Goal: Task Accomplishment & Management: Complete application form

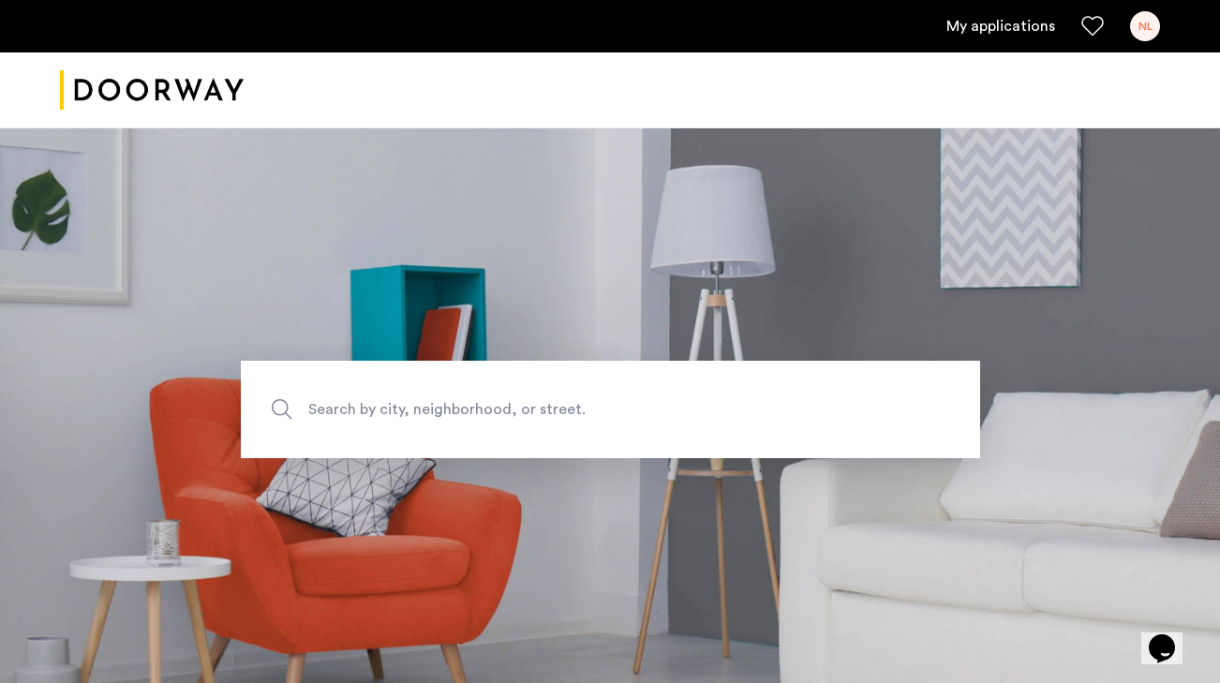
click at [1140, 31] on div "NL" at bounding box center [1145, 26] width 30 height 30
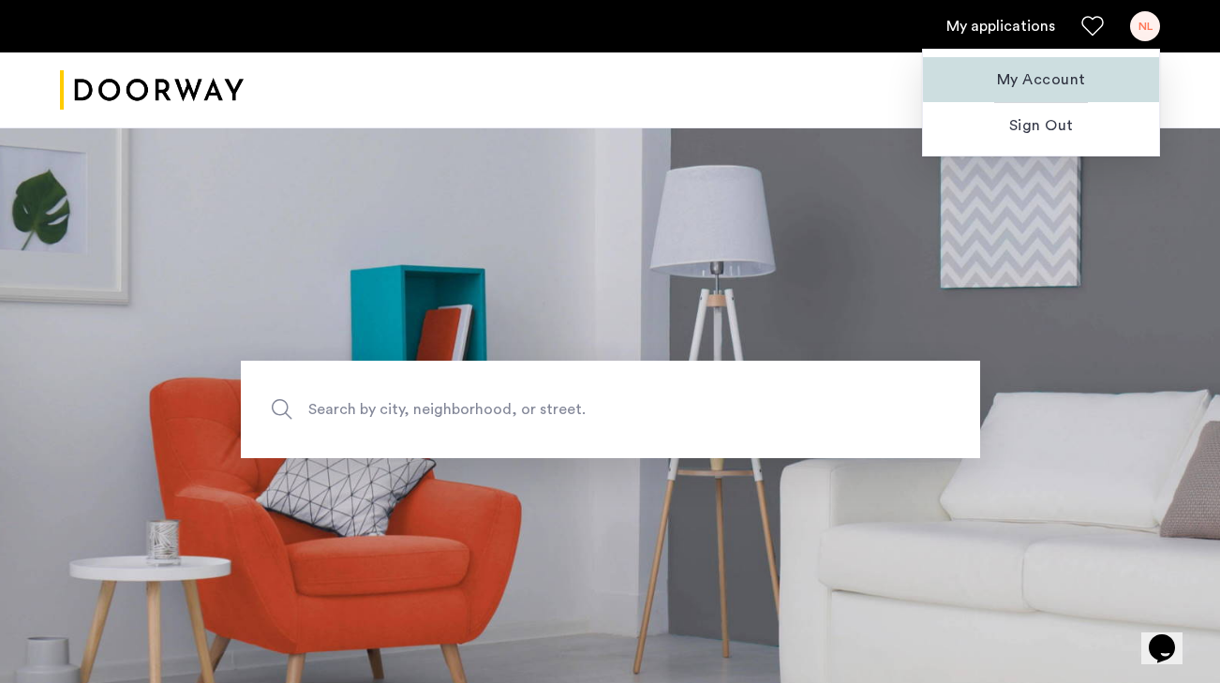
click at [1082, 77] on span "My Account" at bounding box center [1041, 79] width 206 height 22
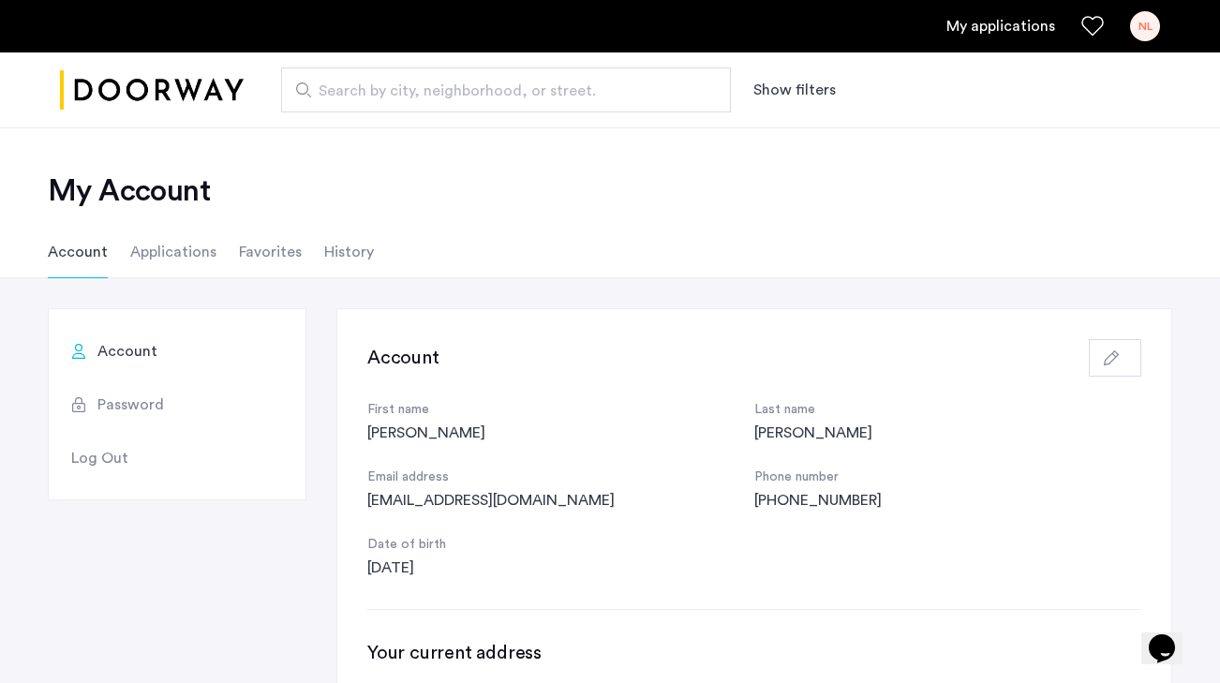
click at [190, 244] on li "Applications" at bounding box center [173, 252] width 86 height 52
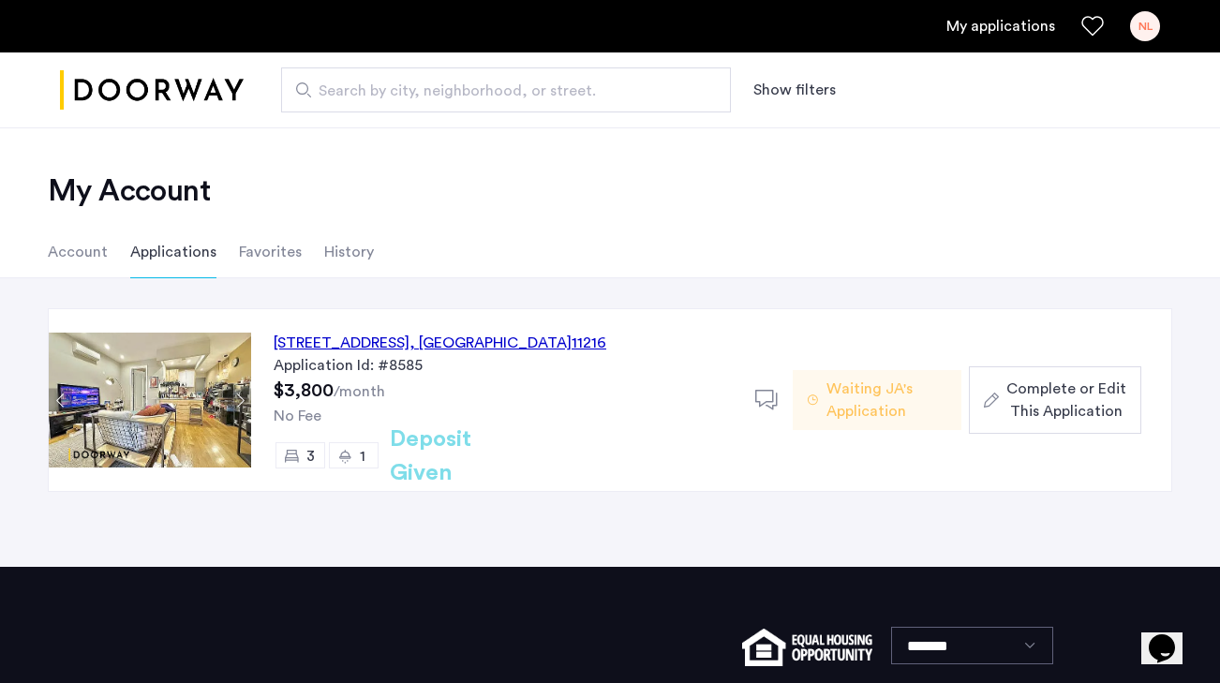
click at [1072, 413] on span "Complete or Edit This Application" at bounding box center [1066, 400] width 120 height 45
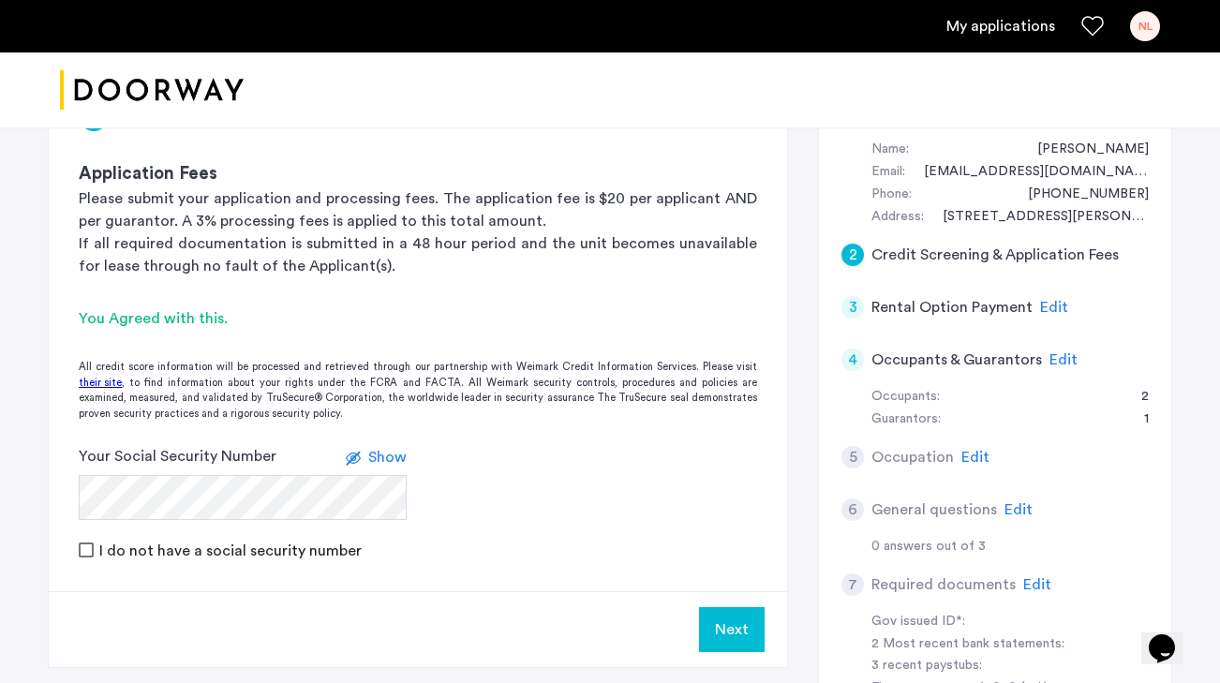
scroll to position [457, 0]
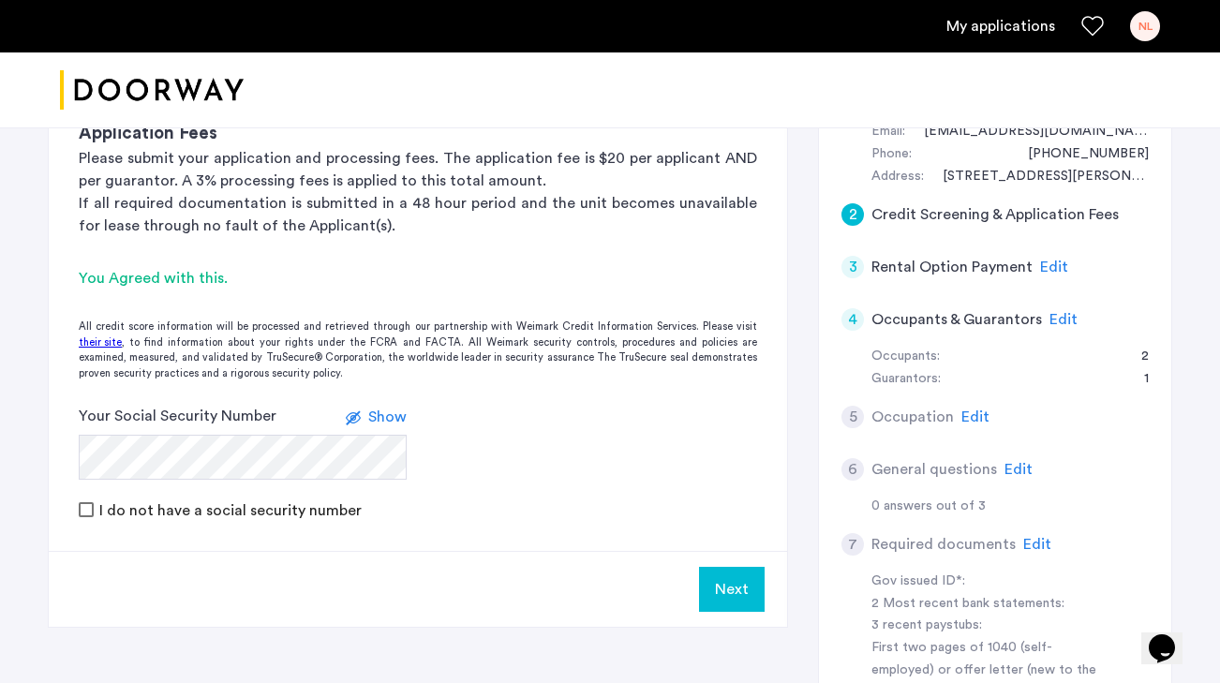
click at [752, 567] on button "Next" at bounding box center [732, 589] width 66 height 45
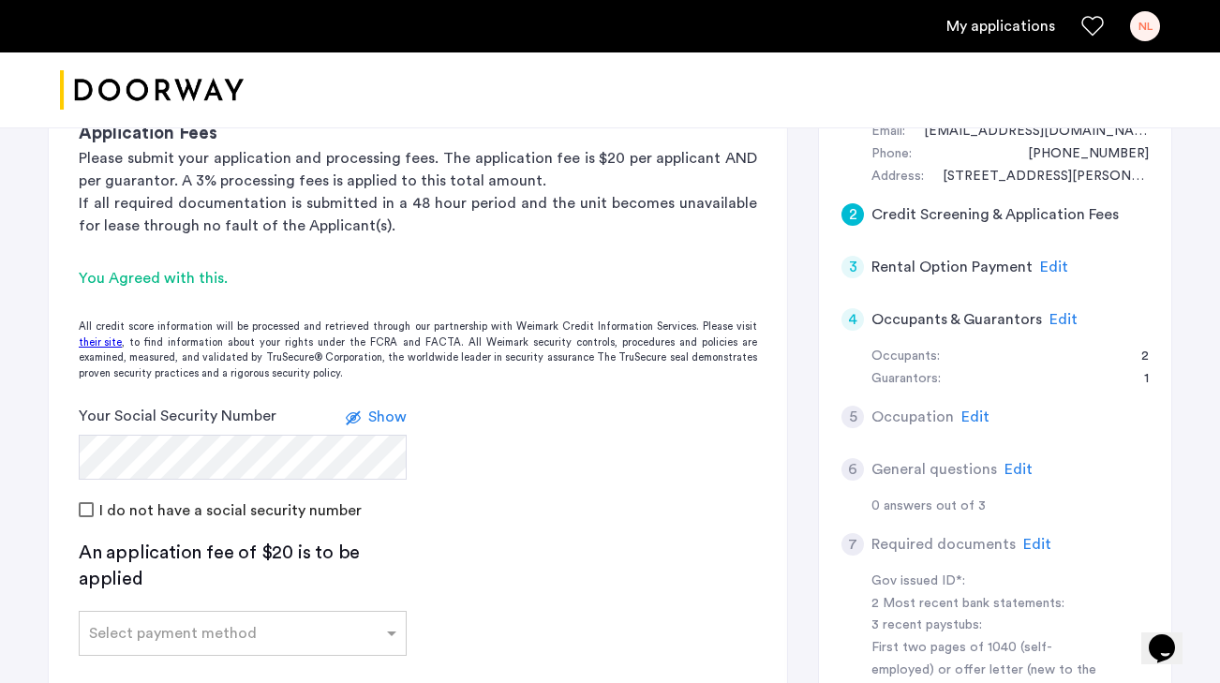
click at [552, 571] on app-credit-screening "2 Credit Screening & Application Fees Application Fees Please submit your appli…" at bounding box center [418, 434] width 738 height 806
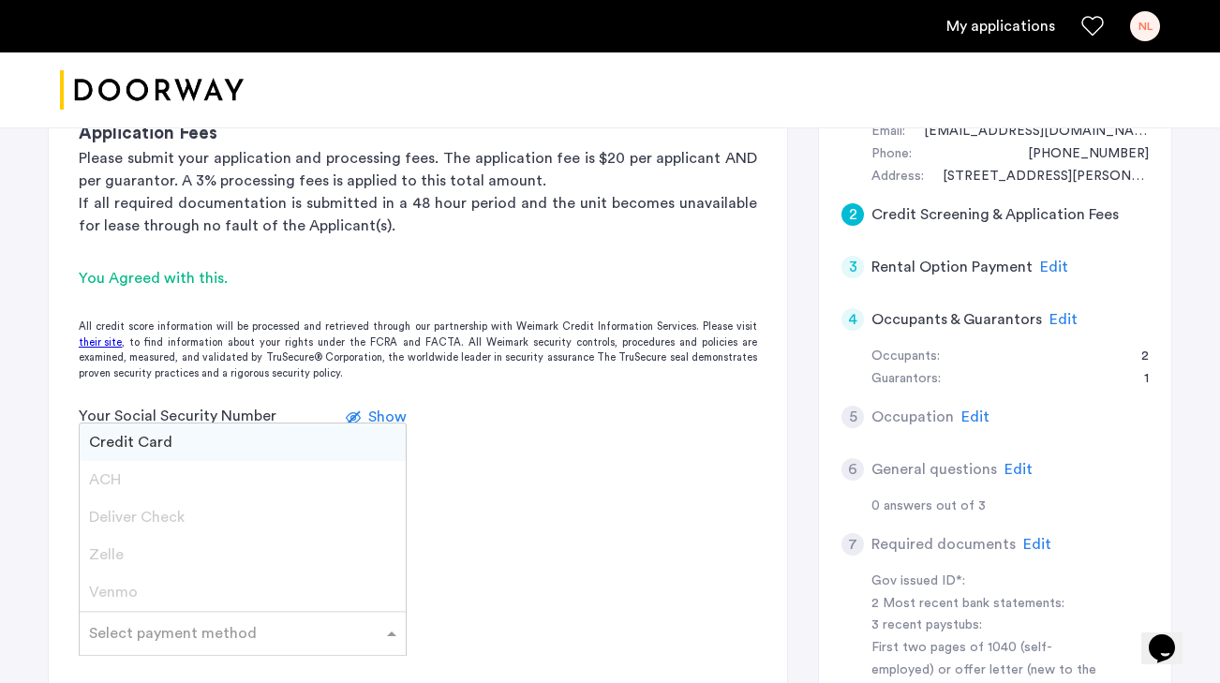
click at [384, 622] on span at bounding box center [393, 633] width 23 height 22
click at [335, 424] on div "Credit Card" at bounding box center [243, 442] width 326 height 37
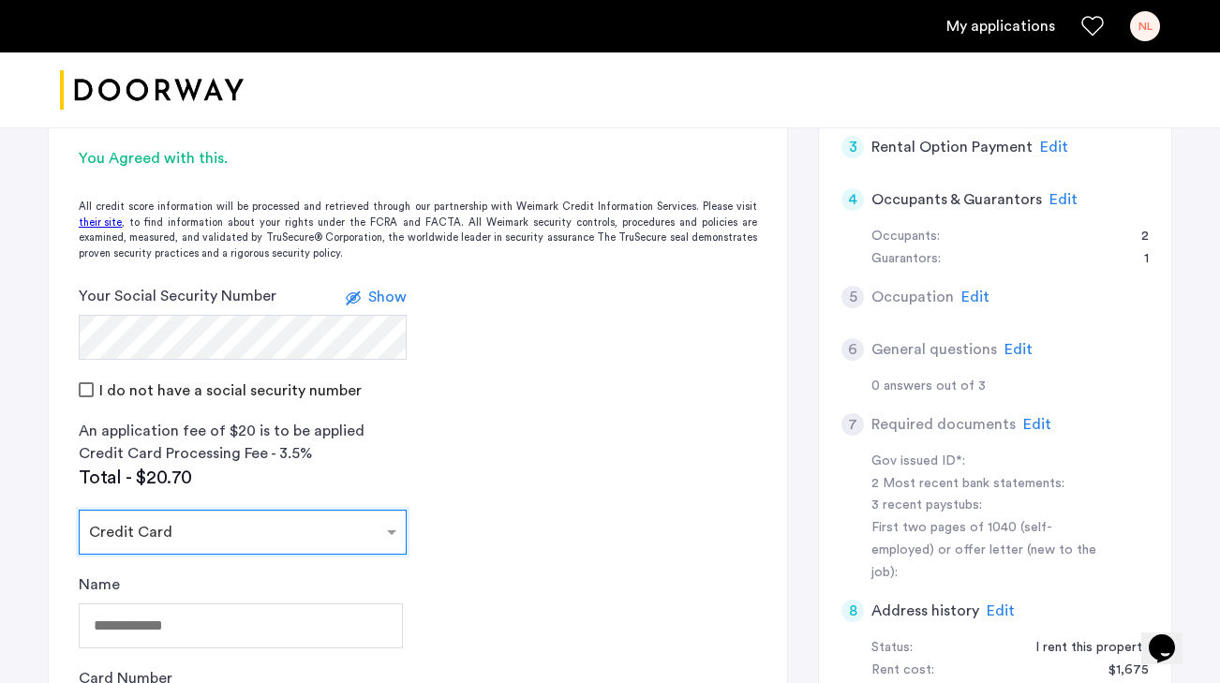
scroll to position [590, 0]
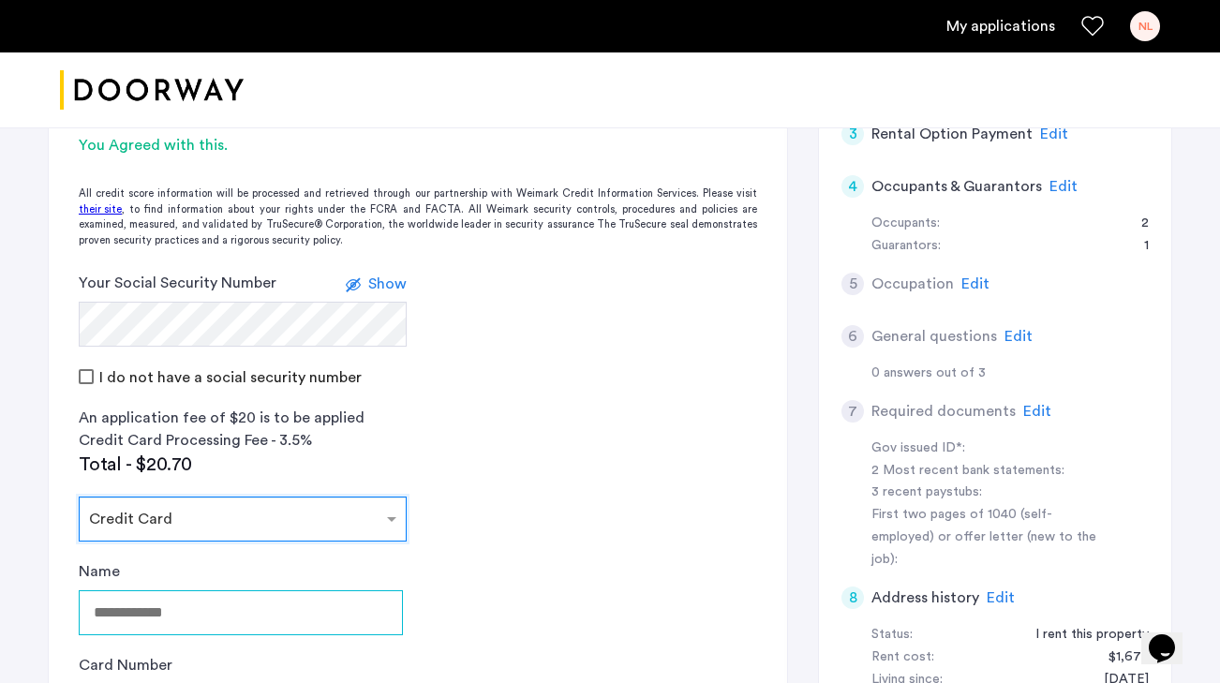
click at [338, 590] on input "Name" at bounding box center [241, 612] width 324 height 45
type input "**********"
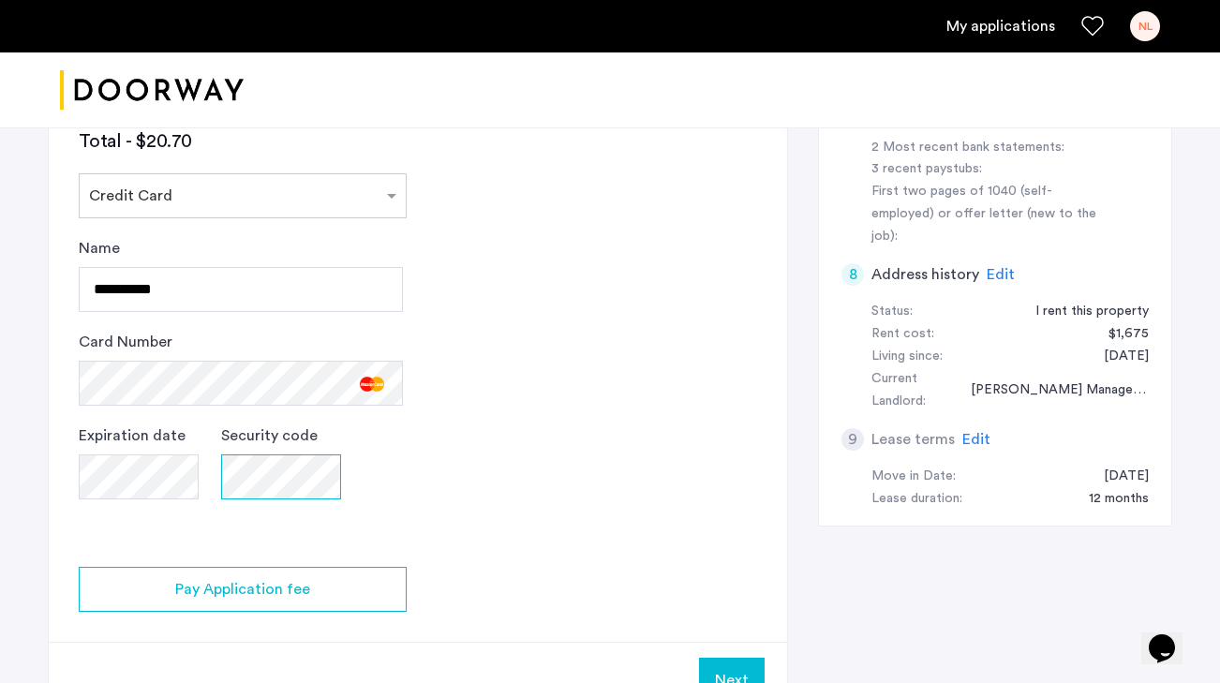
scroll to position [920, 0]
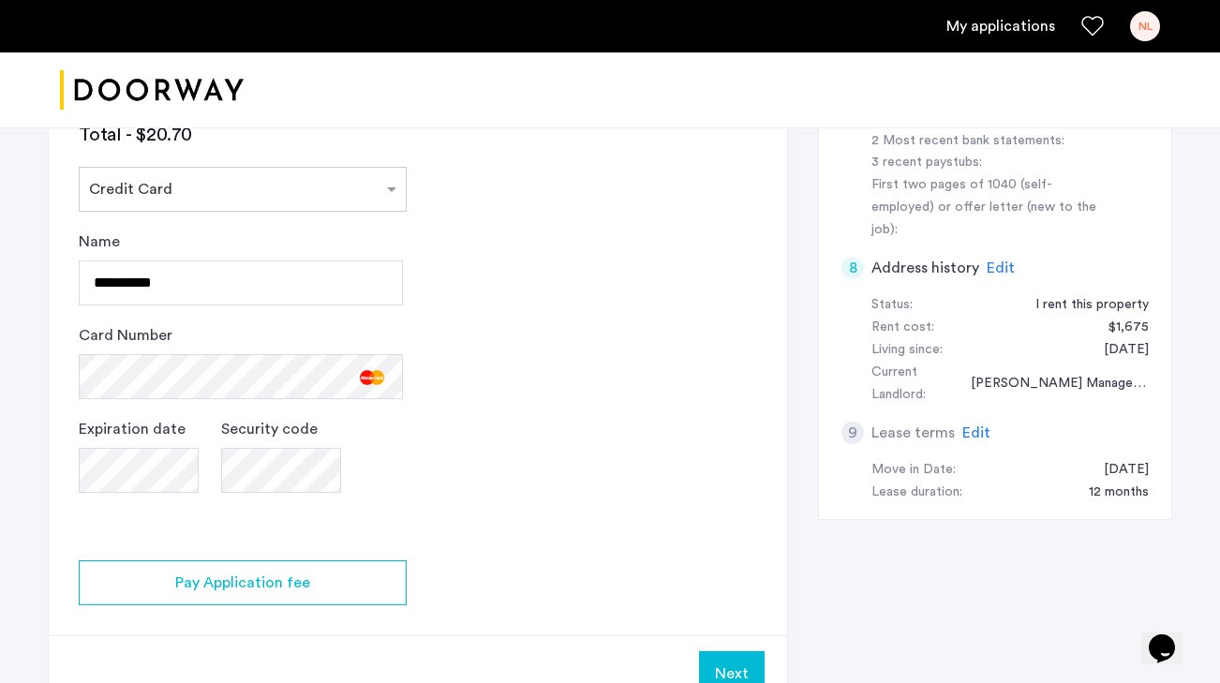
click at [742, 651] on button "Next" at bounding box center [732, 673] width 66 height 45
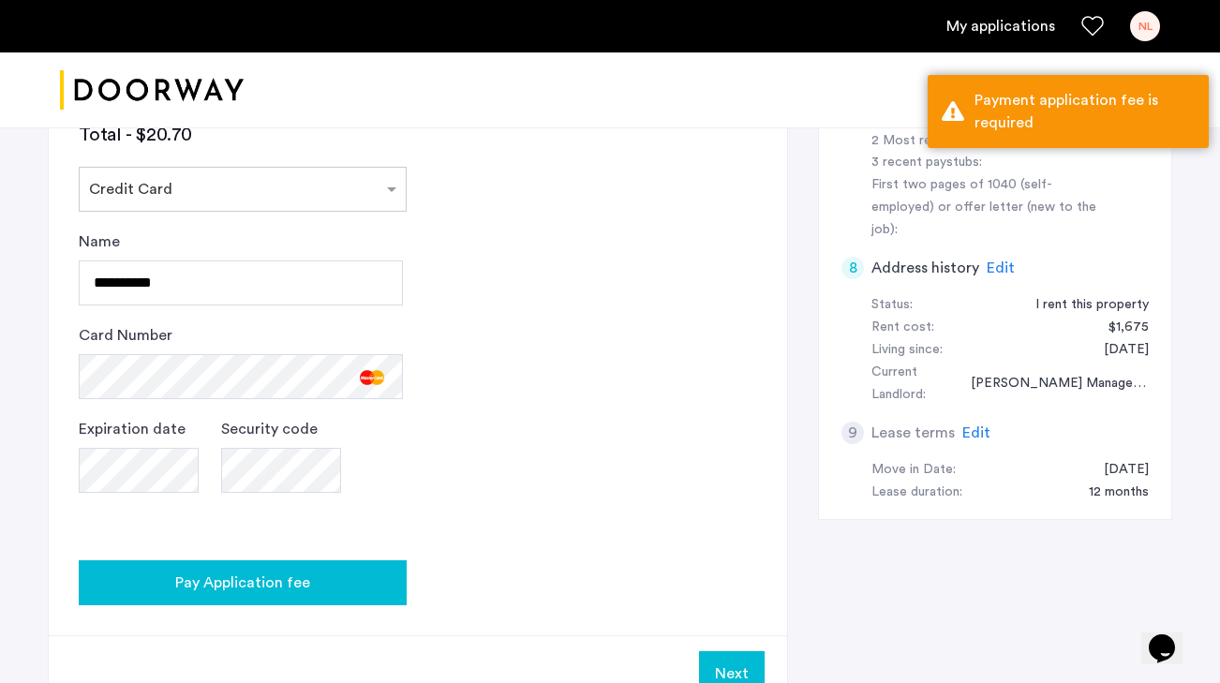
click at [271, 572] on span "Pay Application fee" at bounding box center [242, 583] width 135 height 22
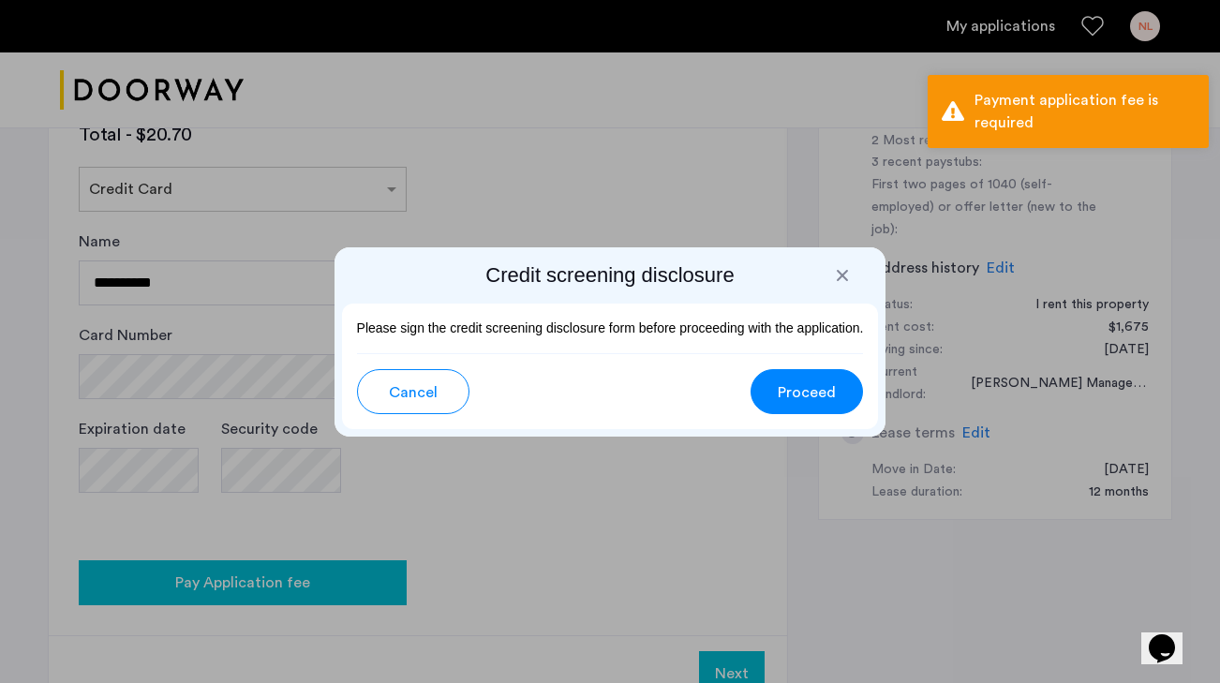
scroll to position [0, 0]
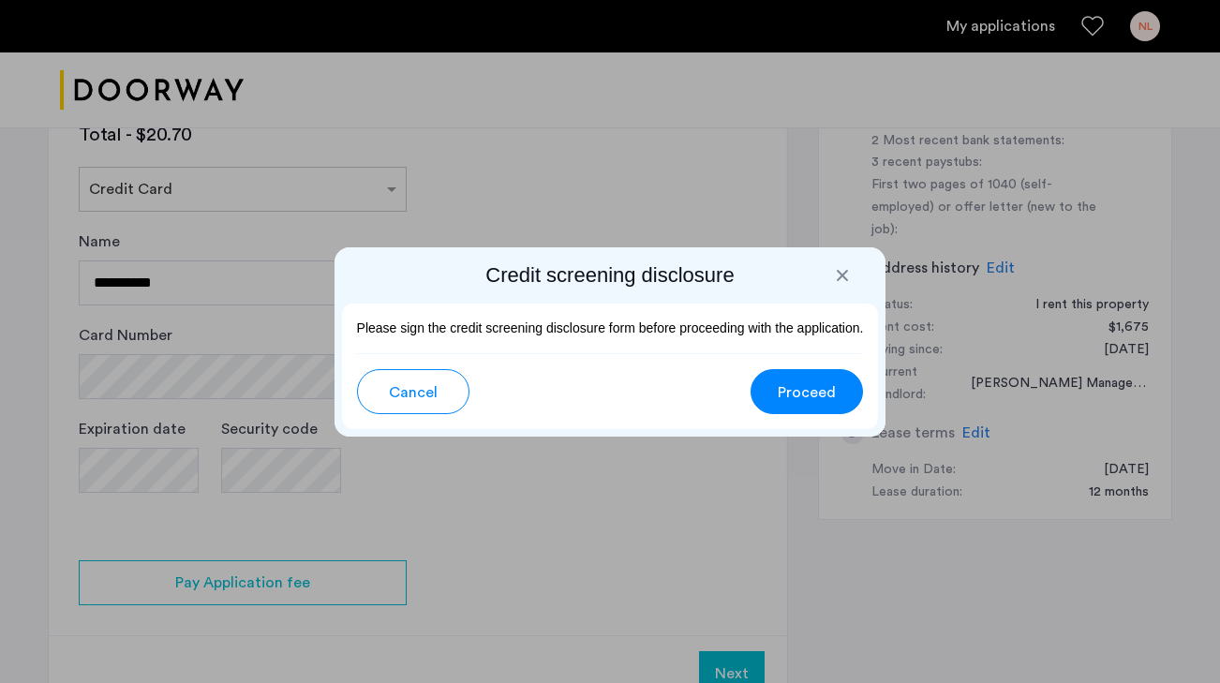
click at [807, 387] on span "Proceed" at bounding box center [807, 392] width 58 height 22
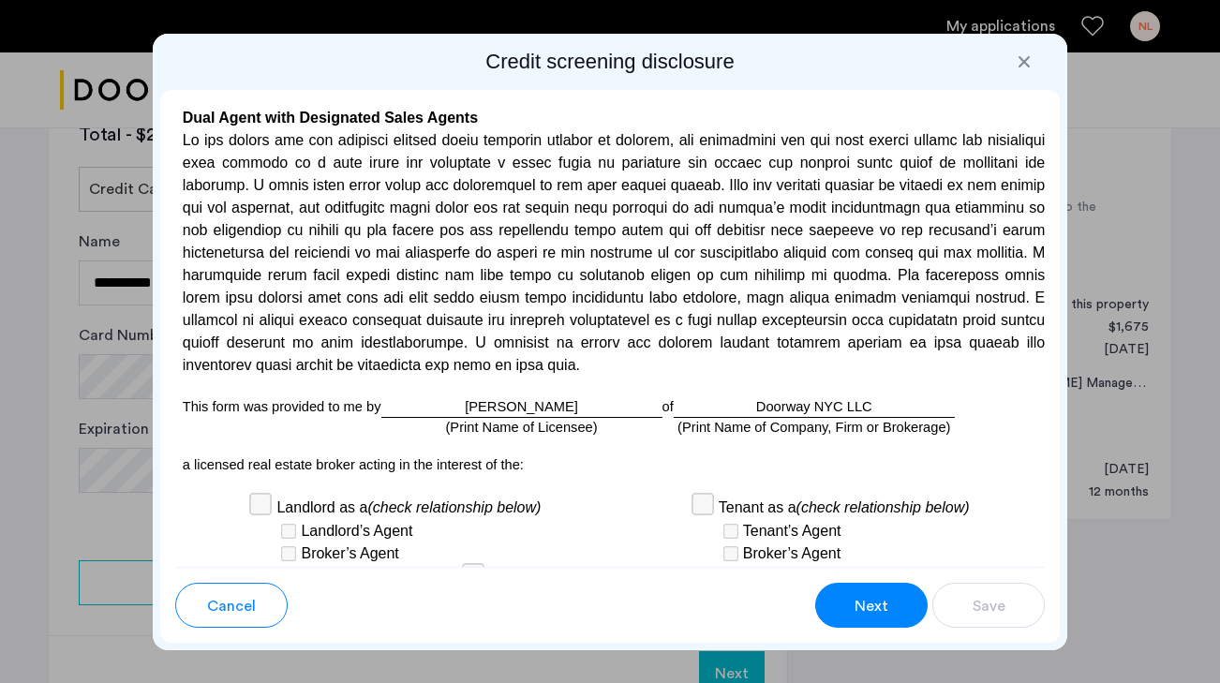
scroll to position [5844, 0]
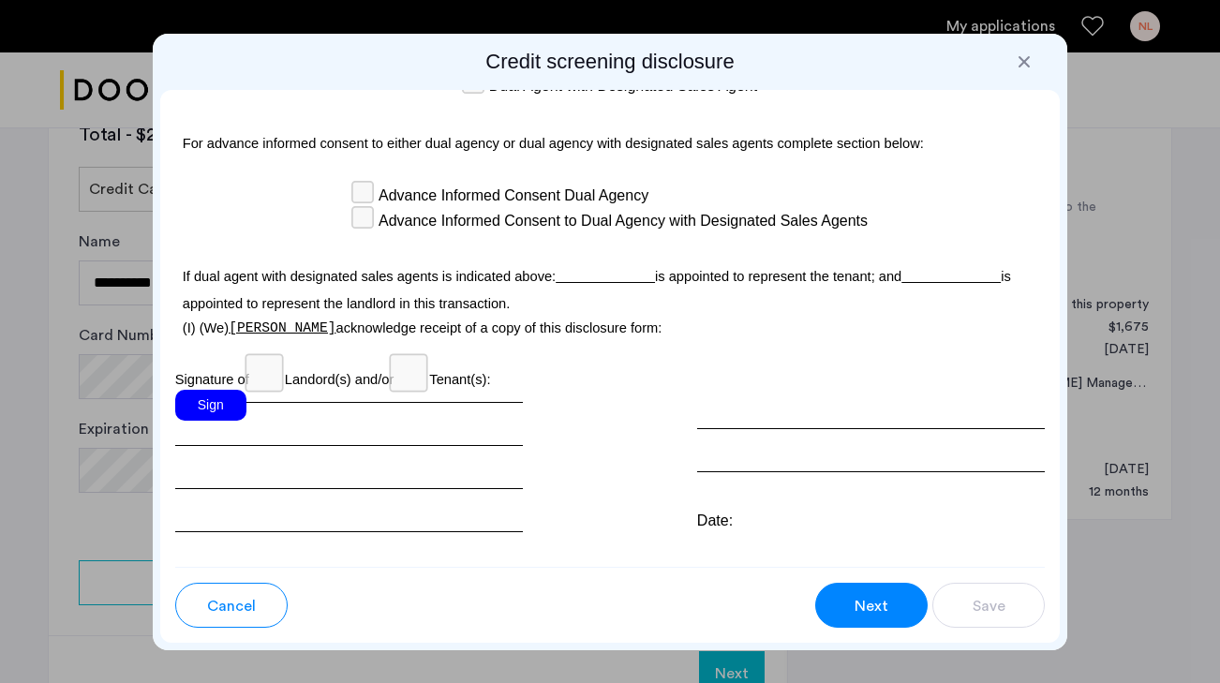
click at [219, 390] on div "Sign" at bounding box center [210, 405] width 71 height 31
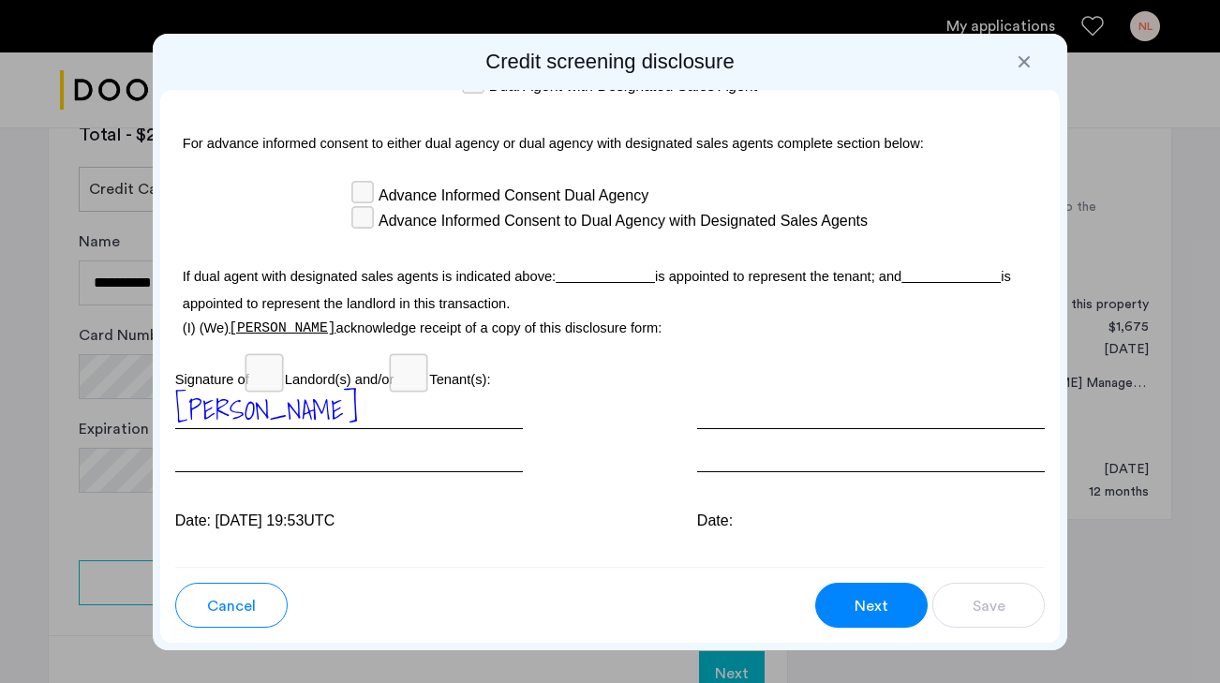
click at [881, 598] on span "Next" at bounding box center [872, 606] width 34 height 22
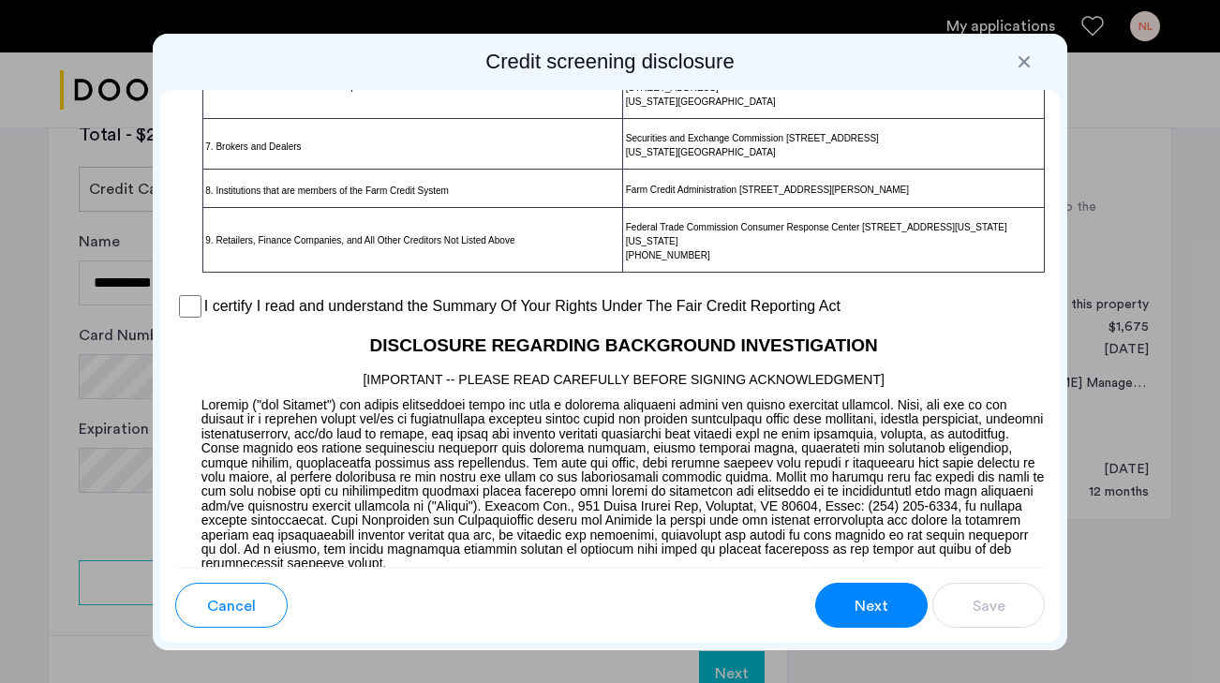
scroll to position [1555, 0]
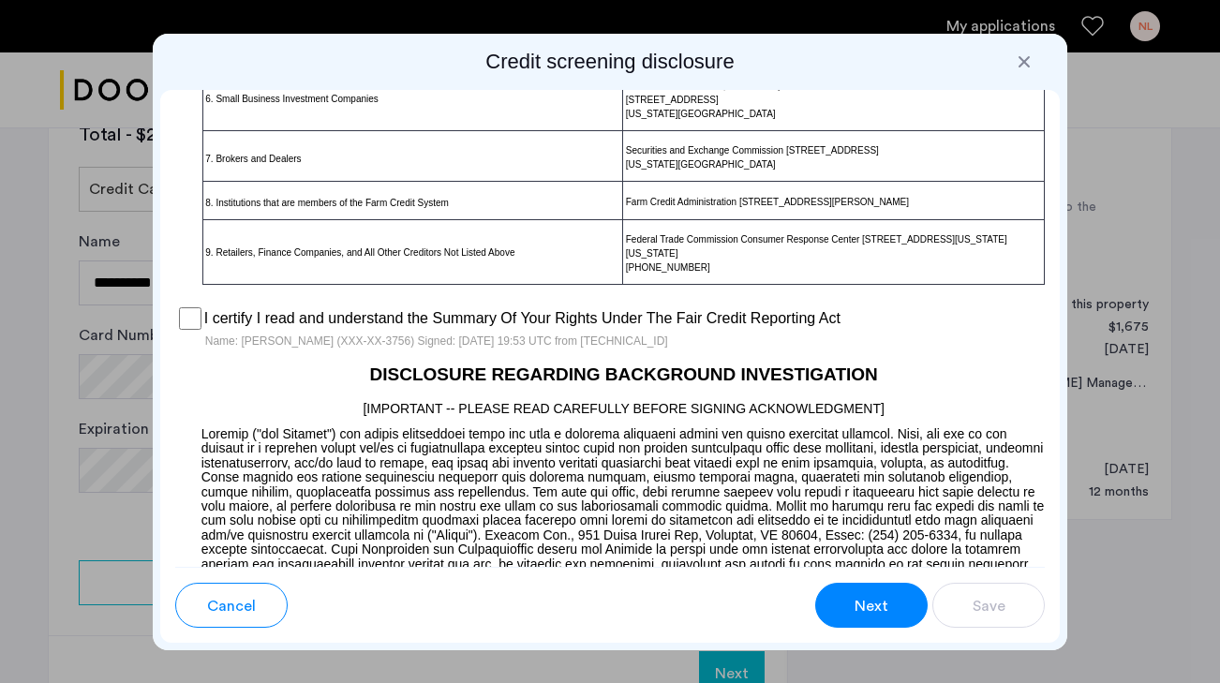
click at [861, 626] on button "Next" at bounding box center [871, 605] width 112 height 45
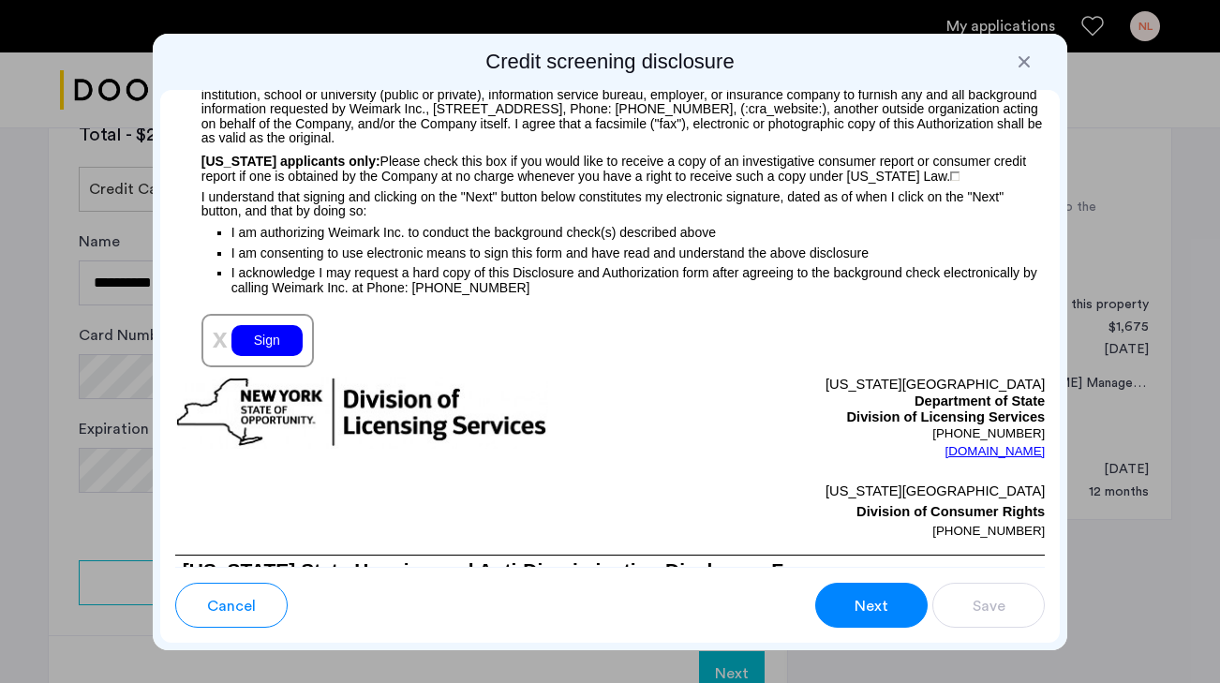
scroll to position [2270, 0]
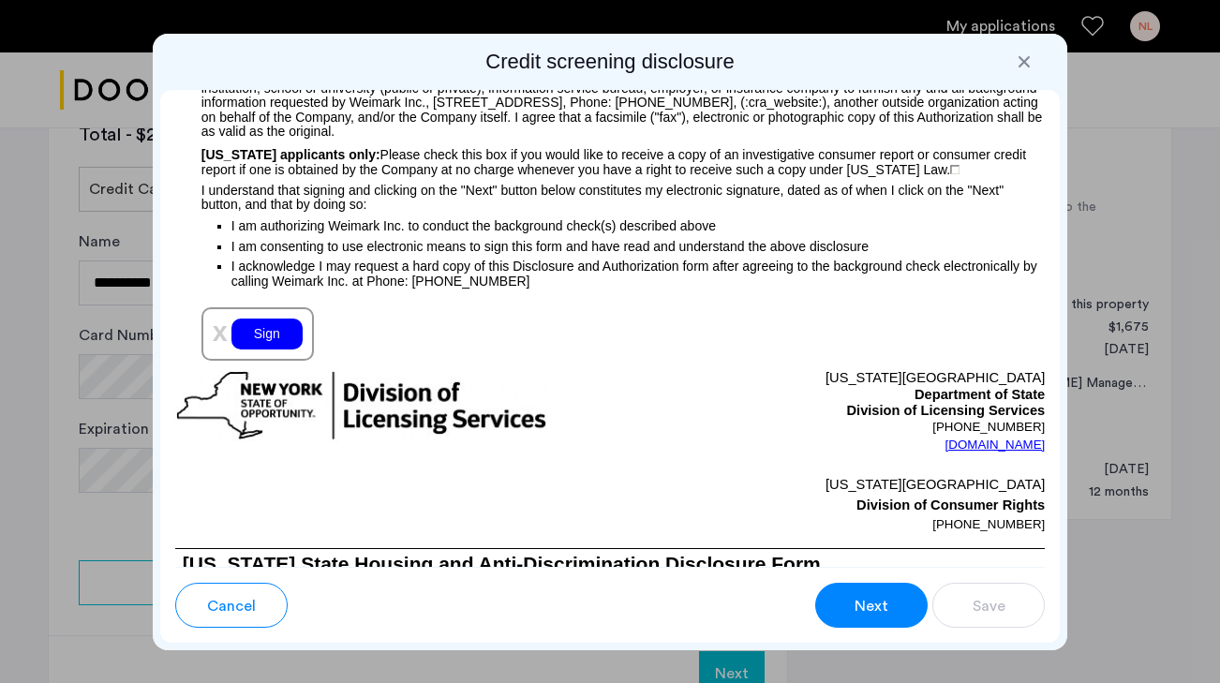
click at [260, 326] on div "Sign" at bounding box center [266, 334] width 71 height 31
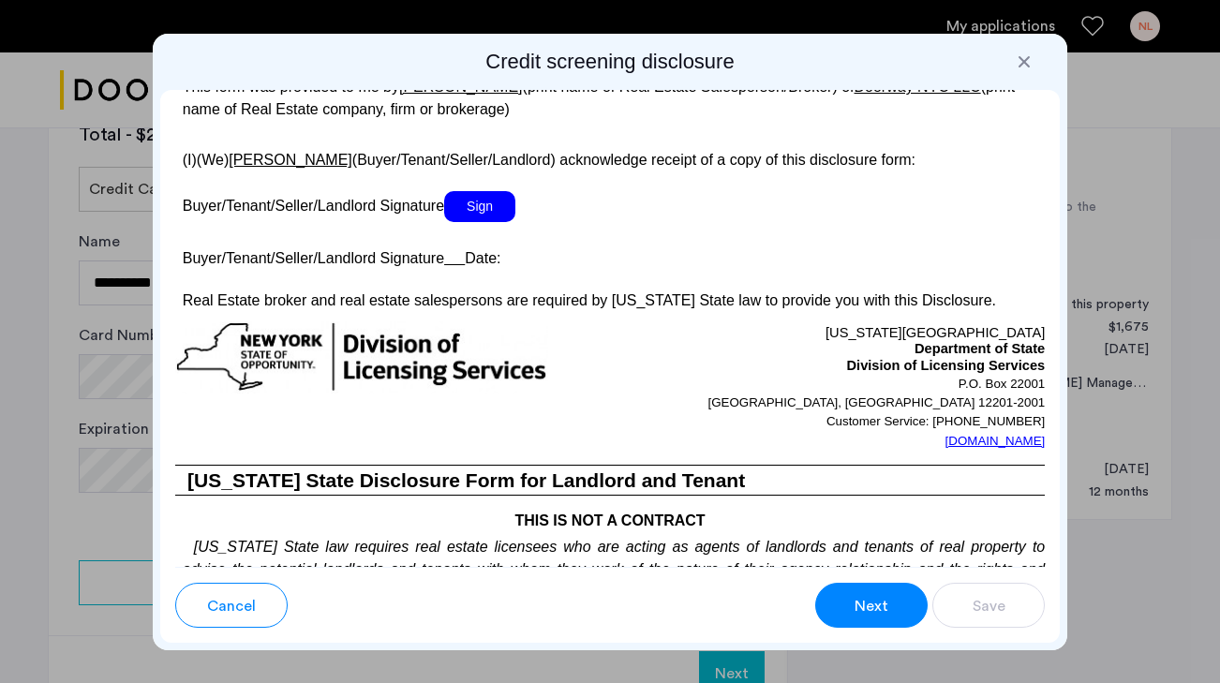
scroll to position [3805, 0]
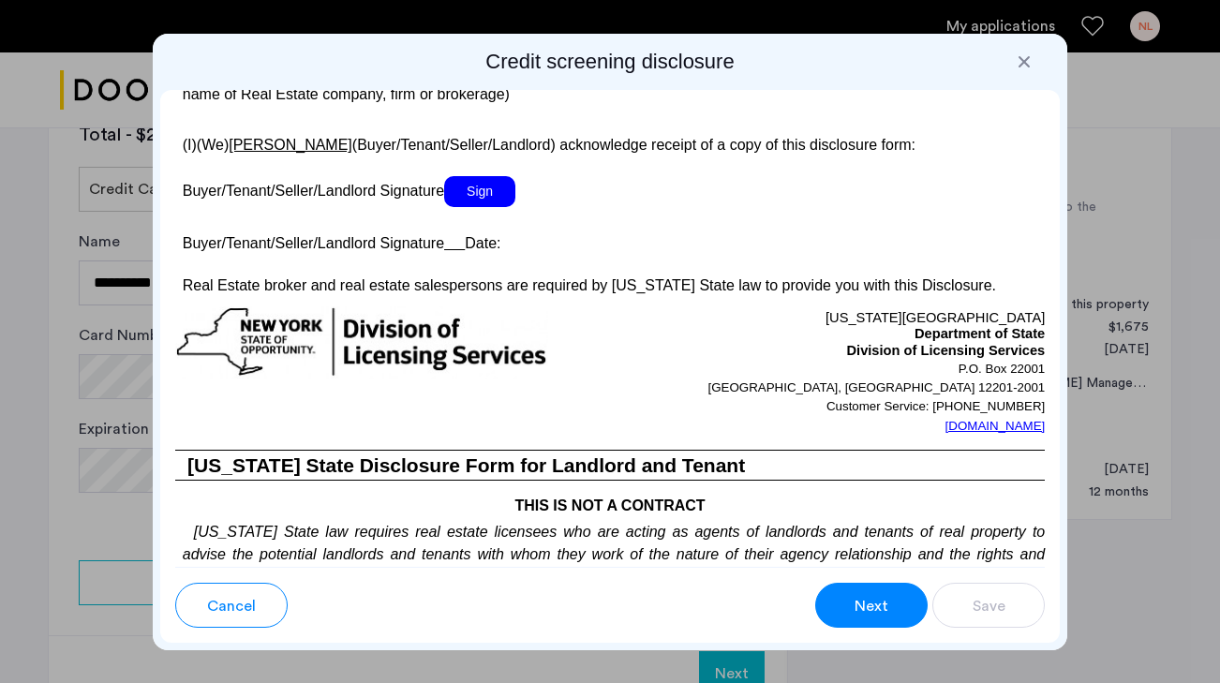
click at [493, 215] on p at bounding box center [610, 217] width 871 height 20
click at [493, 200] on span "Sign" at bounding box center [479, 191] width 71 height 31
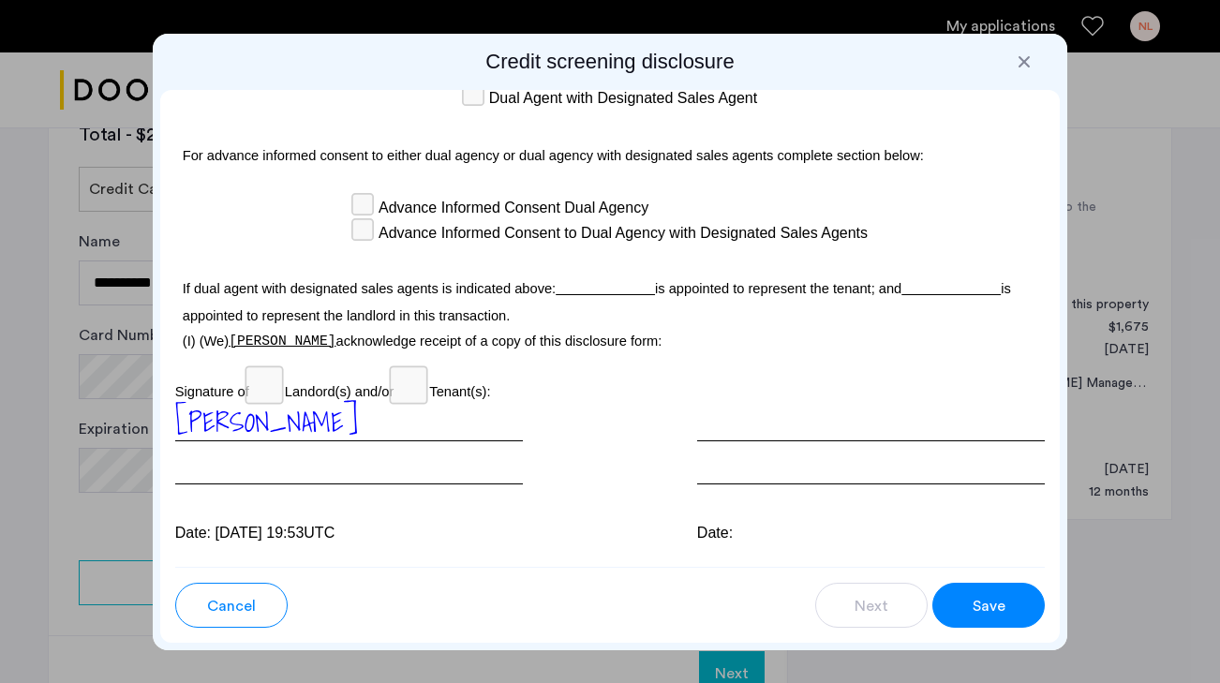
scroll to position [5890, 0]
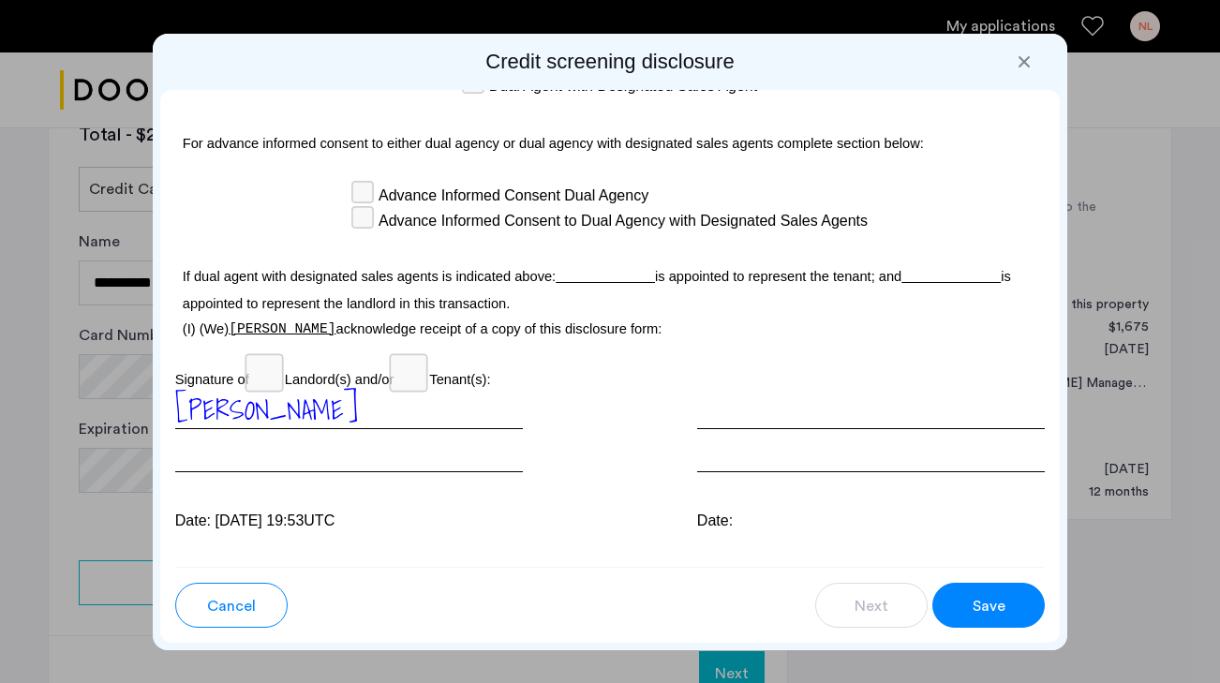
click at [987, 613] on span "Save" at bounding box center [989, 606] width 33 height 22
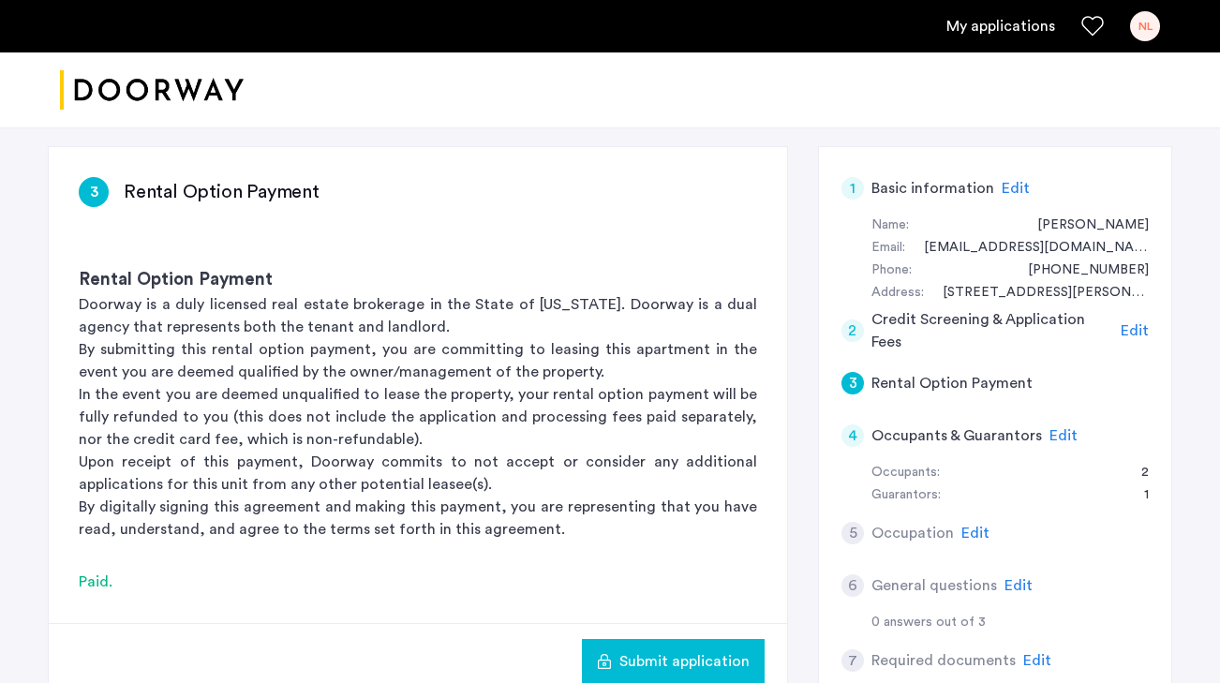
scroll to position [359, 0]
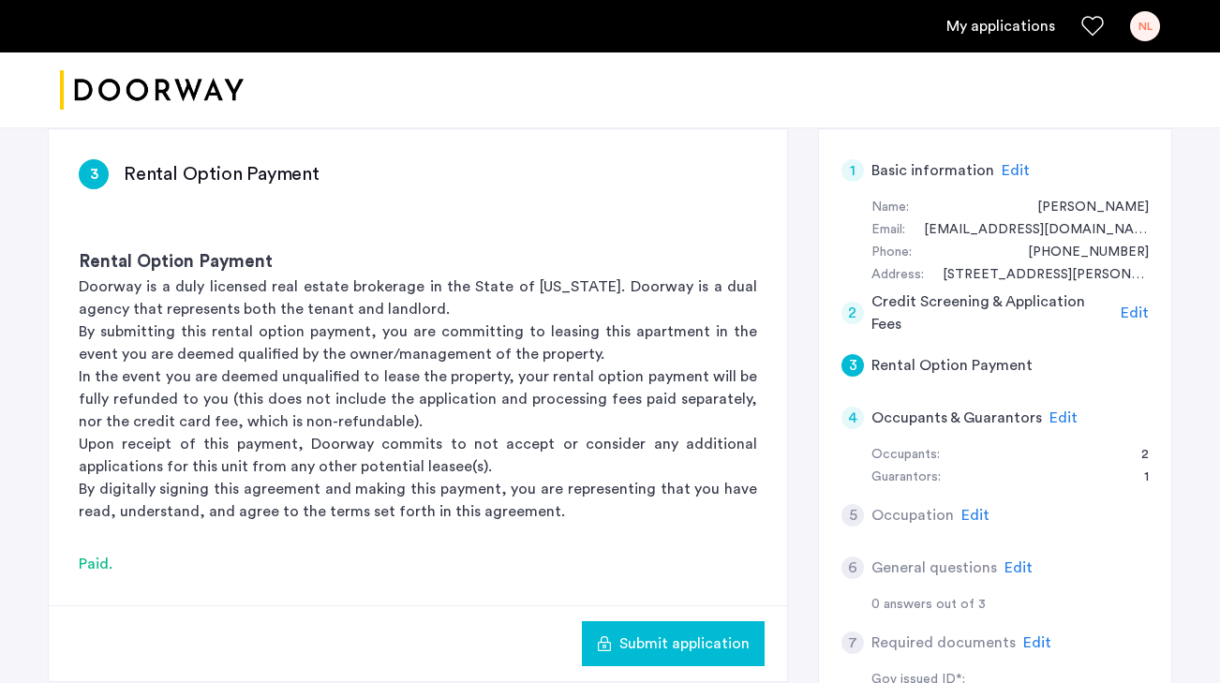
click at [973, 508] on span "Edit" at bounding box center [975, 515] width 28 height 15
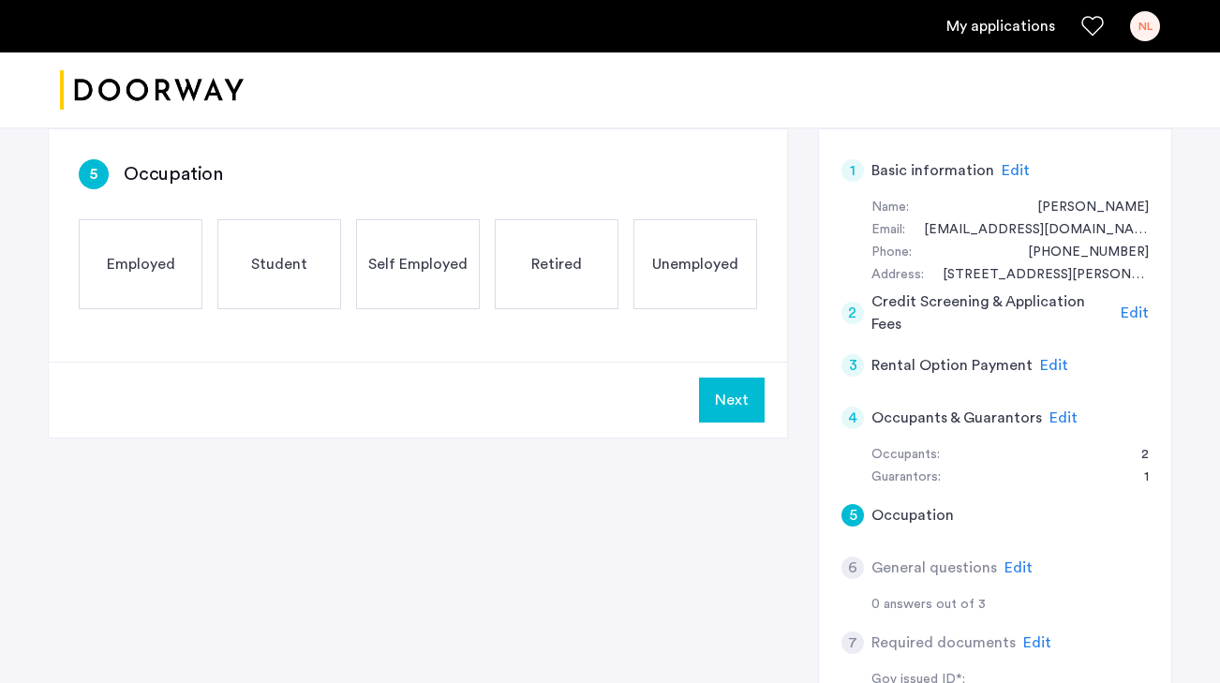
click at [155, 253] on span "Employed" at bounding box center [141, 264] width 68 height 22
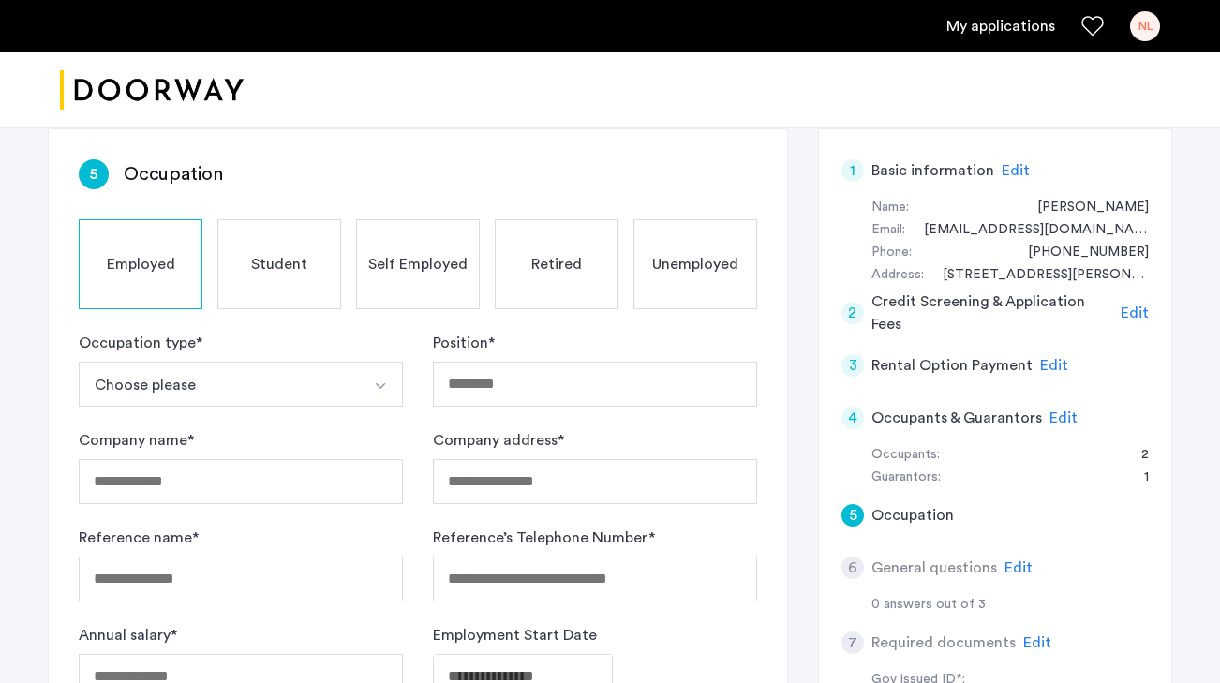
click at [456, 253] on span "Self Employed" at bounding box center [417, 264] width 99 height 22
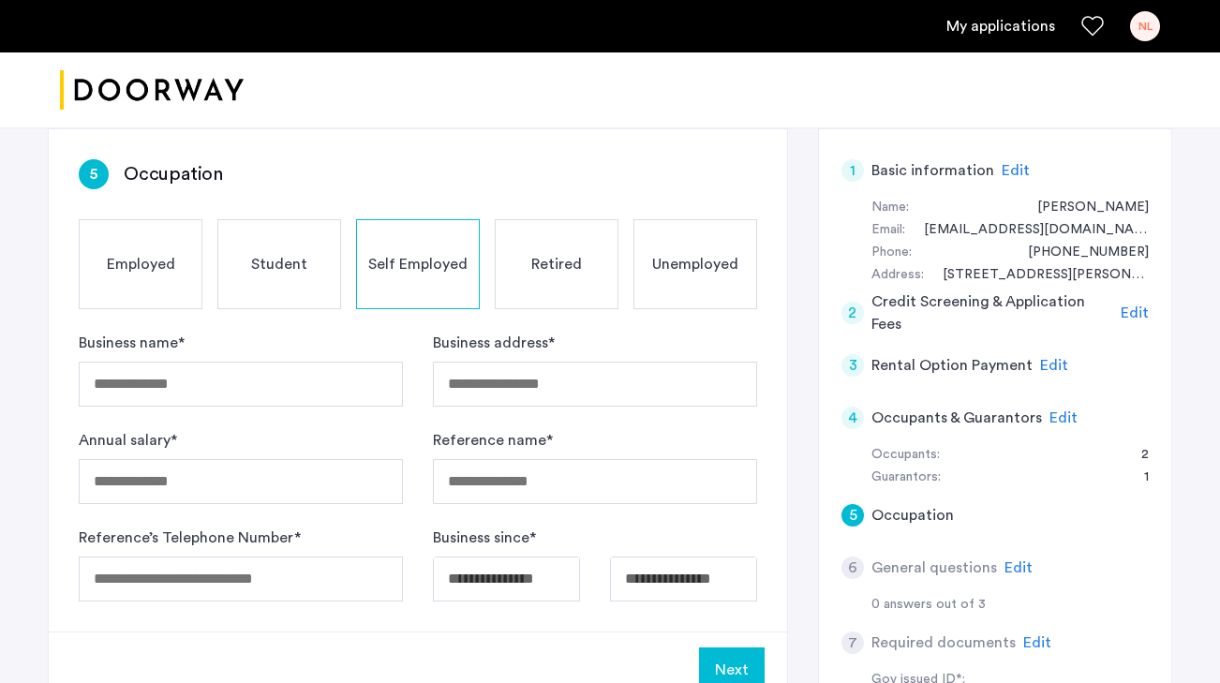
click at [117, 253] on span "Employed" at bounding box center [141, 264] width 68 height 22
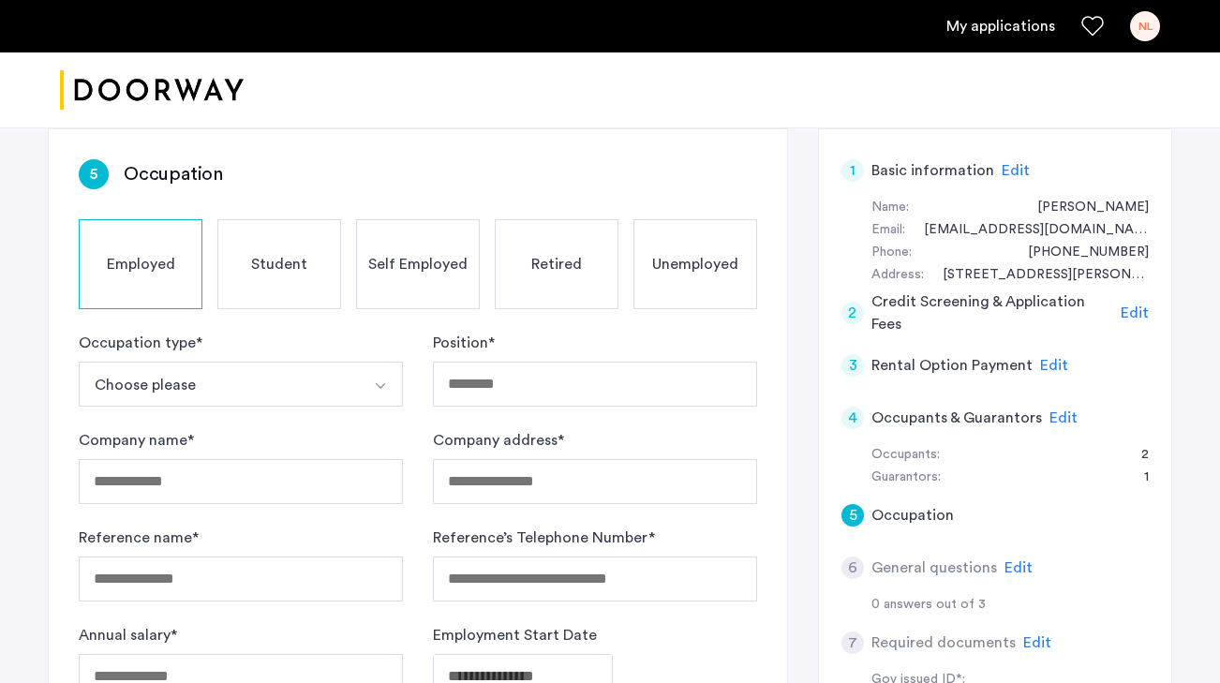
click at [206, 362] on button "Choose please" at bounding box center [219, 384] width 280 height 45
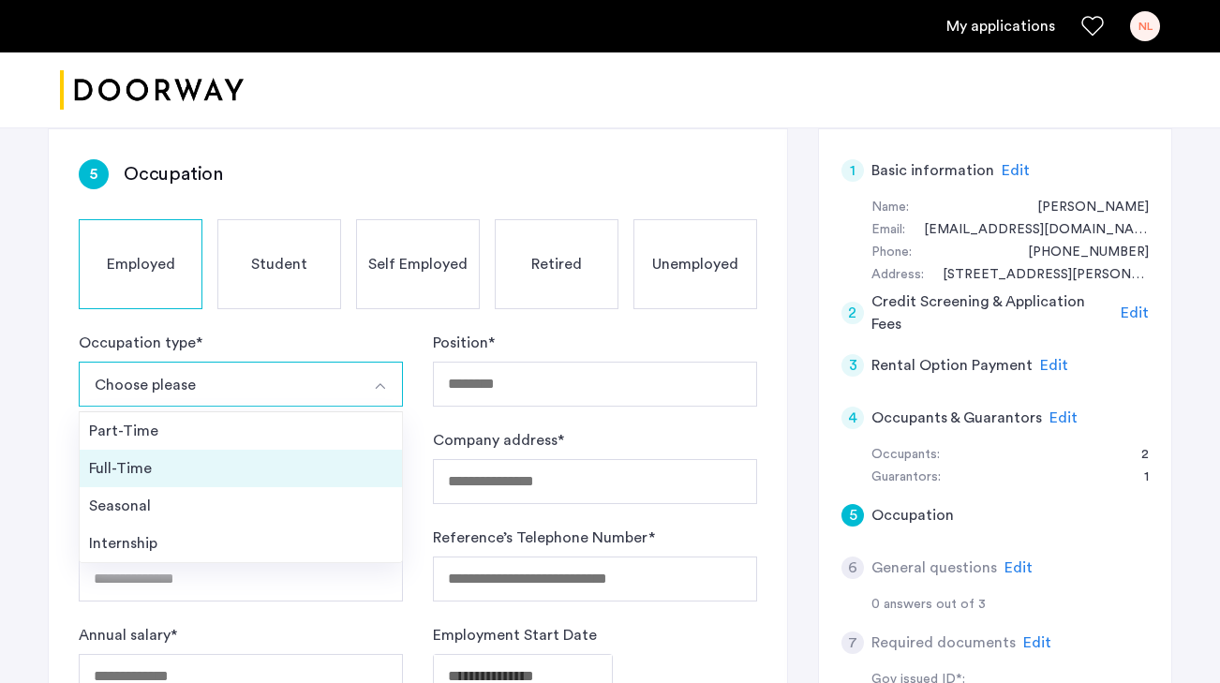
click at [194, 457] on div "Full-Time" at bounding box center [241, 468] width 304 height 22
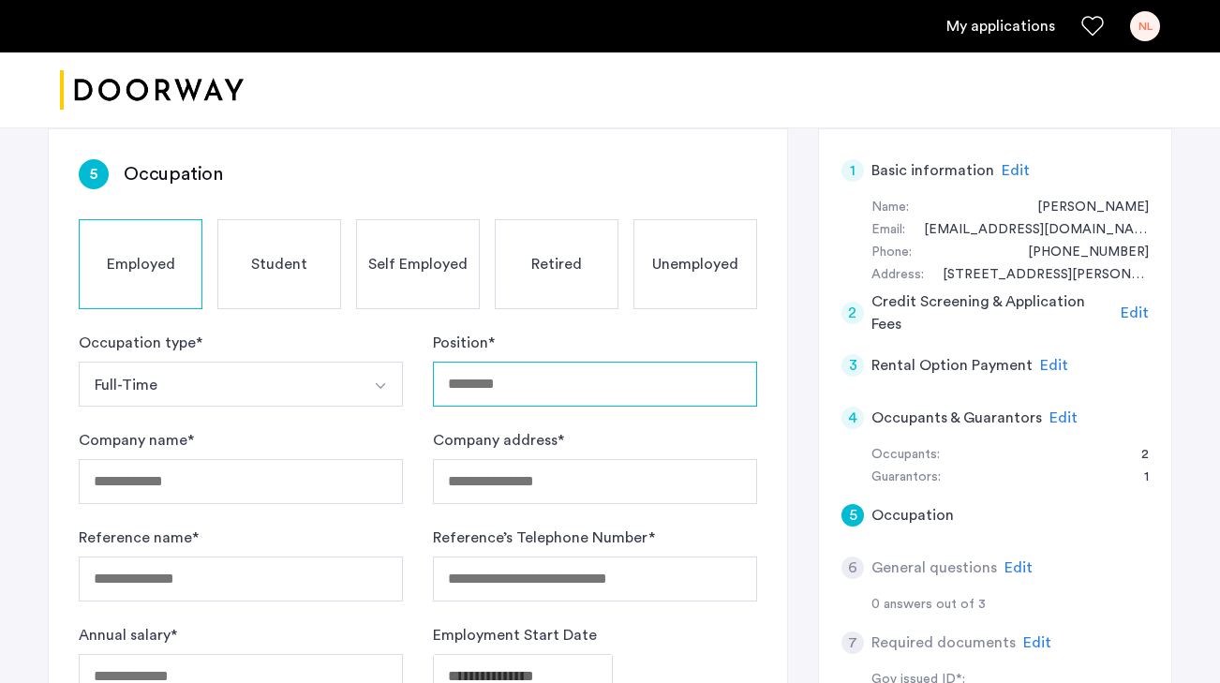
click at [505, 362] on input "Position *" at bounding box center [595, 384] width 324 height 45
type input "*"
type input "**********"
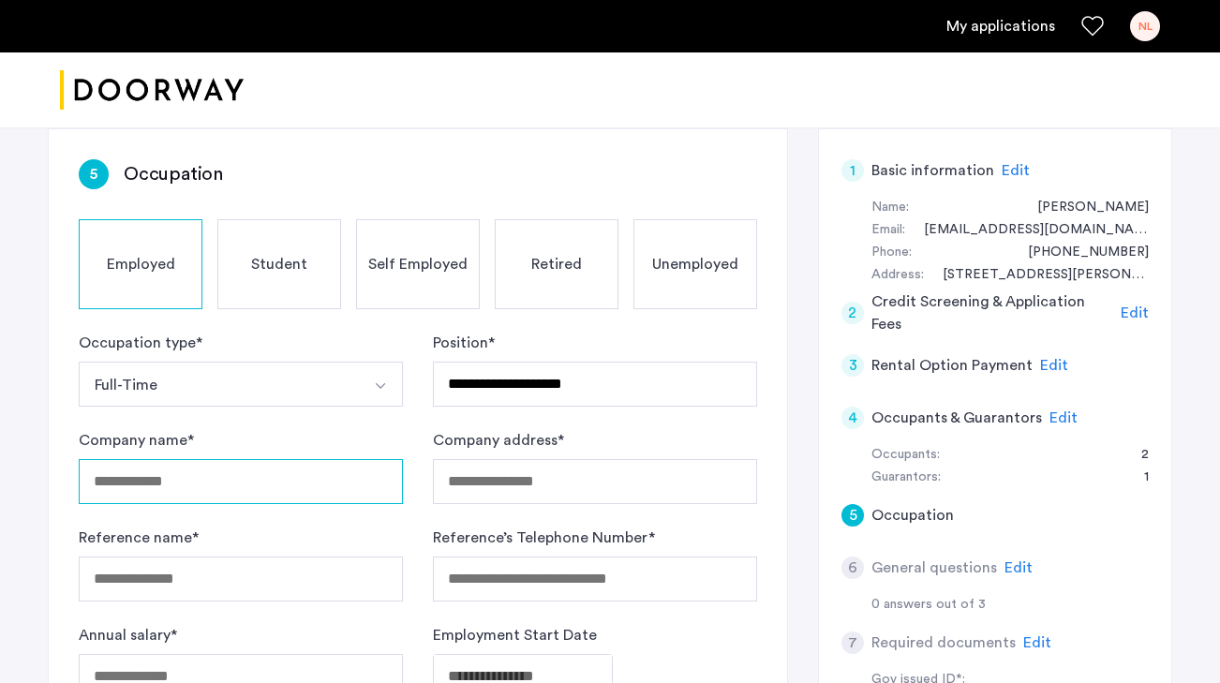
click at [294, 459] on input "Company name *" at bounding box center [241, 481] width 324 height 45
type input "**********"
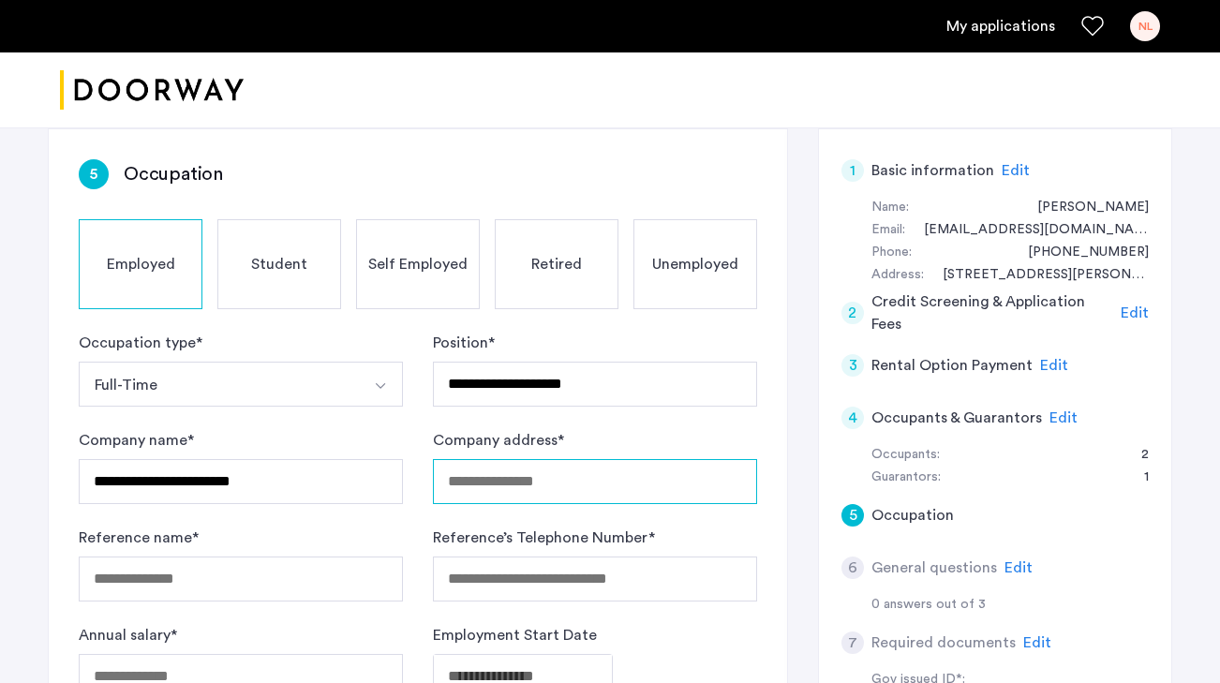
click at [462, 459] on input "Company address *" at bounding box center [595, 481] width 324 height 45
click at [575, 459] on input "********" at bounding box center [595, 481] width 324 height 45
drag, startPoint x: 544, startPoint y: 424, endPoint x: 425, endPoint y: 418, distance: 119.1
click at [425, 418] on form "**********" at bounding box center [418, 515] width 678 height 367
paste input "**********"
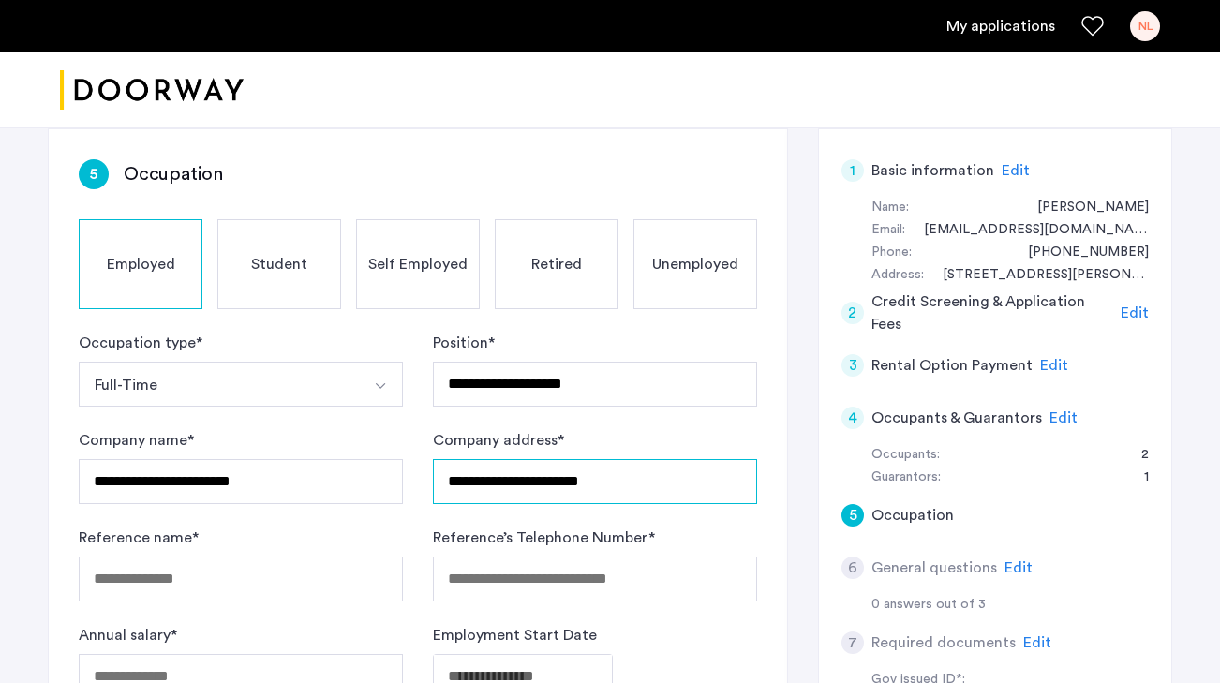
paste input "**********"
type input "**********"
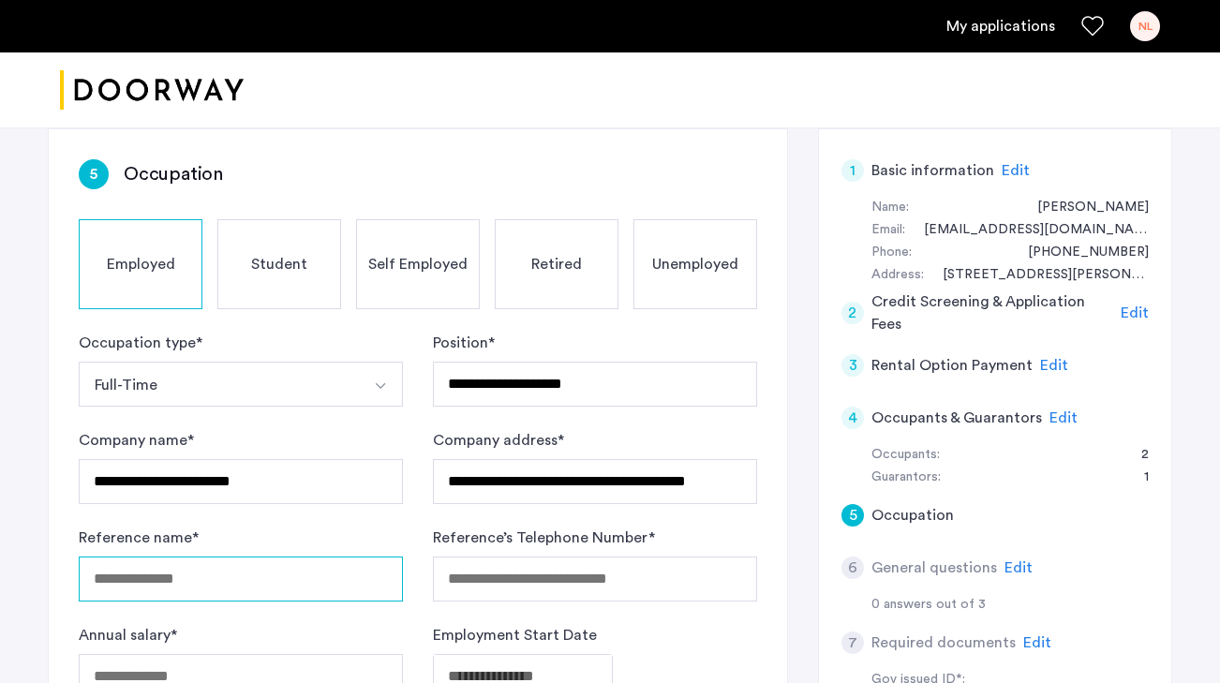
click at [247, 557] on input "Reference name *" at bounding box center [241, 579] width 324 height 45
click at [197, 557] on input "Reference name *" at bounding box center [241, 579] width 324 height 45
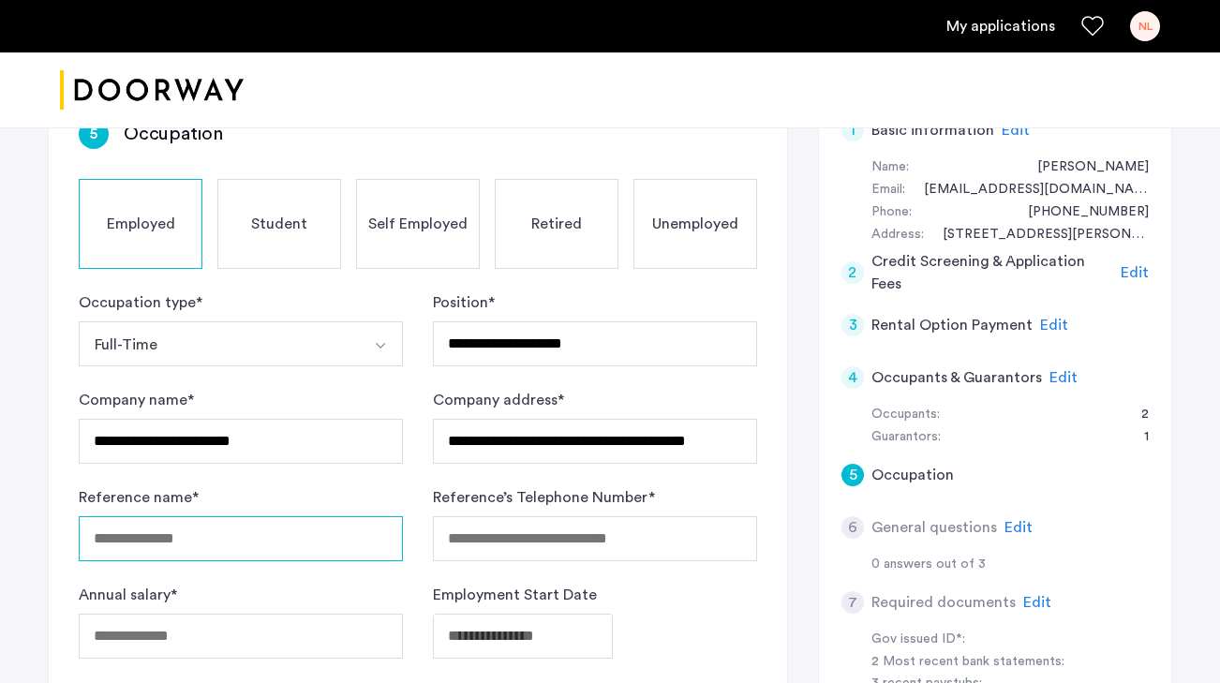
scroll to position [400, 0]
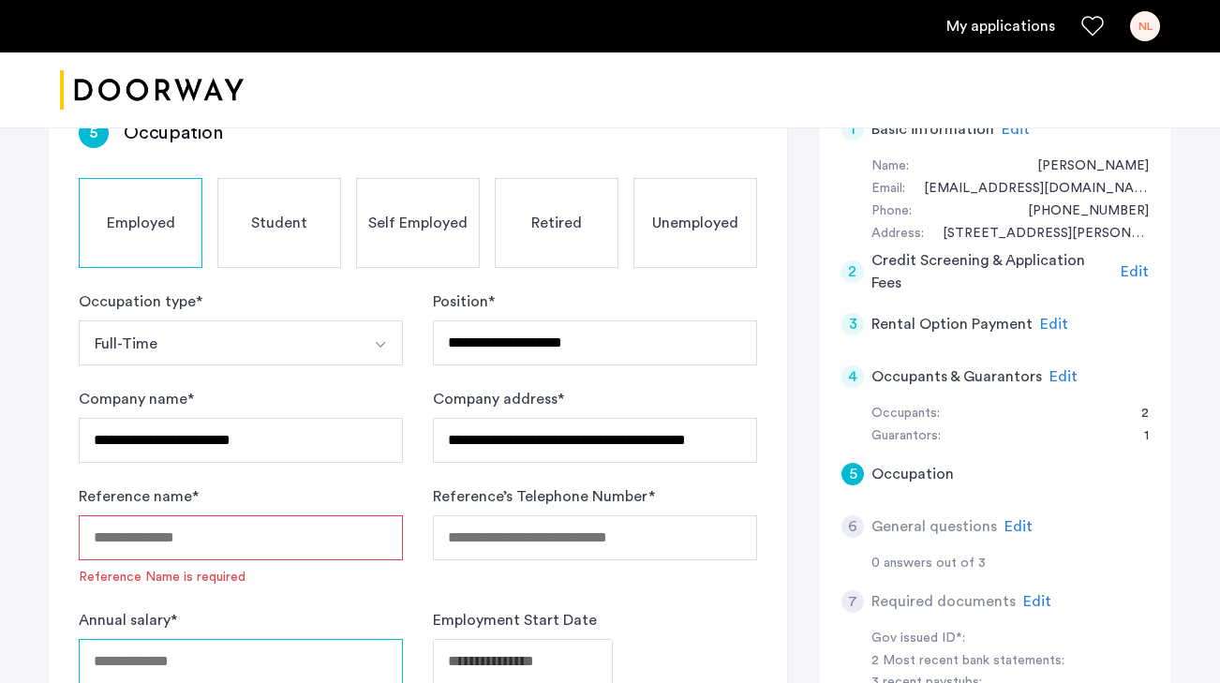
click at [235, 609] on div "Annual salary *" at bounding box center [241, 646] width 324 height 75
click at [231, 639] on input "Annual salary *" at bounding box center [241, 661] width 324 height 45
click at [212, 515] on input "Reference name *" at bounding box center [241, 537] width 324 height 45
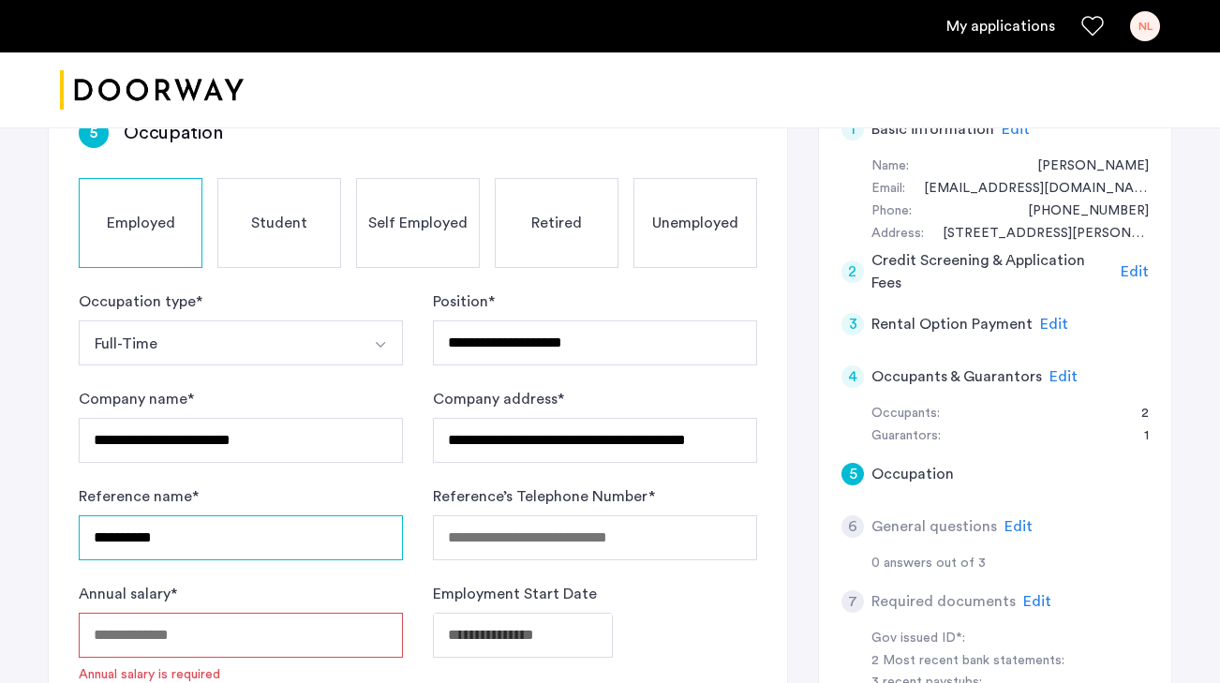
type input "**********"
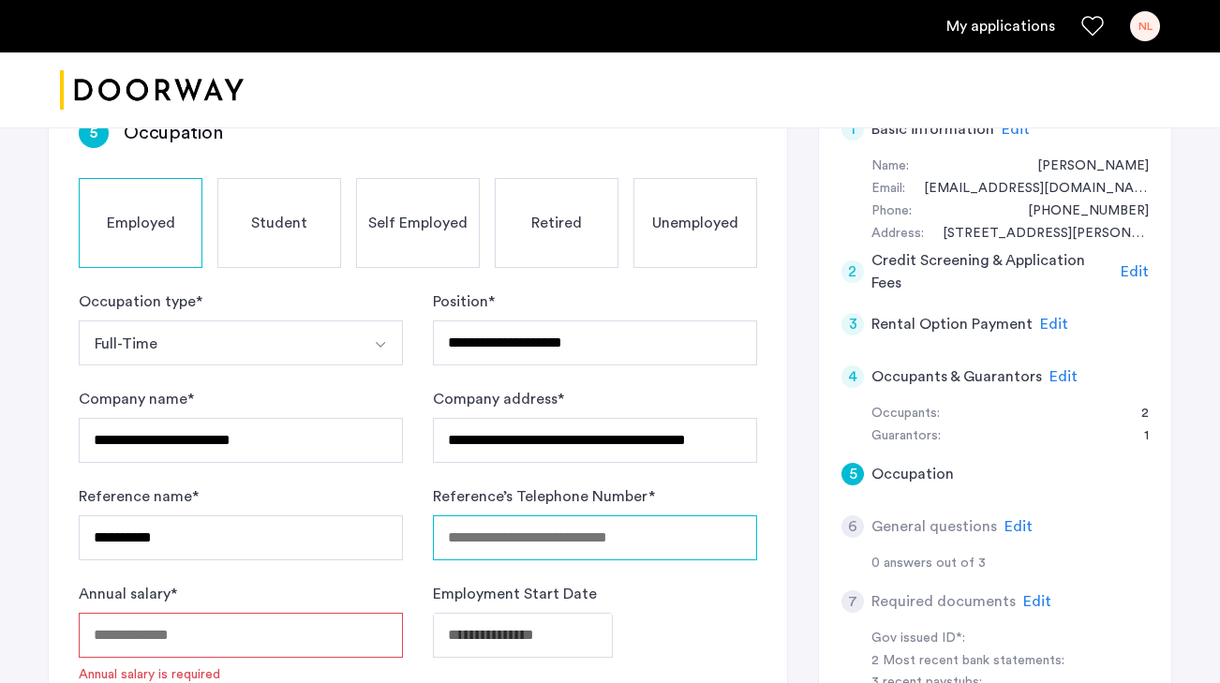
click at [490, 515] on input "Reference’s Telephone Number *" at bounding box center [595, 537] width 324 height 45
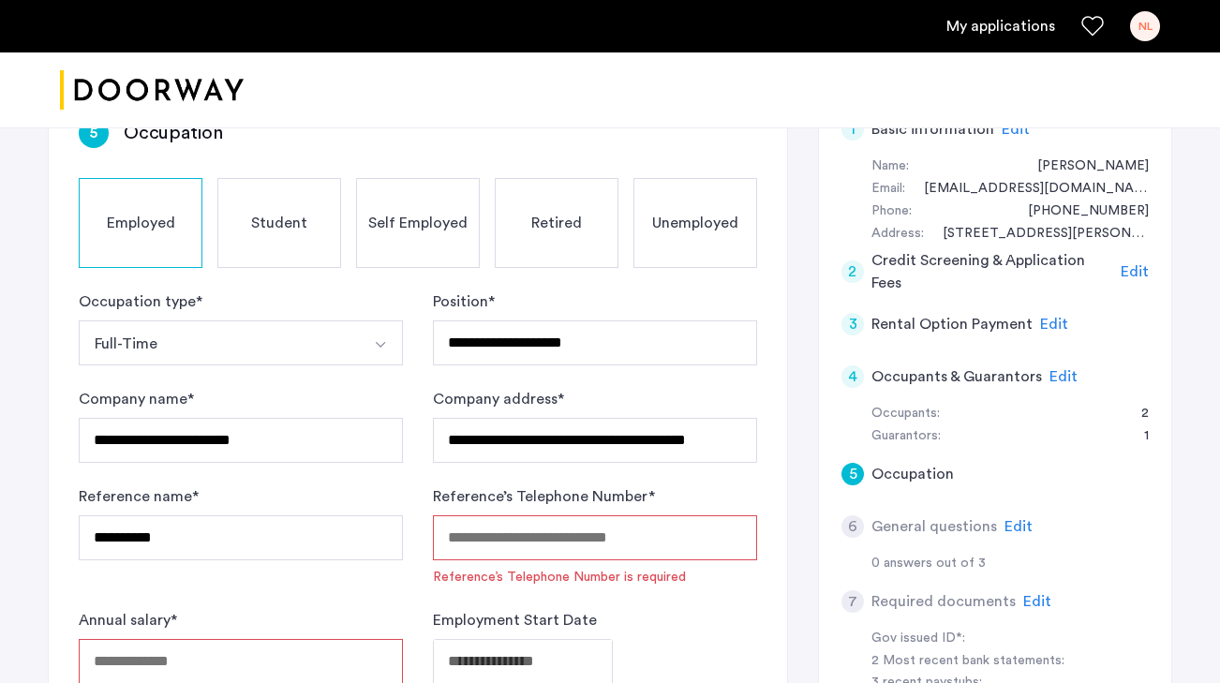
click at [497, 515] on input "Reference’s Telephone Number *" at bounding box center [595, 537] width 324 height 45
paste input "**********"
type input "**********"
click at [270, 639] on input "Annual salary *" at bounding box center [241, 661] width 324 height 45
type input "******"
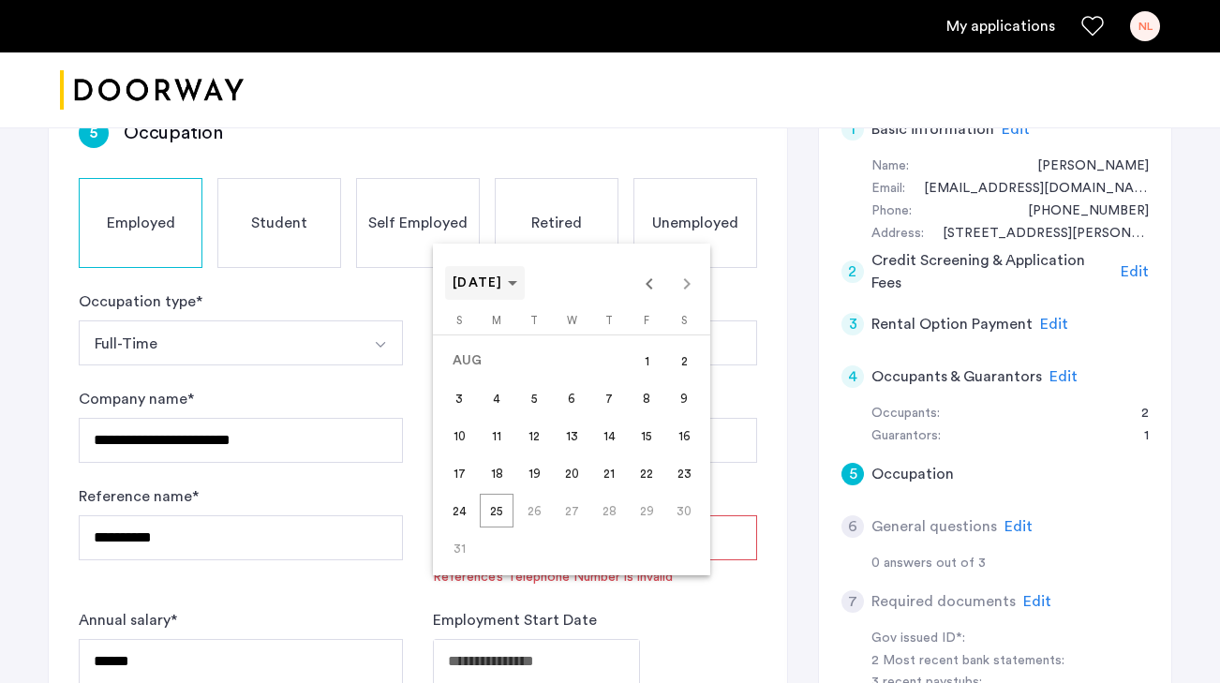
click at [517, 287] on span "[DATE]" at bounding box center [485, 283] width 65 height 16
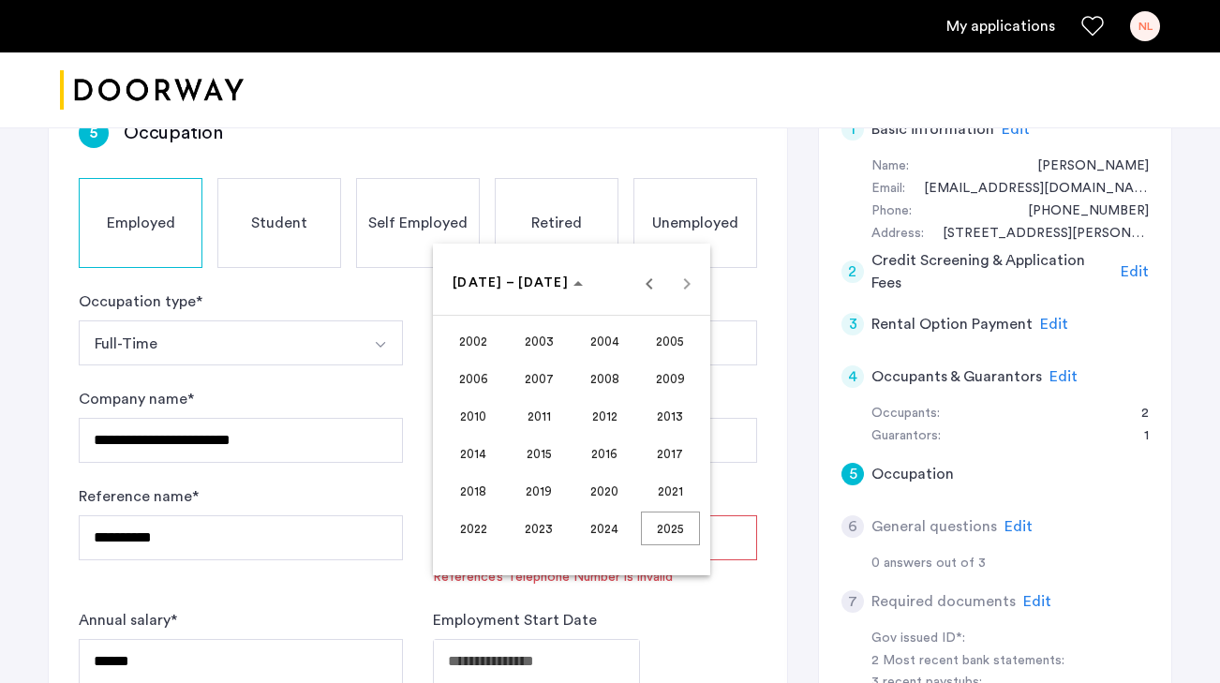
click at [617, 344] on span "2004" at bounding box center [604, 341] width 59 height 34
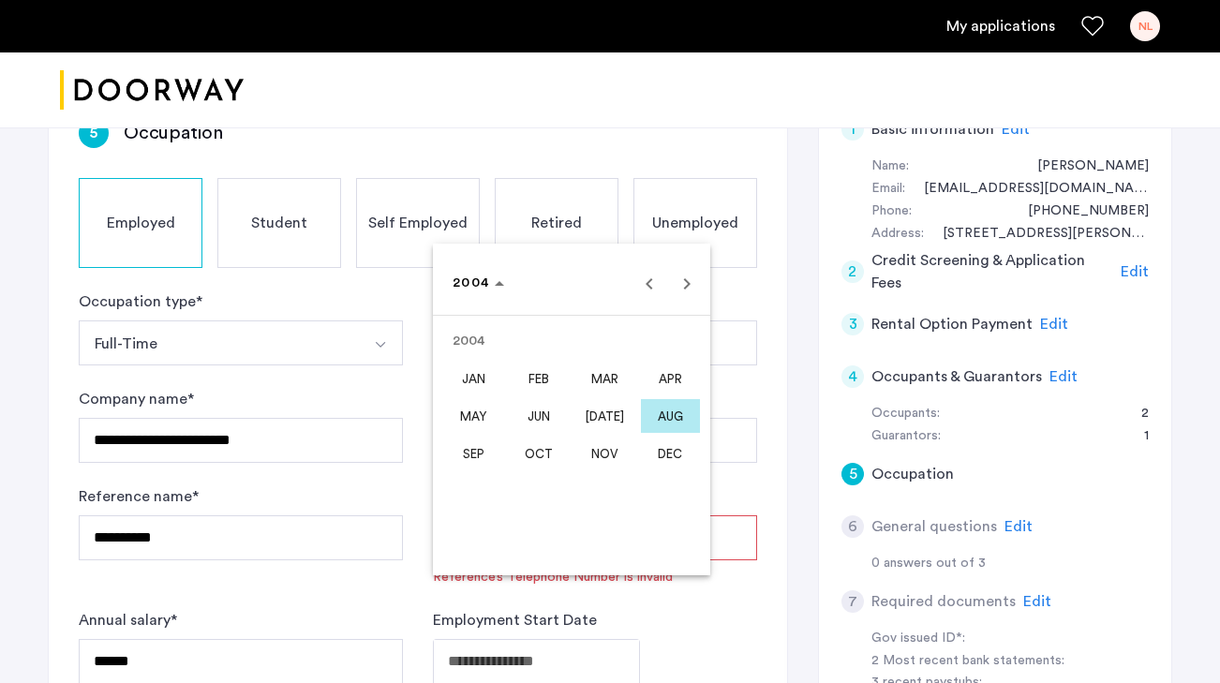
click at [539, 374] on span "FEB" at bounding box center [539, 379] width 59 height 34
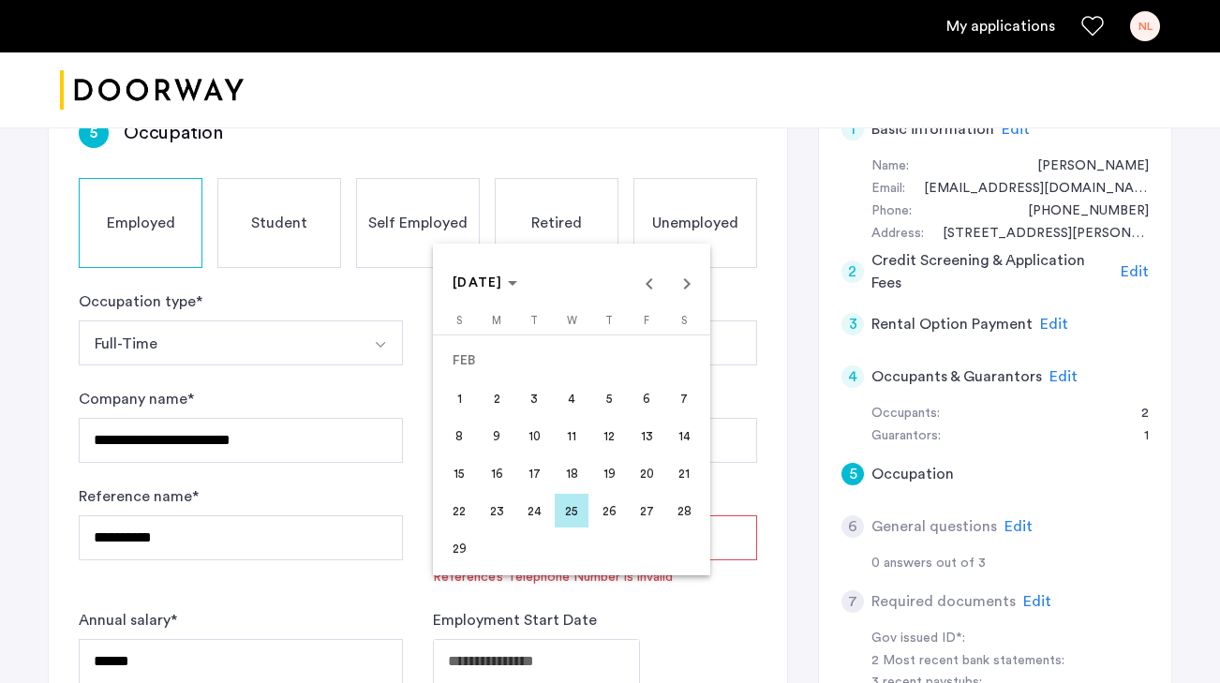
click at [575, 473] on span "18" at bounding box center [572, 473] width 34 height 34
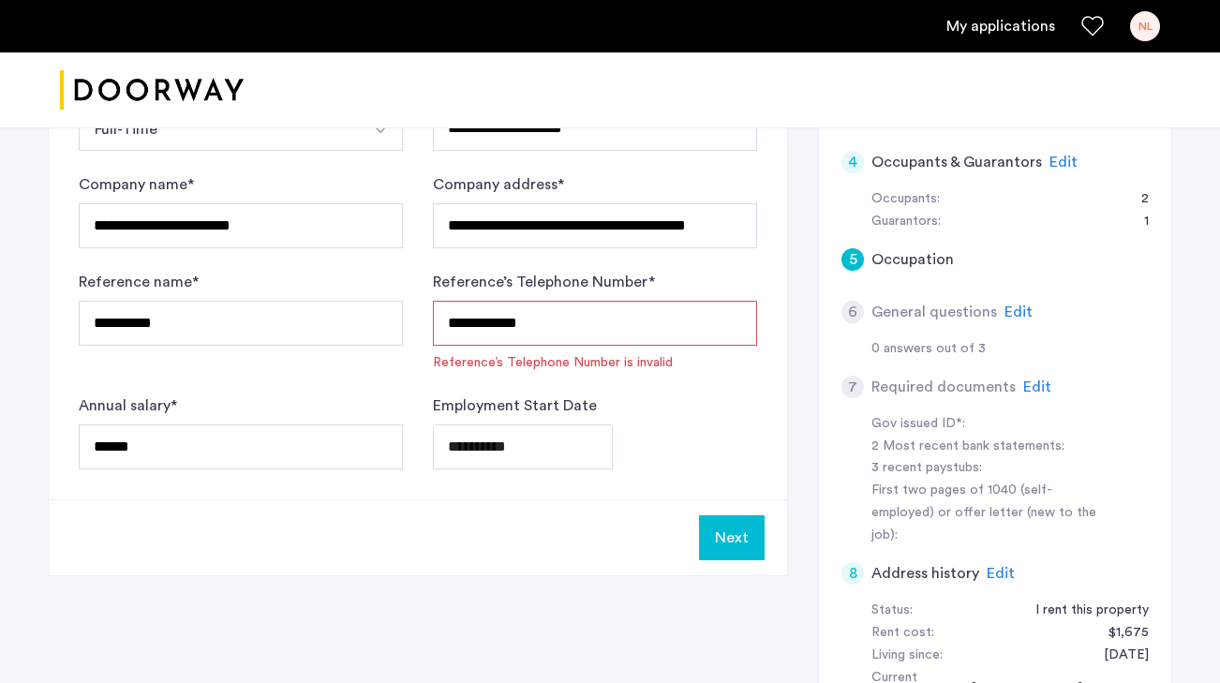
scroll to position [641, 0]
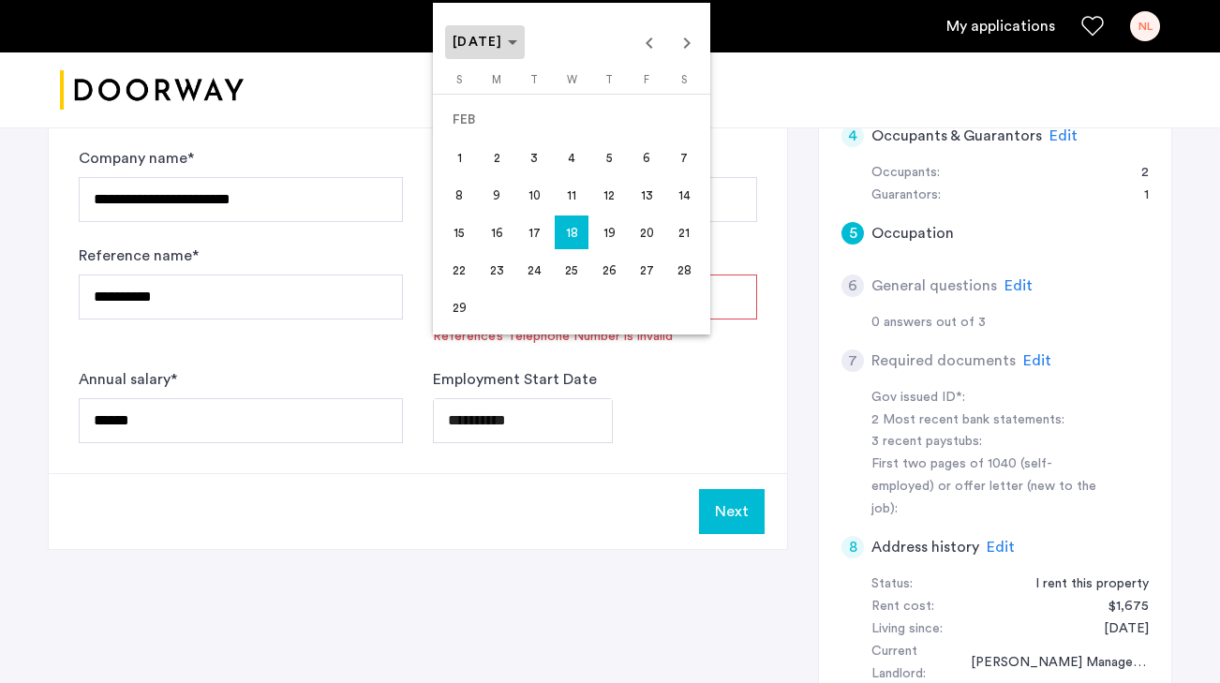
click at [517, 40] on span "[DATE]" at bounding box center [485, 43] width 65 height 16
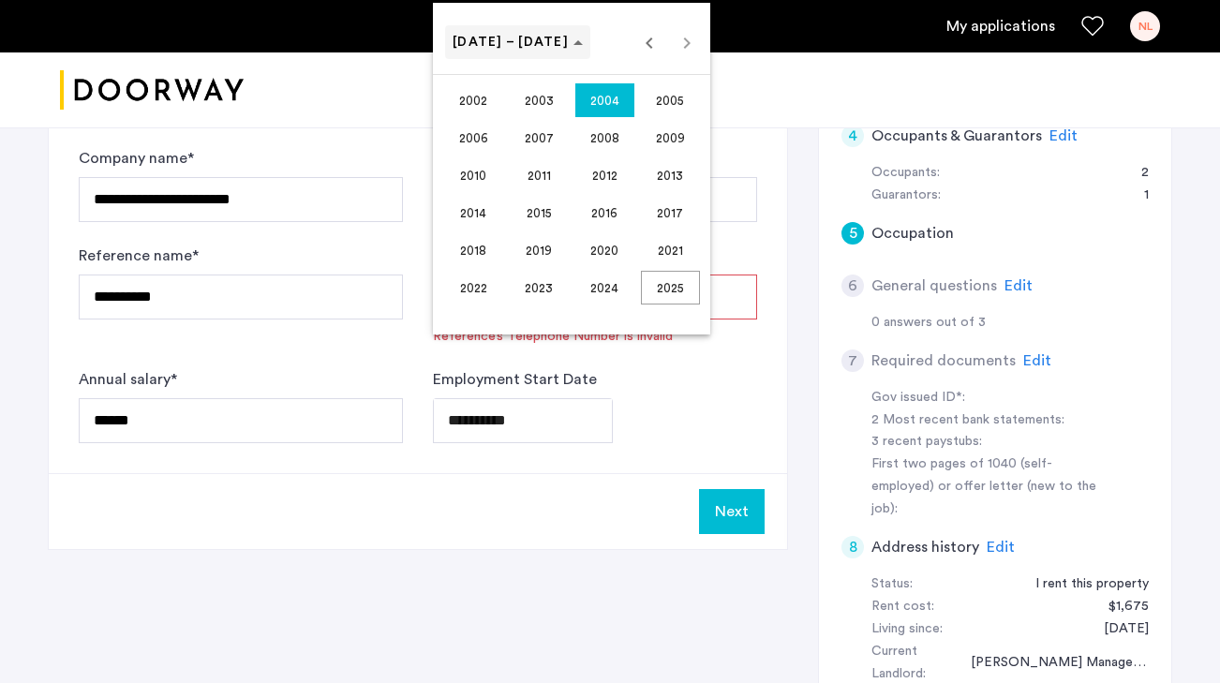
click at [556, 48] on span "Choose date" at bounding box center [517, 42] width 145 height 45
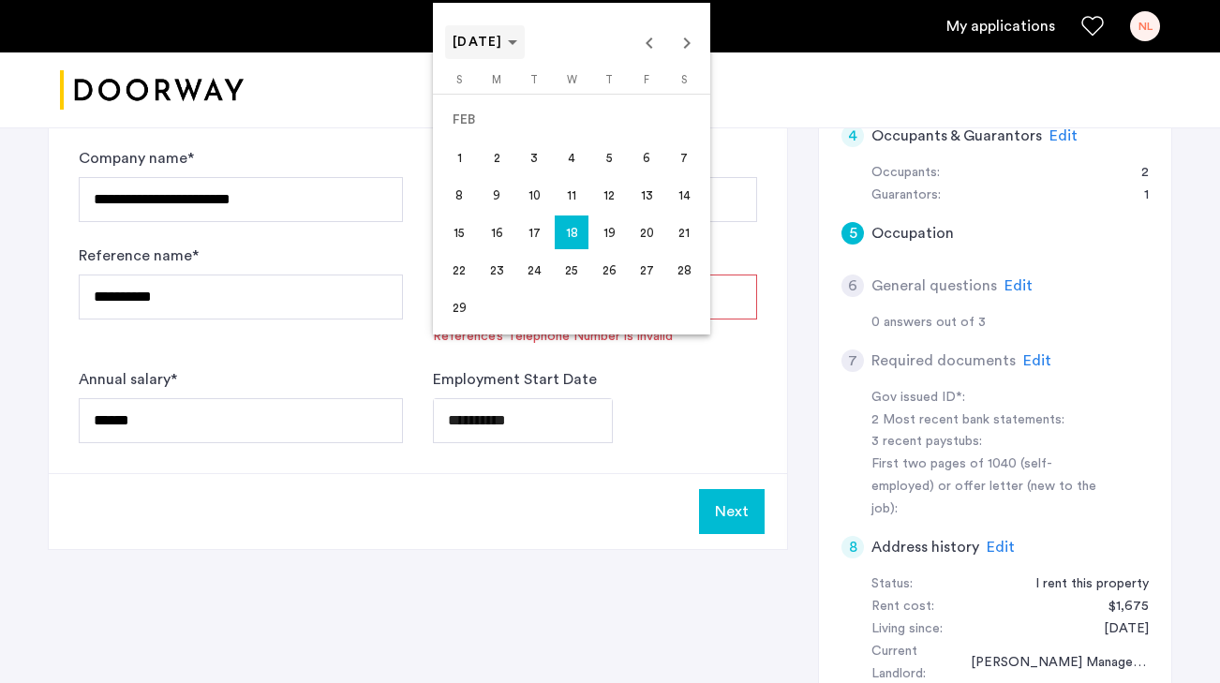
click at [470, 45] on span "[DATE]" at bounding box center [478, 42] width 51 height 13
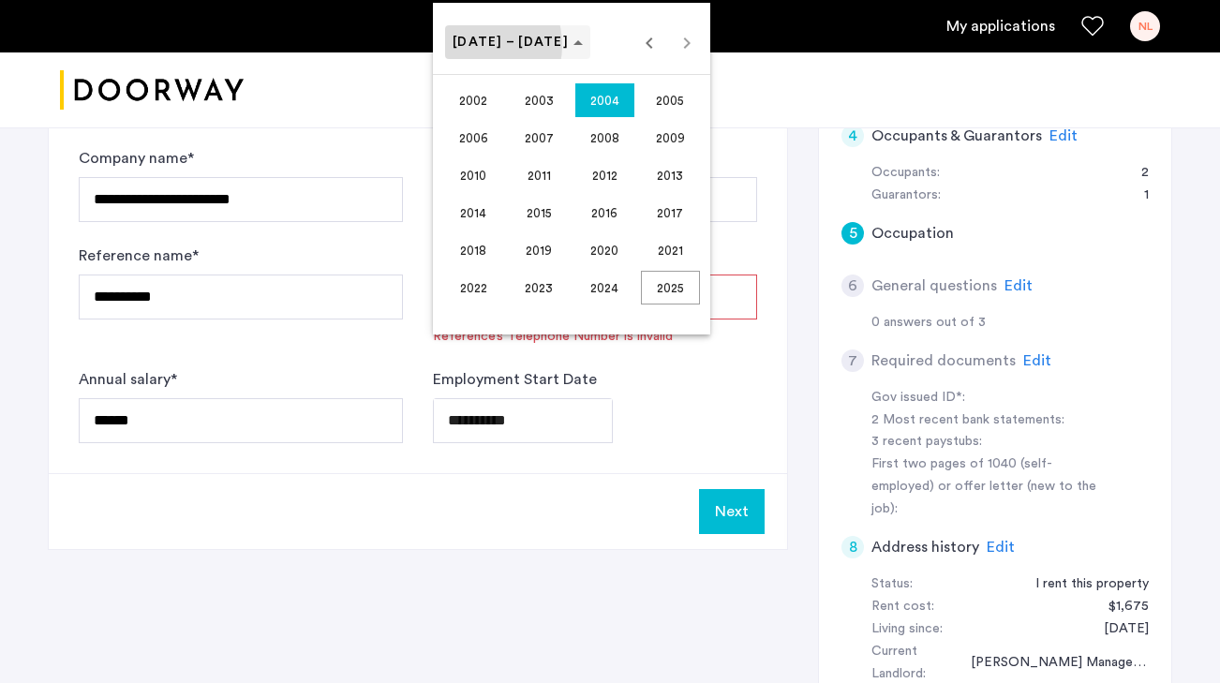
click at [470, 45] on span "[DATE] – [DATE]" at bounding box center [511, 42] width 116 height 13
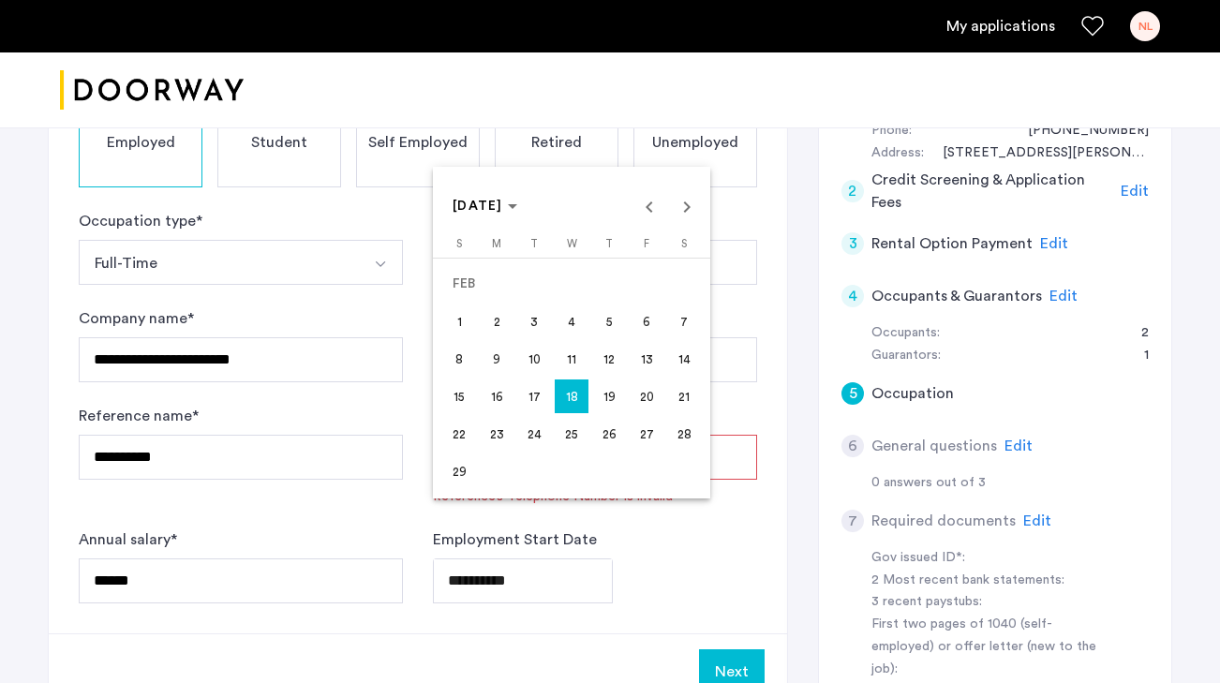
scroll to position [472, 0]
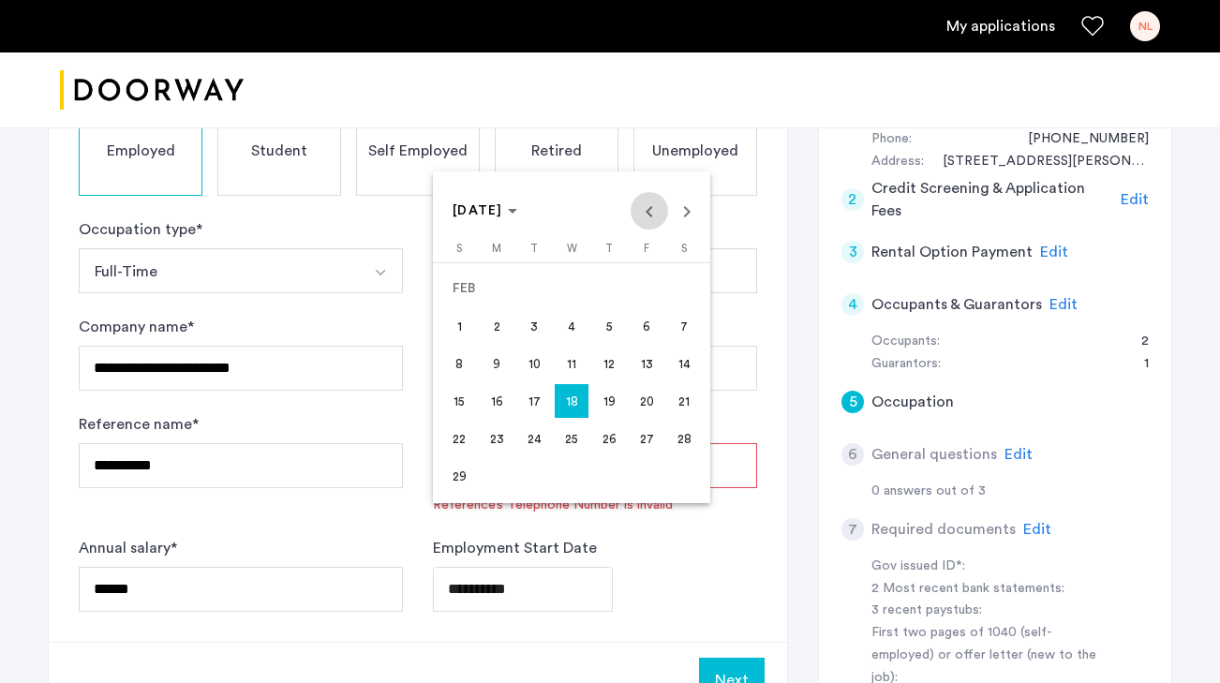
click at [650, 214] on span "Previous month" at bounding box center [649, 210] width 37 height 37
click at [688, 218] on span "Next month" at bounding box center [686, 210] width 37 height 37
click at [503, 208] on span "[DATE]" at bounding box center [478, 210] width 51 height 13
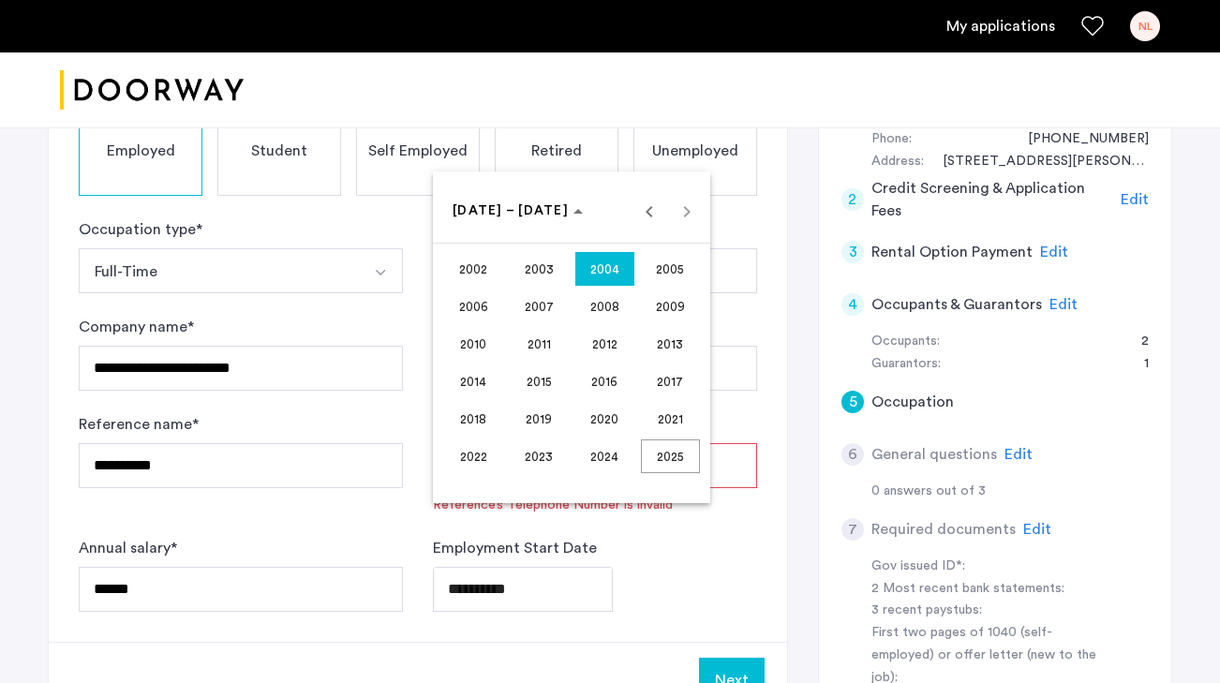
click at [601, 450] on span "2024" at bounding box center [604, 456] width 59 height 34
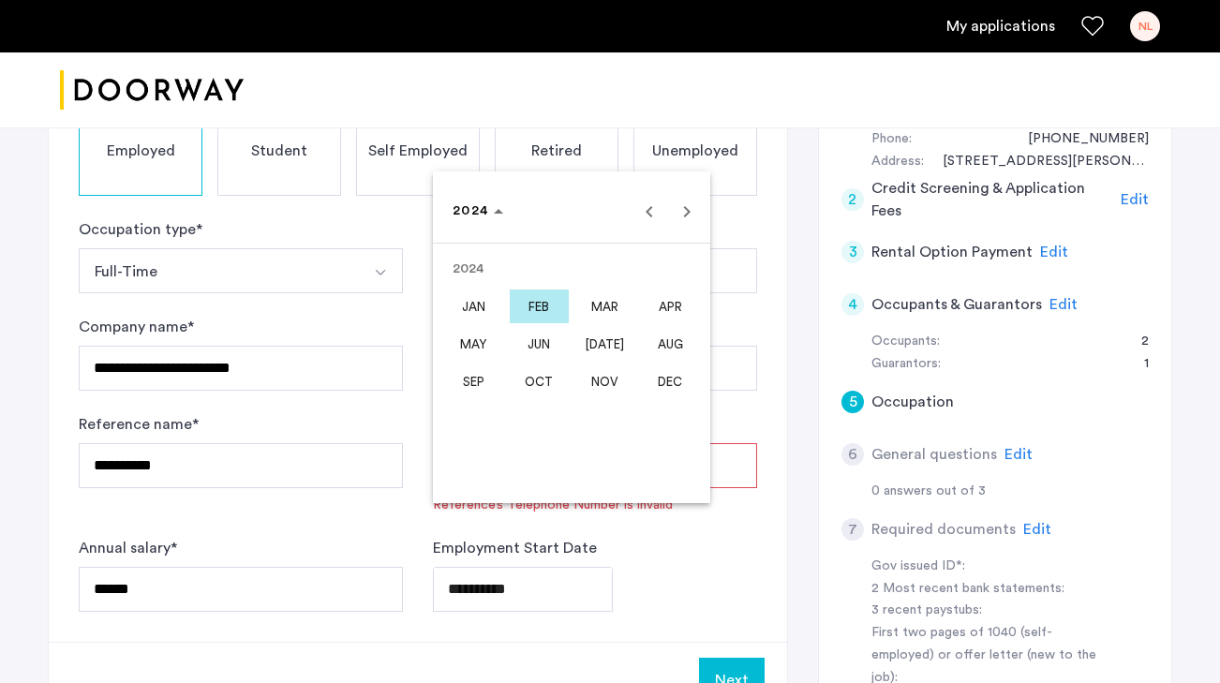
click at [662, 350] on span "AUG" at bounding box center [670, 344] width 59 height 34
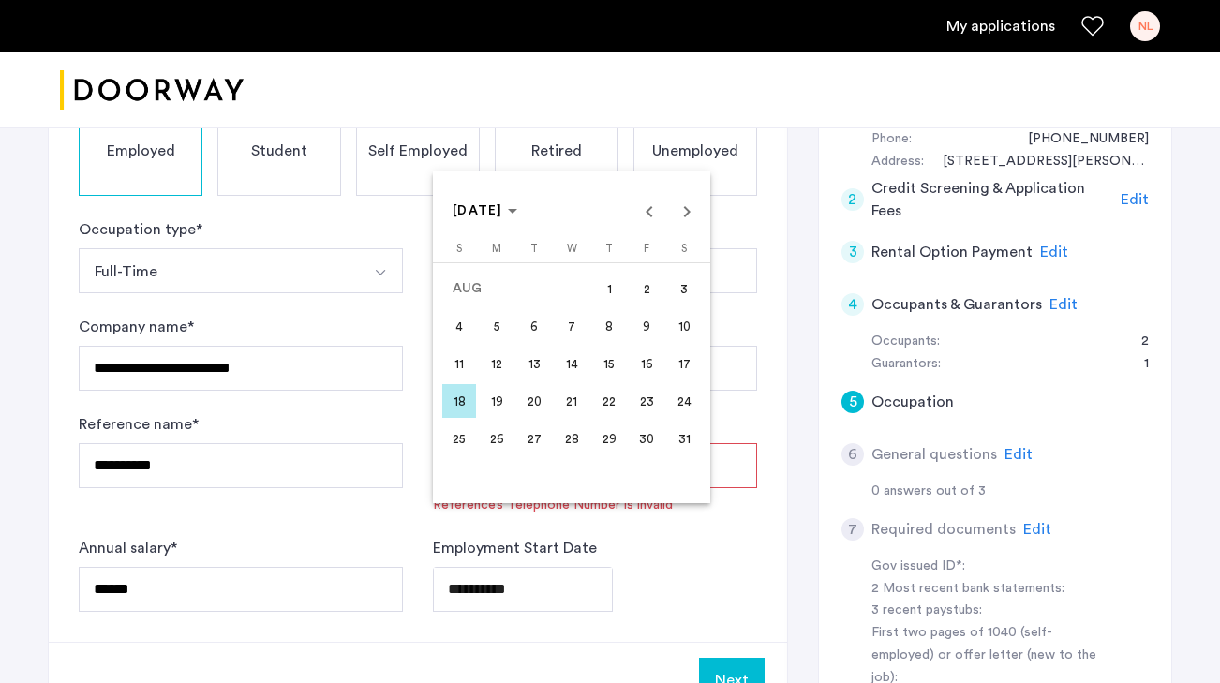
click at [465, 404] on span "18" at bounding box center [459, 401] width 34 height 34
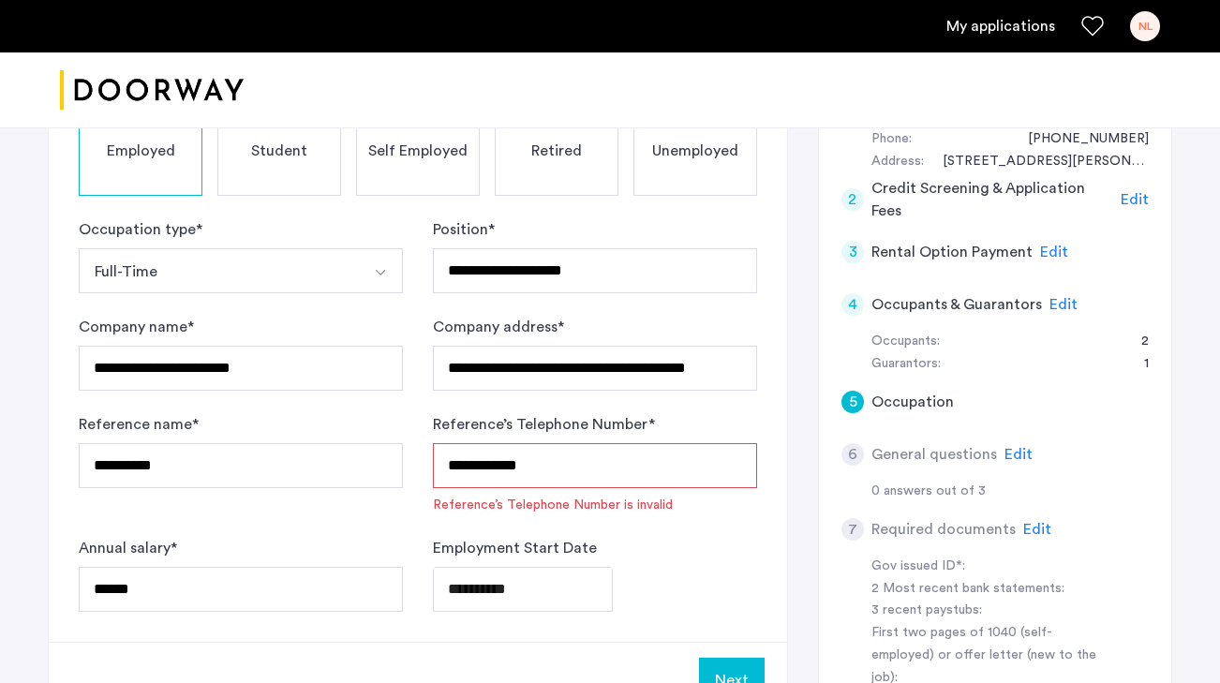
type input "**********"
click at [720, 658] on button "Next" at bounding box center [732, 680] width 66 height 45
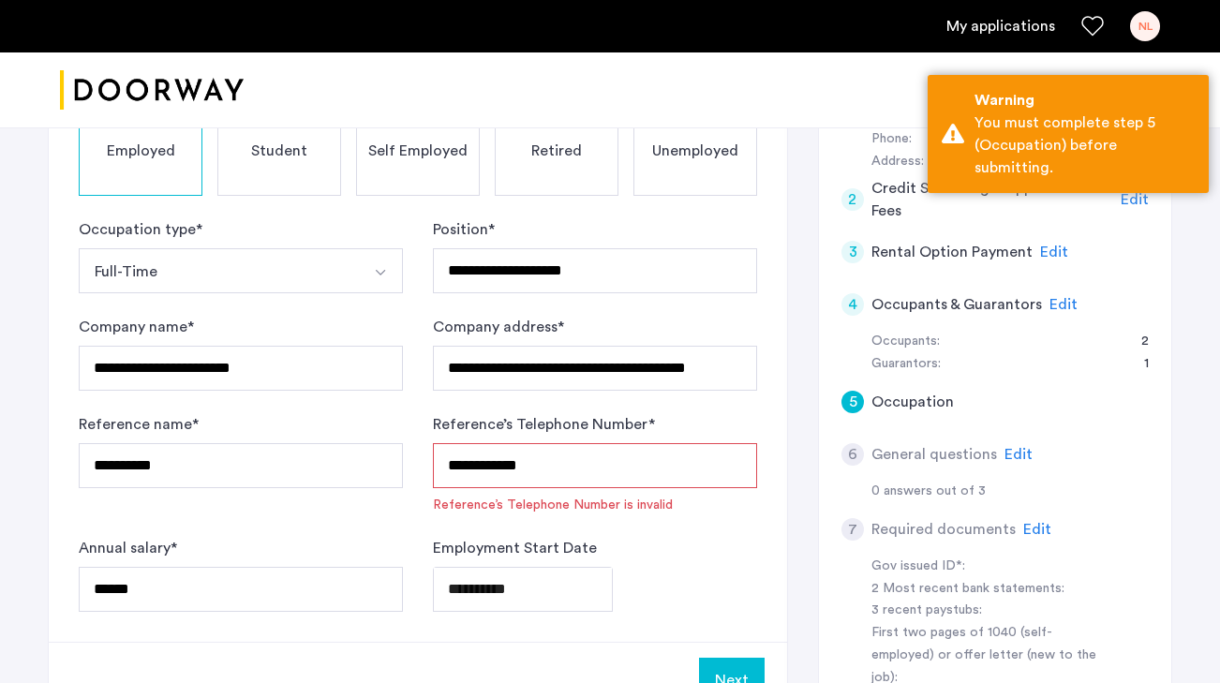
click at [728, 567] on div "**********" at bounding box center [595, 589] width 324 height 45
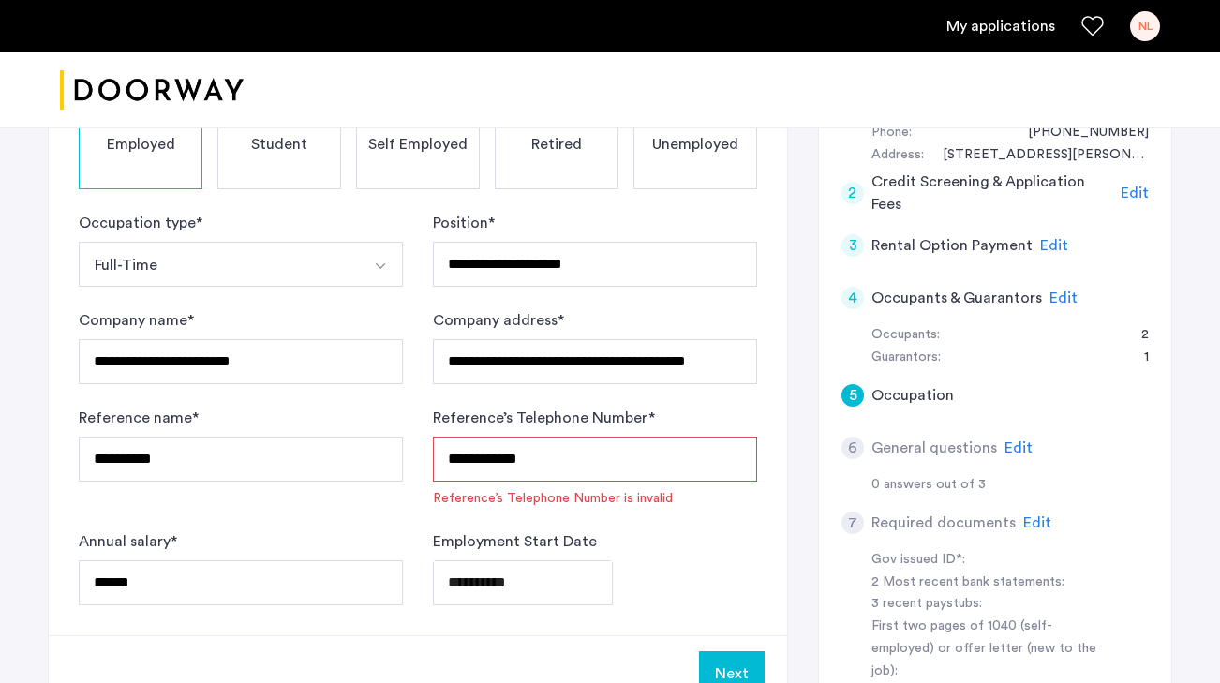
scroll to position [475, 0]
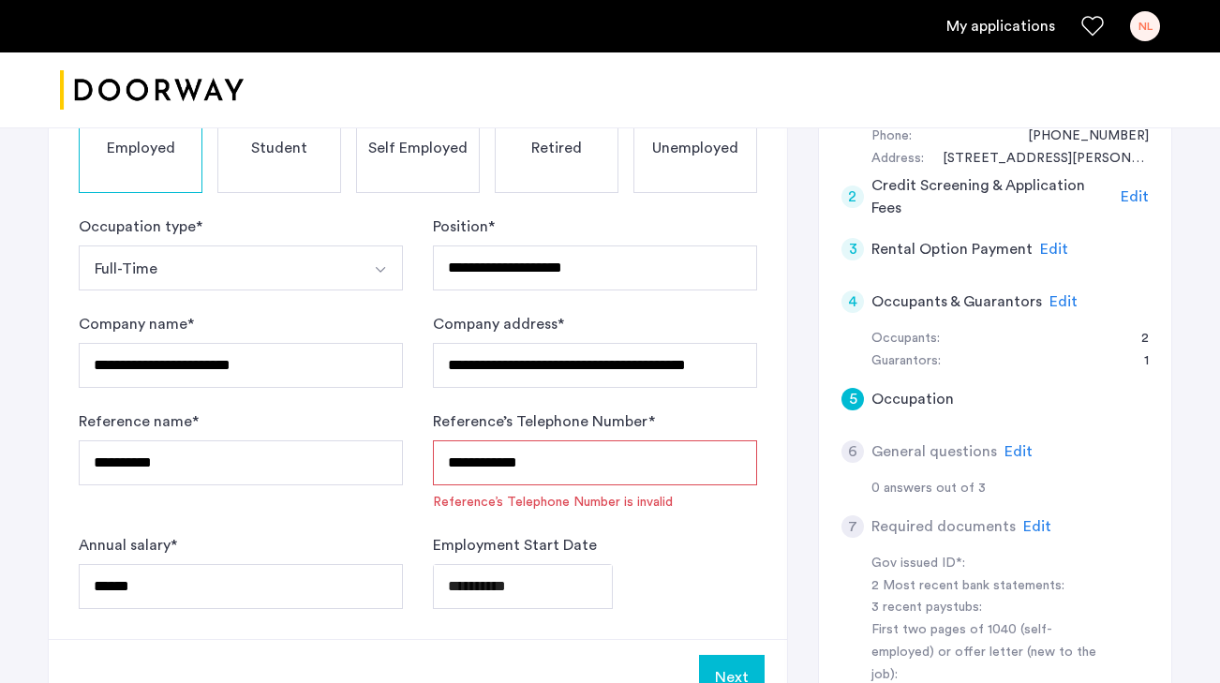
click at [739, 534] on div "**********" at bounding box center [595, 571] width 324 height 75
click at [550, 440] on input "**********" at bounding box center [595, 462] width 324 height 45
click at [511, 440] on input "**********" at bounding box center [595, 462] width 324 height 45
click at [481, 440] on input "**********" at bounding box center [595, 462] width 324 height 45
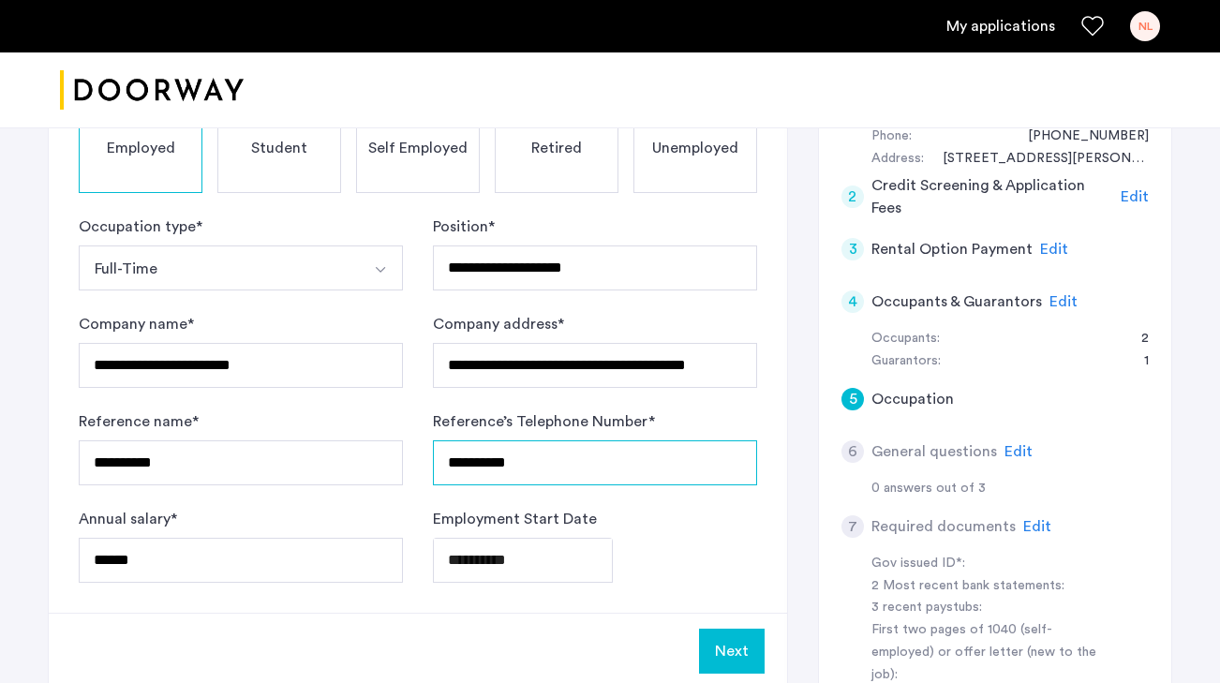
type input "**********"
click at [741, 629] on button "Next" at bounding box center [732, 651] width 66 height 45
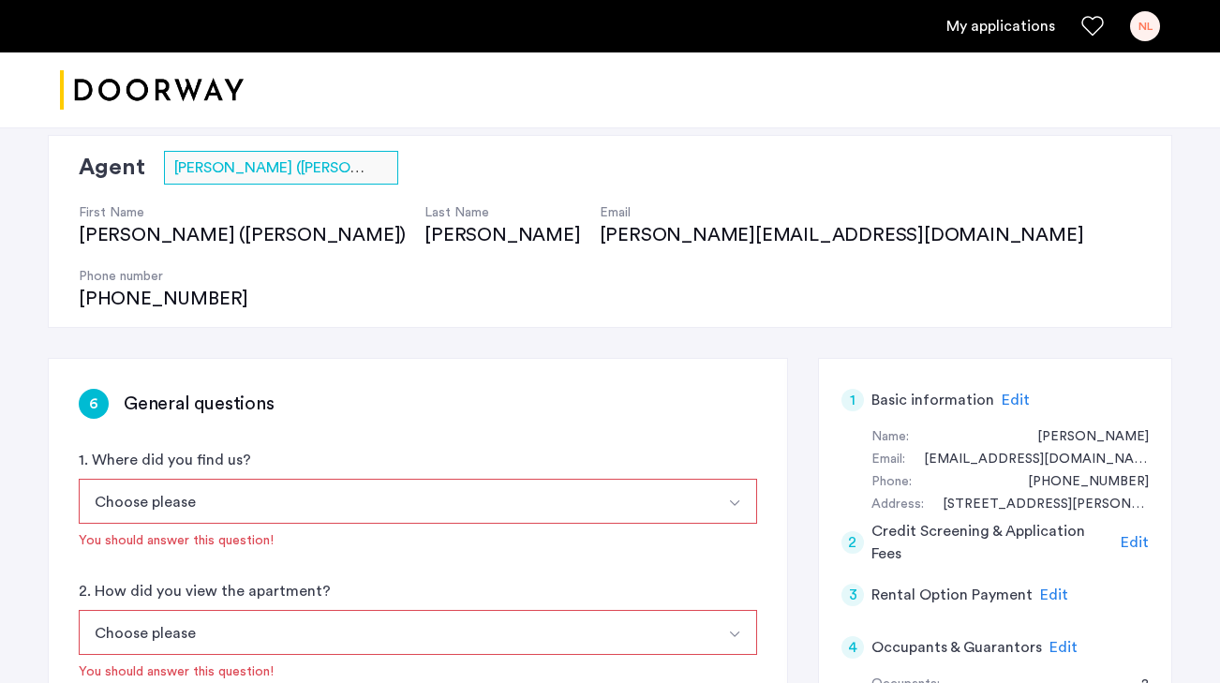
scroll to position [156, 0]
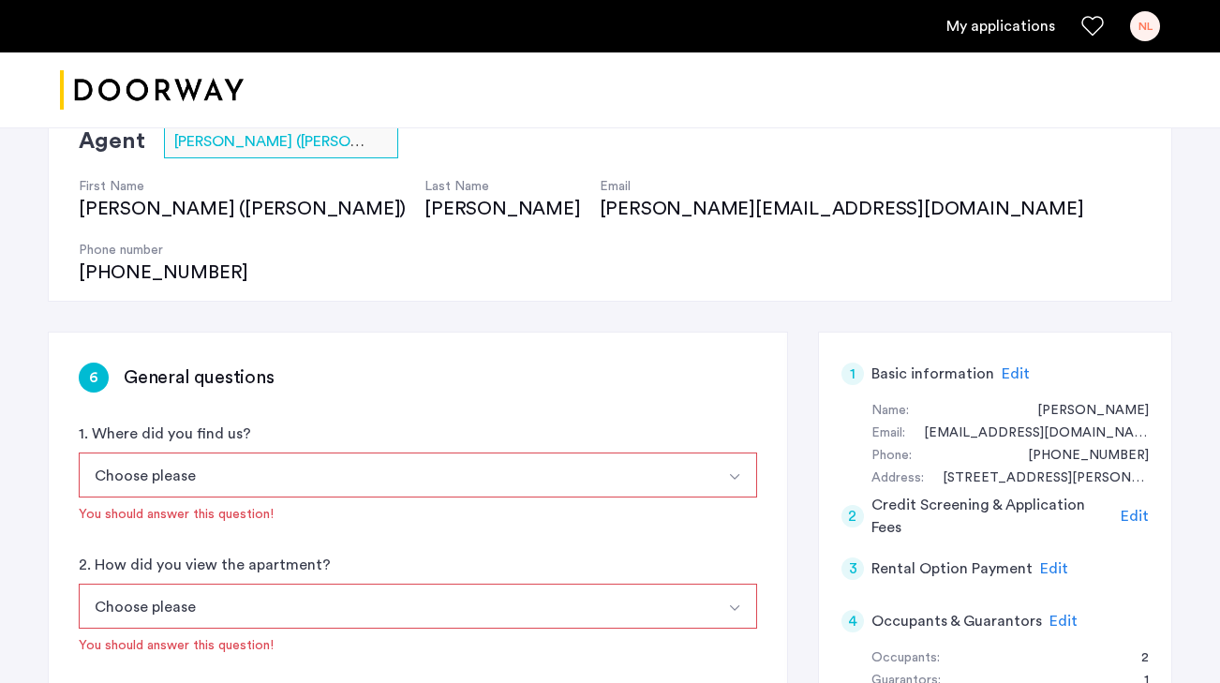
click at [718, 453] on button "Select option" at bounding box center [734, 475] width 45 height 45
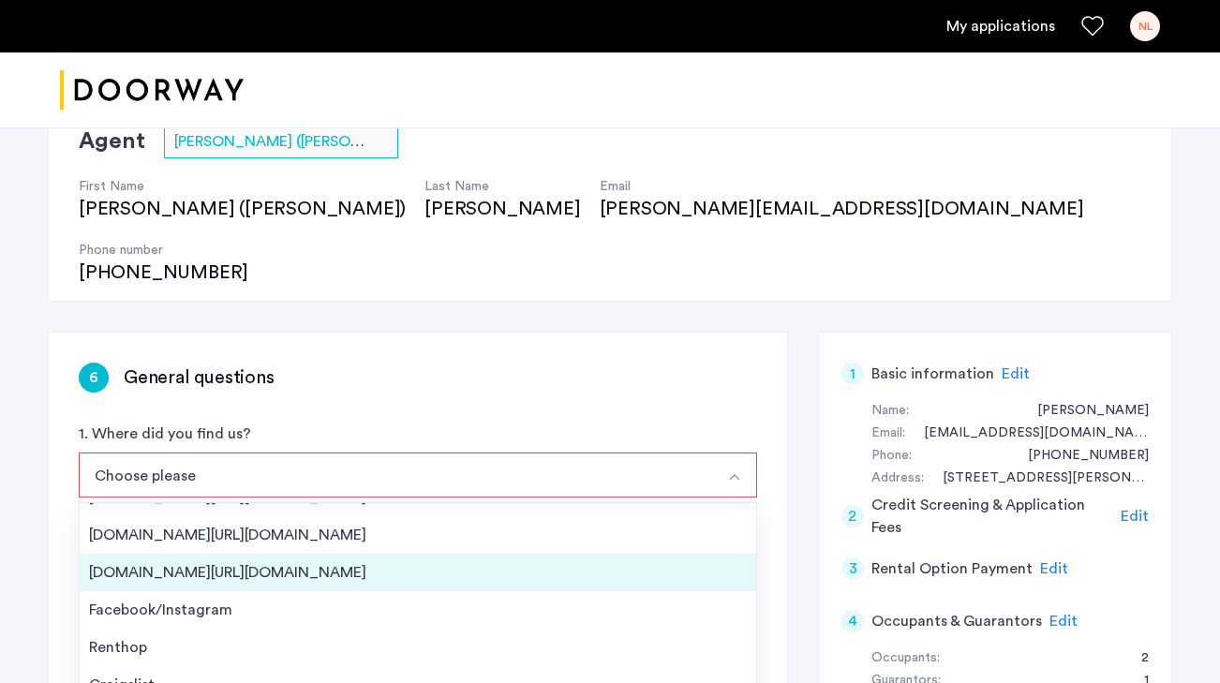
scroll to position [30, 0]
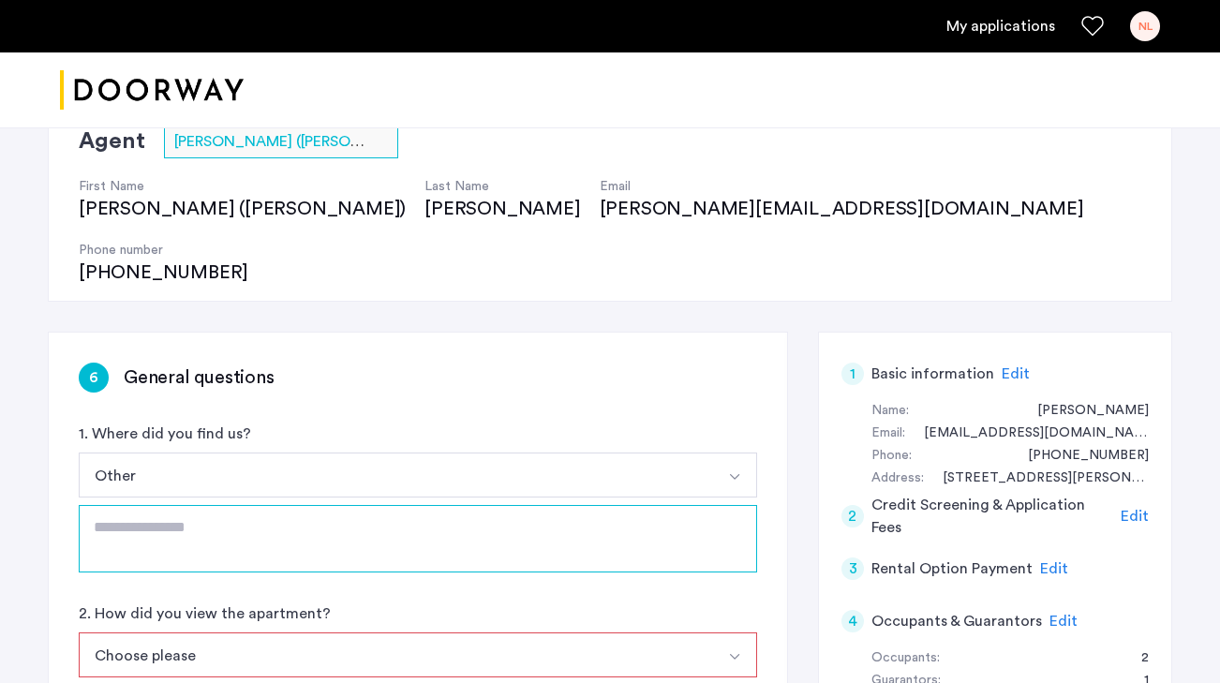
click at [278, 505] on textarea at bounding box center [418, 538] width 678 height 67
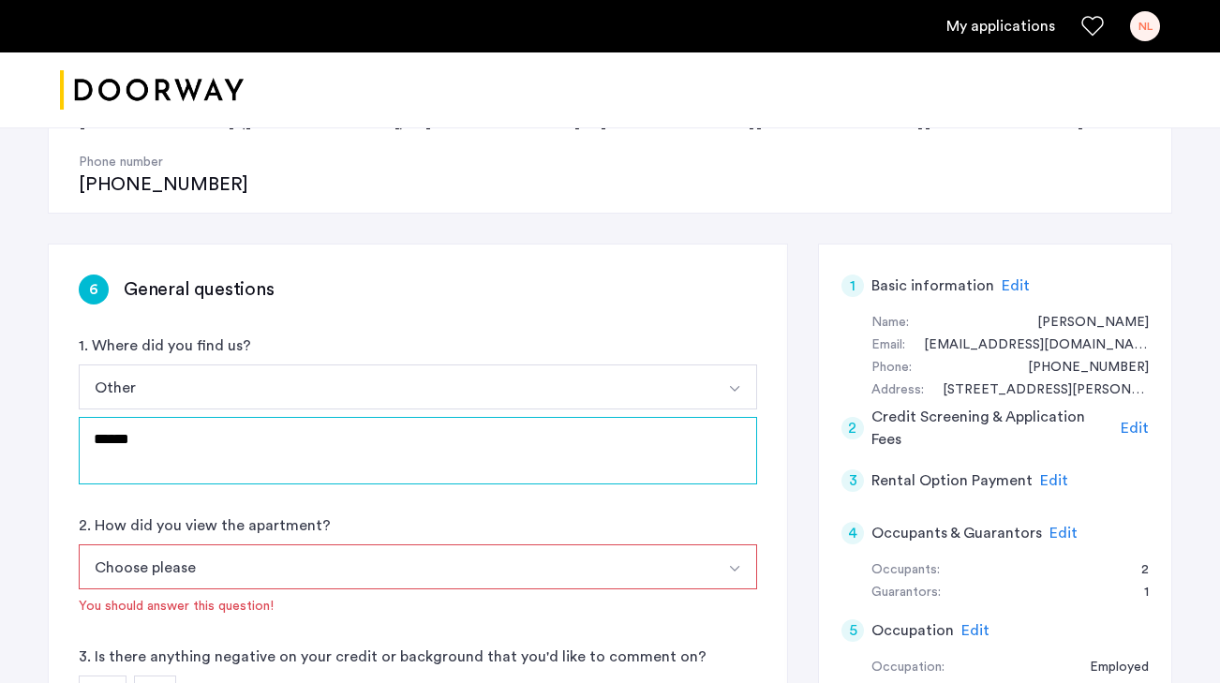
scroll to position [245, 0]
type textarea "******"
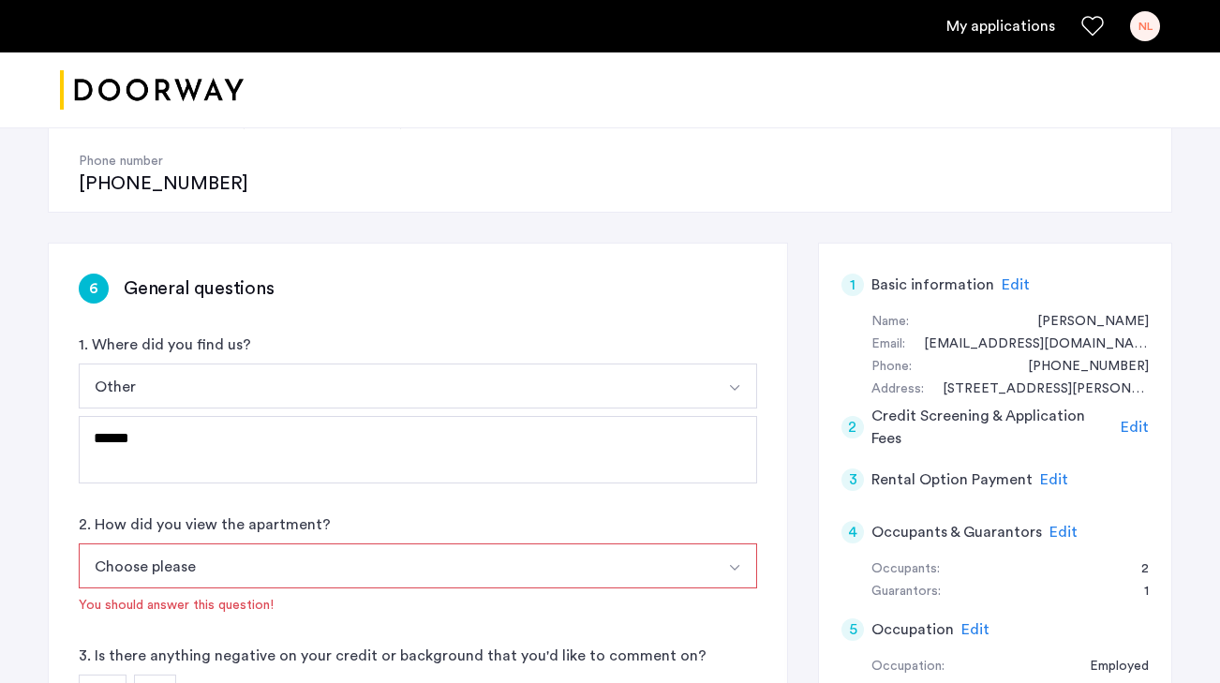
click at [330, 543] on button "Choose please" at bounding box center [396, 565] width 634 height 45
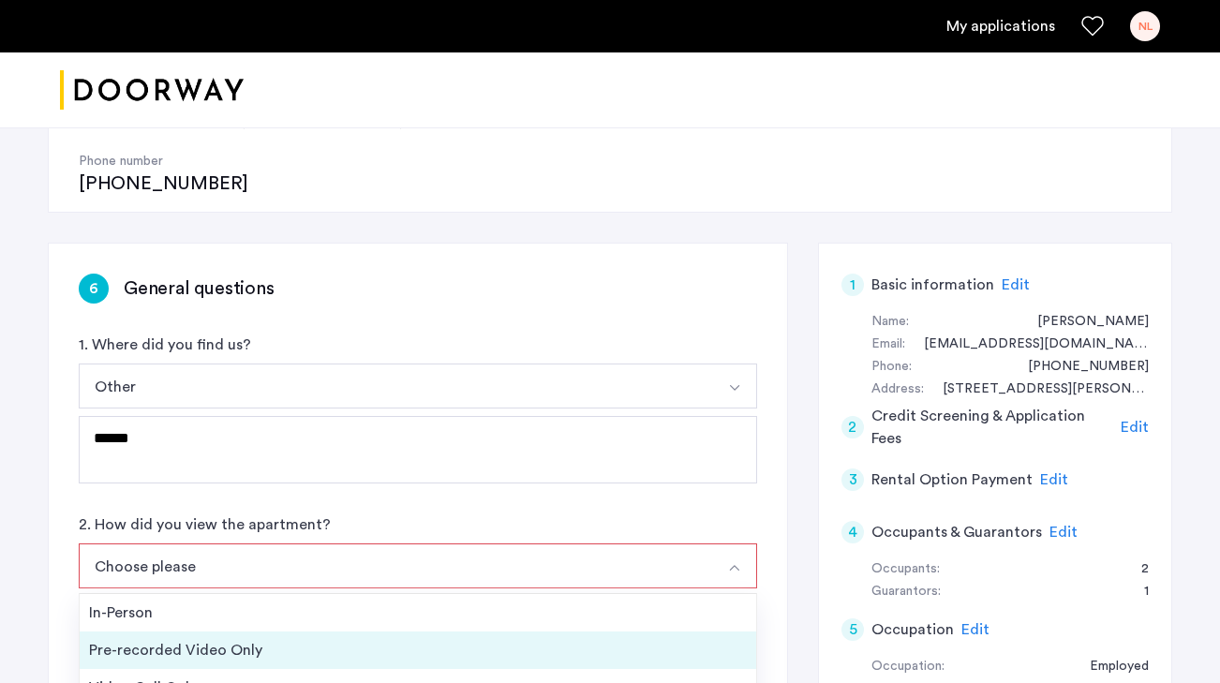
scroll to position [307, 0]
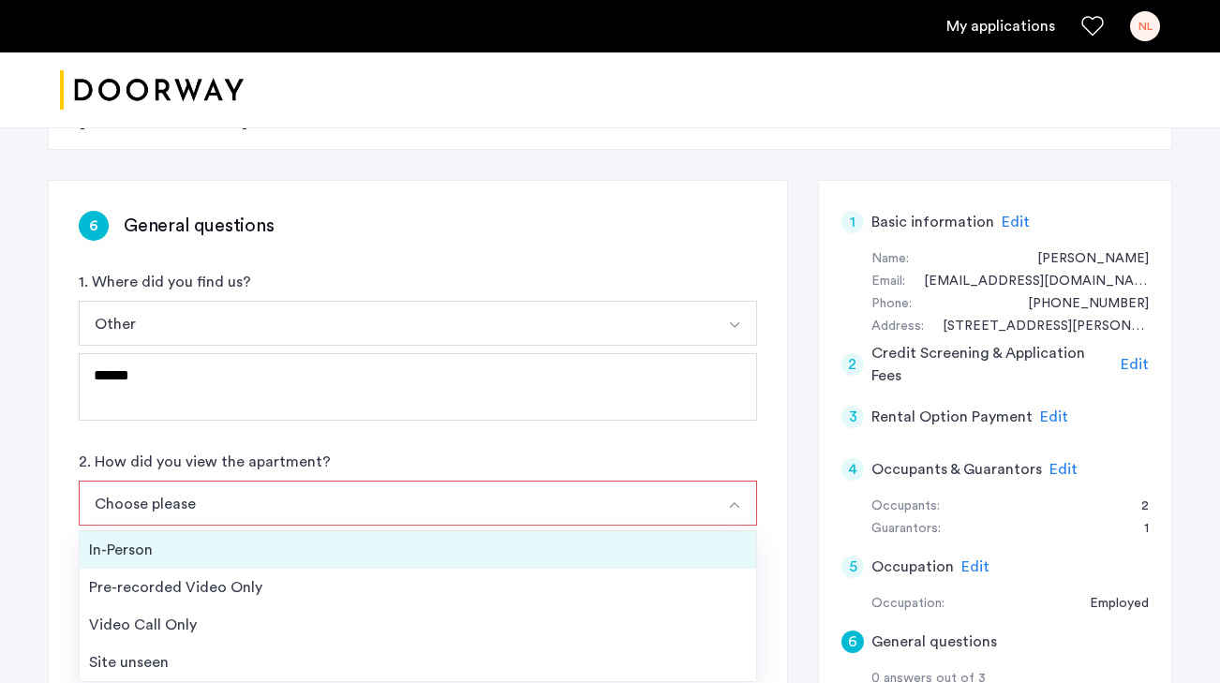
click at [233, 531] on li "In-Person" at bounding box center [418, 549] width 677 height 37
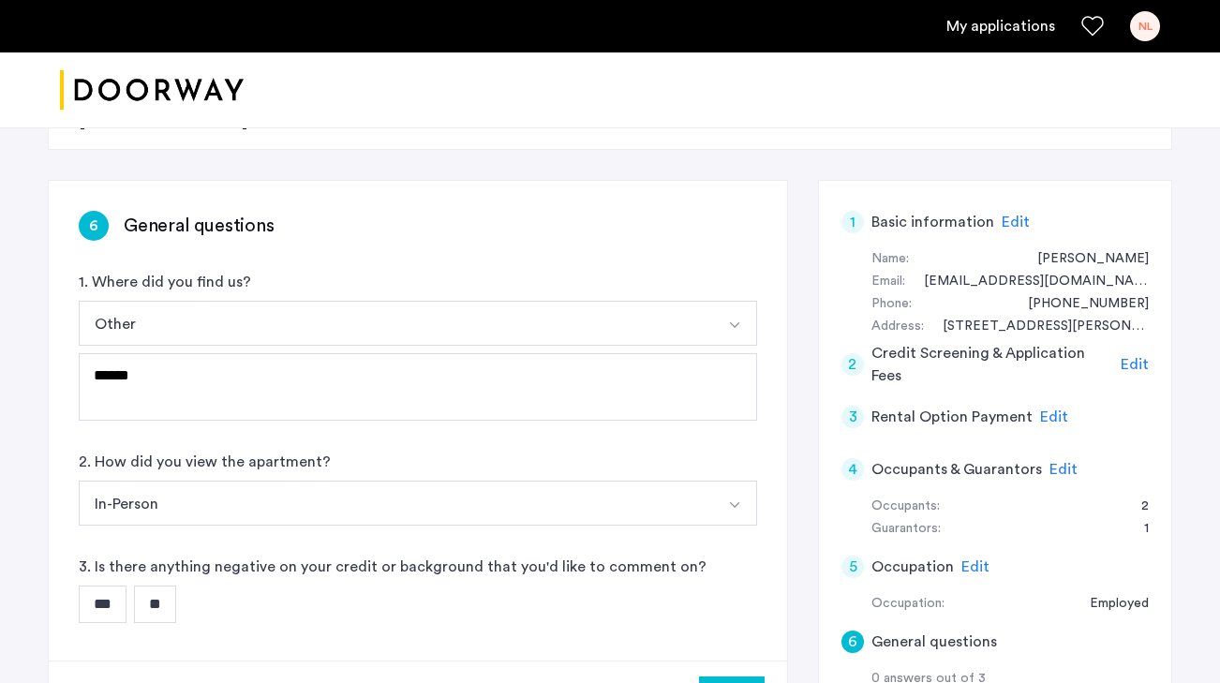
click at [113, 586] on input "***" at bounding box center [103, 604] width 48 height 37
click at [163, 586] on input "**" at bounding box center [155, 604] width 42 height 37
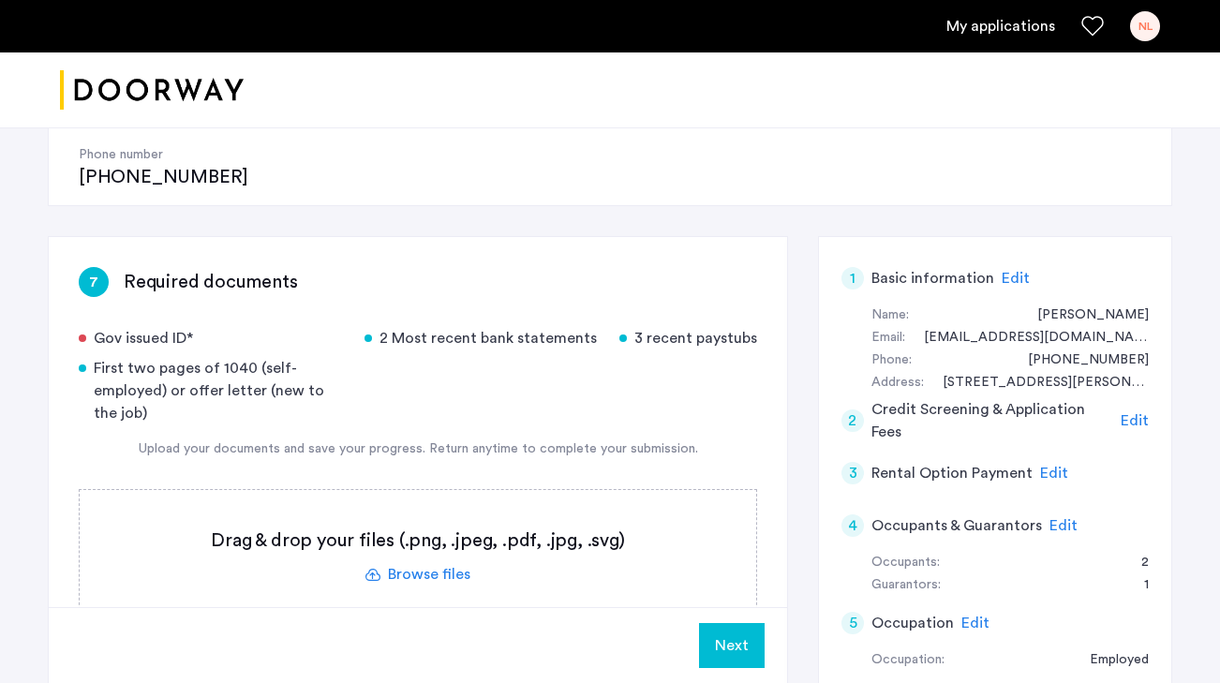
scroll to position [245, 0]
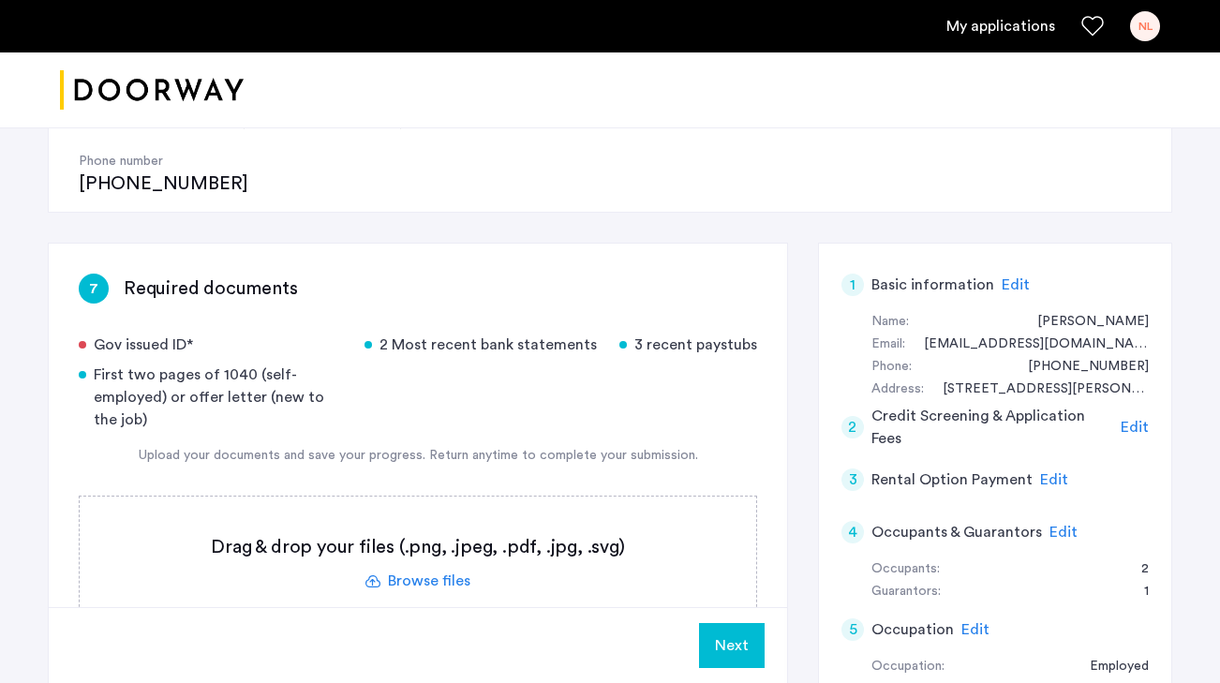
click at [1051, 525] on span "Edit" at bounding box center [1064, 532] width 28 height 15
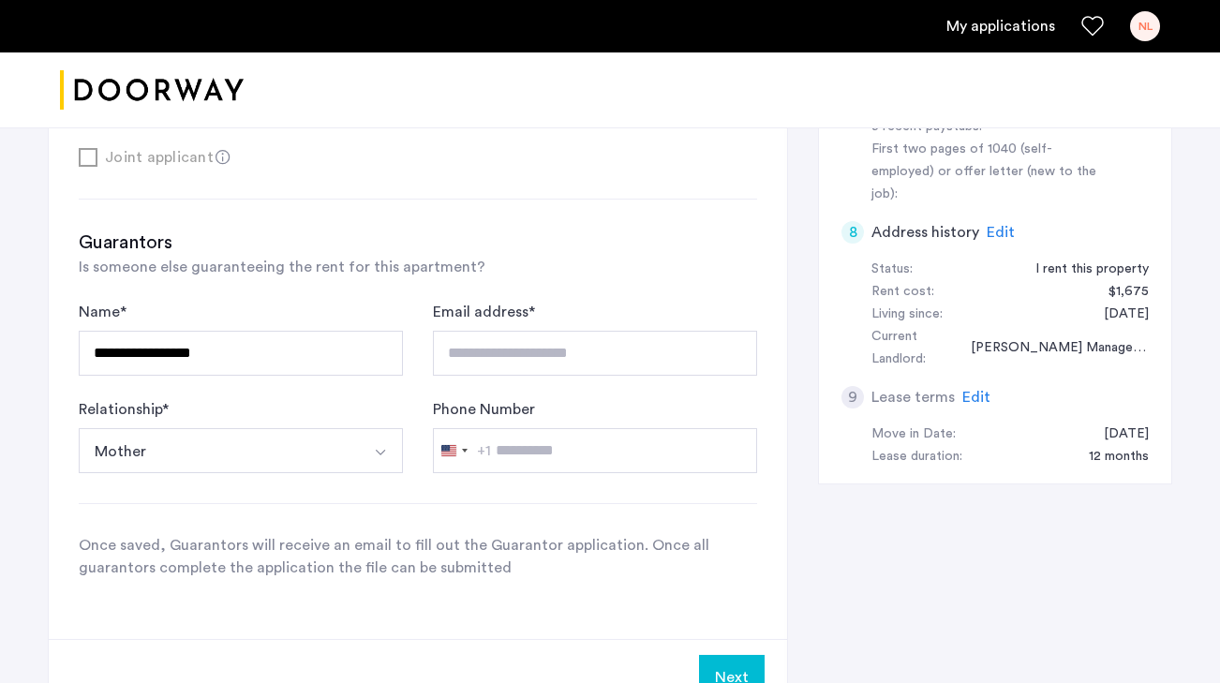
scroll to position [1117, 0]
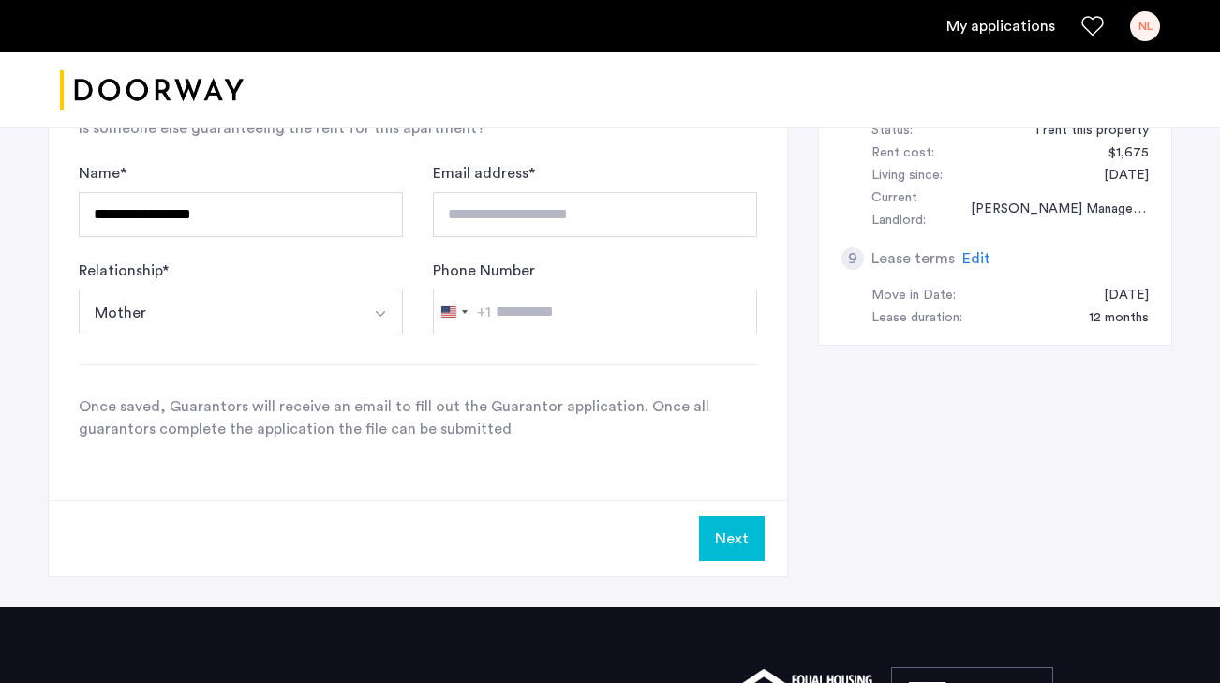
click at [755, 516] on button "Next" at bounding box center [732, 538] width 66 height 45
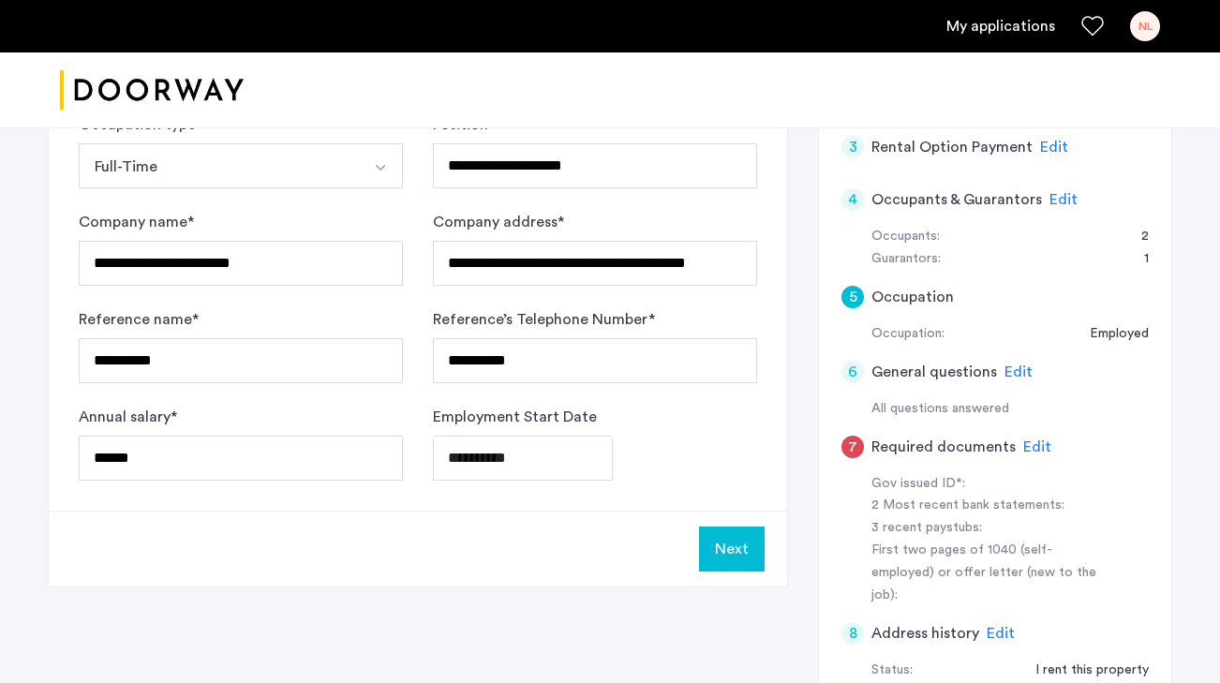
scroll to position [639, 0]
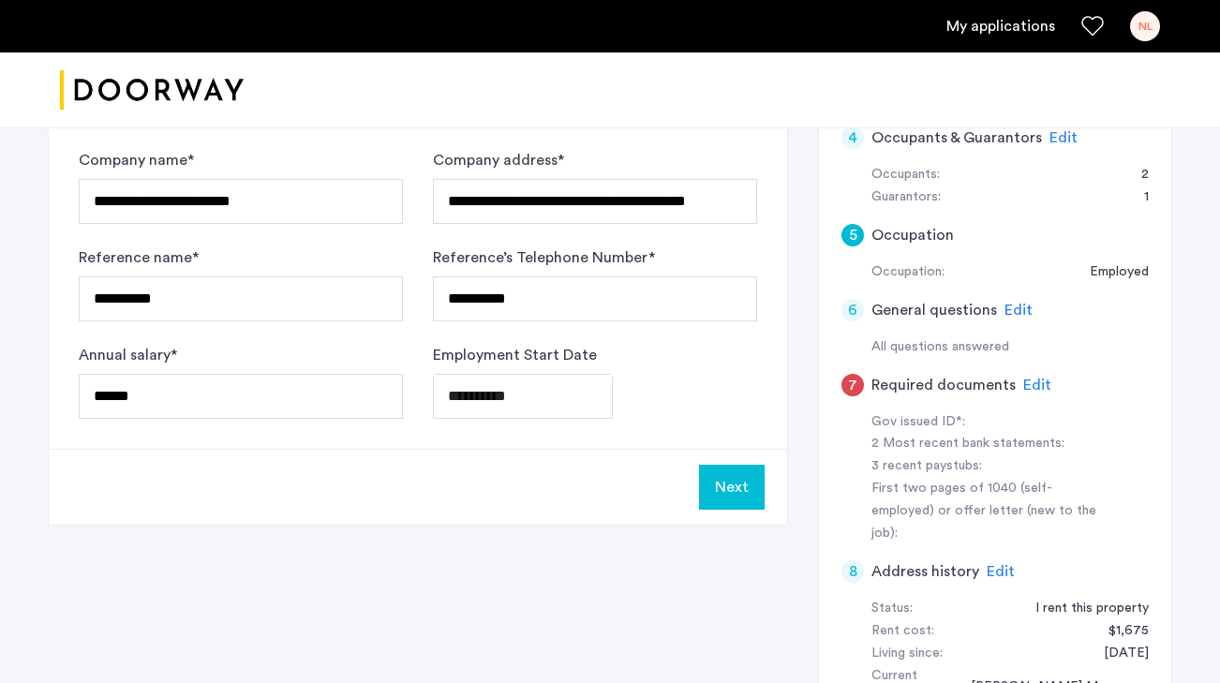
click at [731, 465] on button "Next" at bounding box center [732, 487] width 66 height 45
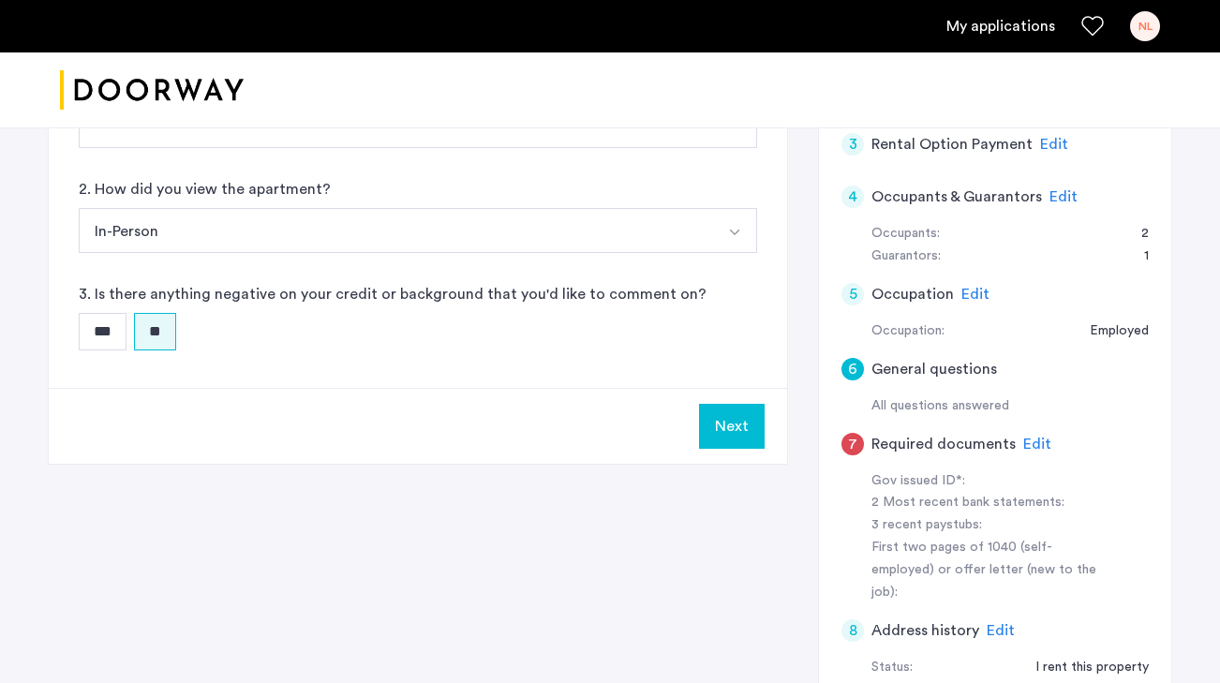
scroll to position [650, 0]
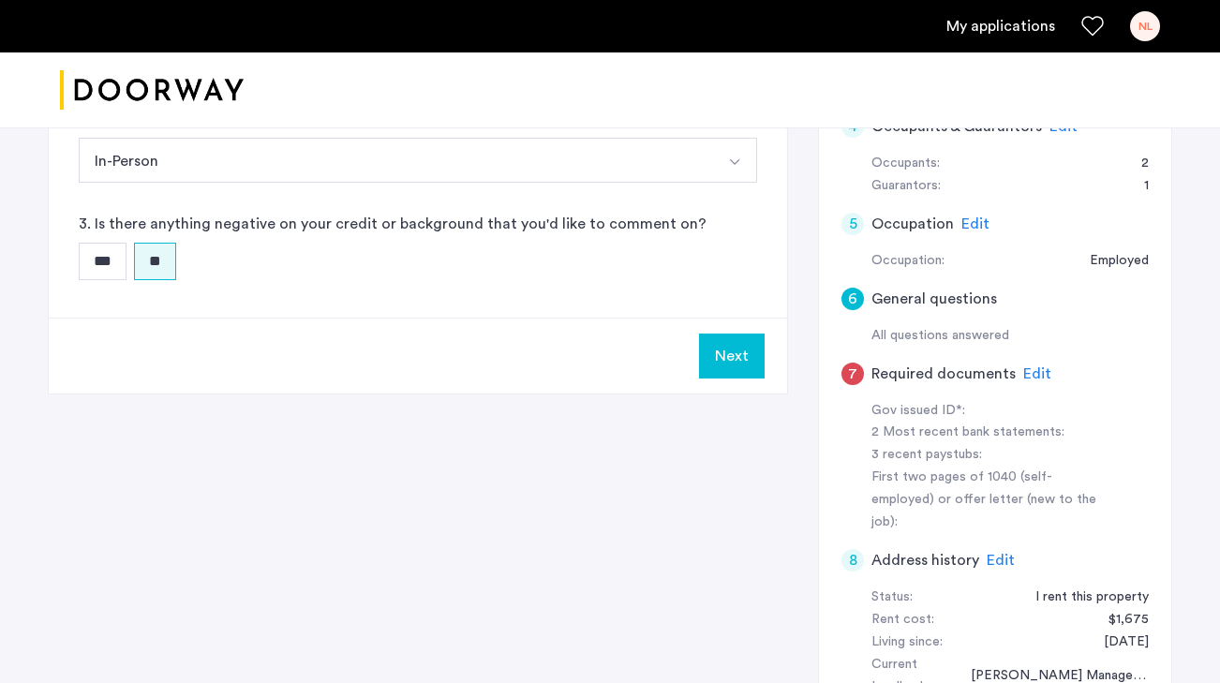
click at [752, 334] on button "Next" at bounding box center [732, 356] width 66 height 45
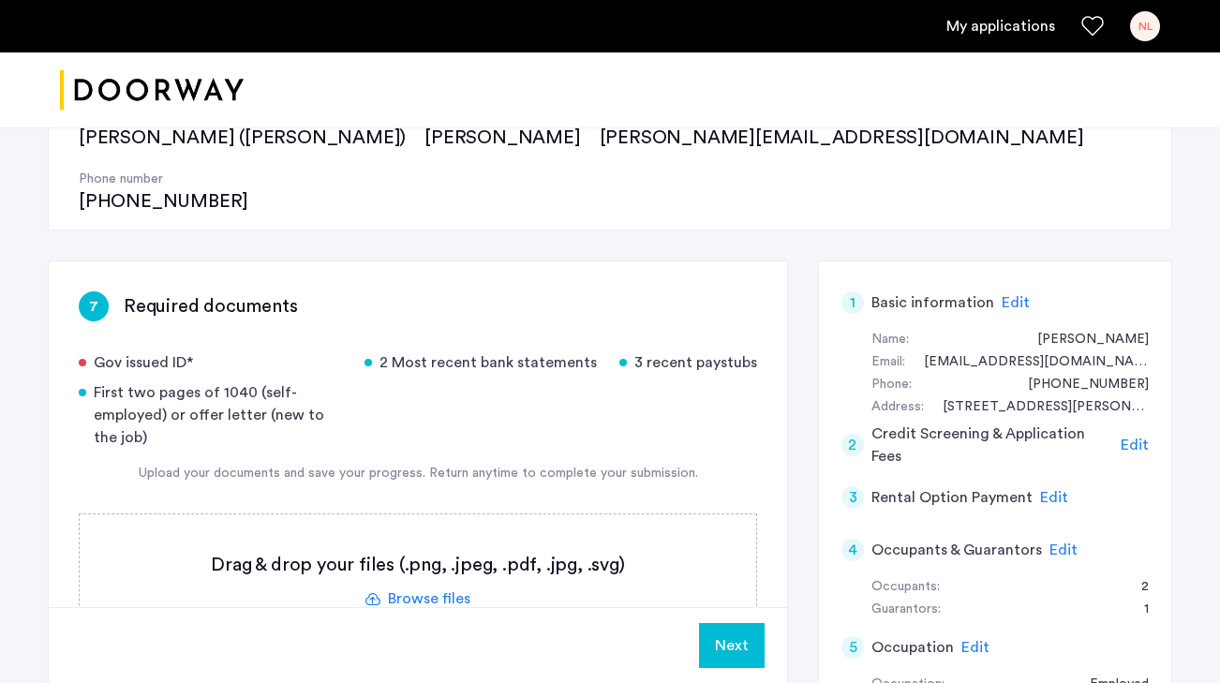
scroll to position [228, 0]
click at [433, 514] on label at bounding box center [418, 580] width 677 height 133
click at [0, 0] on input "file" at bounding box center [0, 0] width 0 height 0
click at [419, 536] on label at bounding box center [418, 580] width 677 height 133
click at [0, 0] on input "file" at bounding box center [0, 0] width 0 height 0
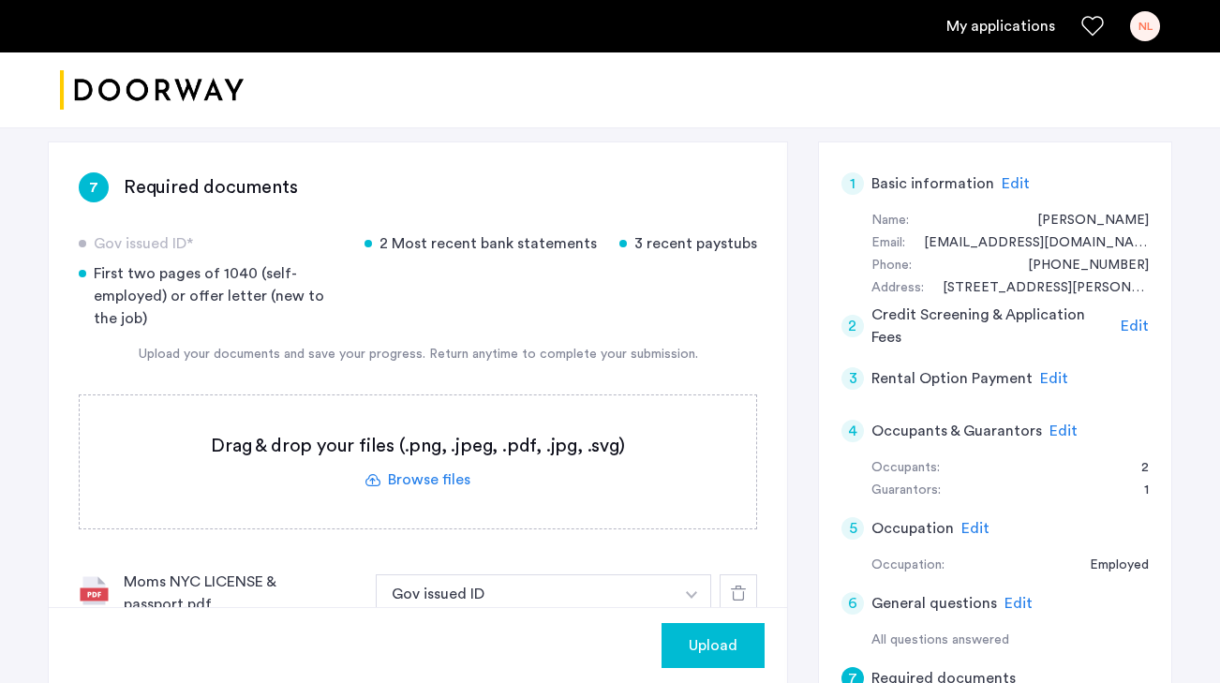
scroll to position [363, 0]
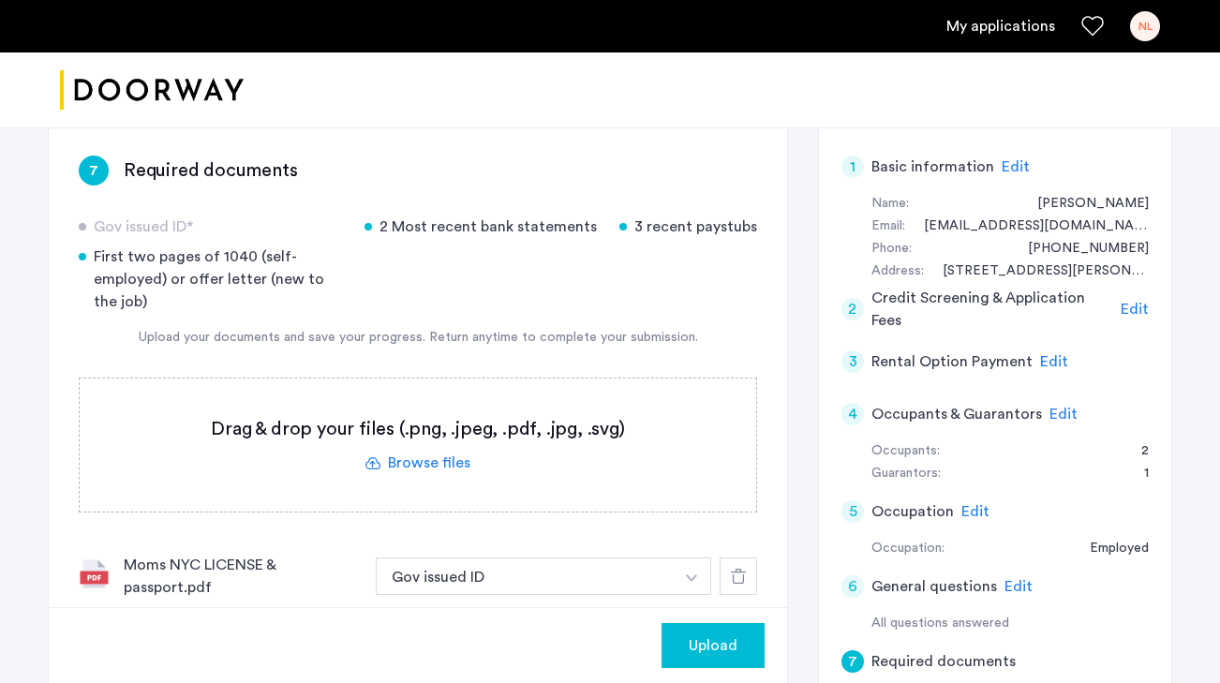
click at [445, 398] on label at bounding box center [418, 445] width 677 height 133
click at [0, 0] on input "file" at bounding box center [0, 0] width 0 height 0
click at [424, 410] on label at bounding box center [418, 445] width 677 height 133
click at [0, 0] on input "file" at bounding box center [0, 0] width 0 height 0
click at [407, 405] on label at bounding box center [418, 445] width 677 height 133
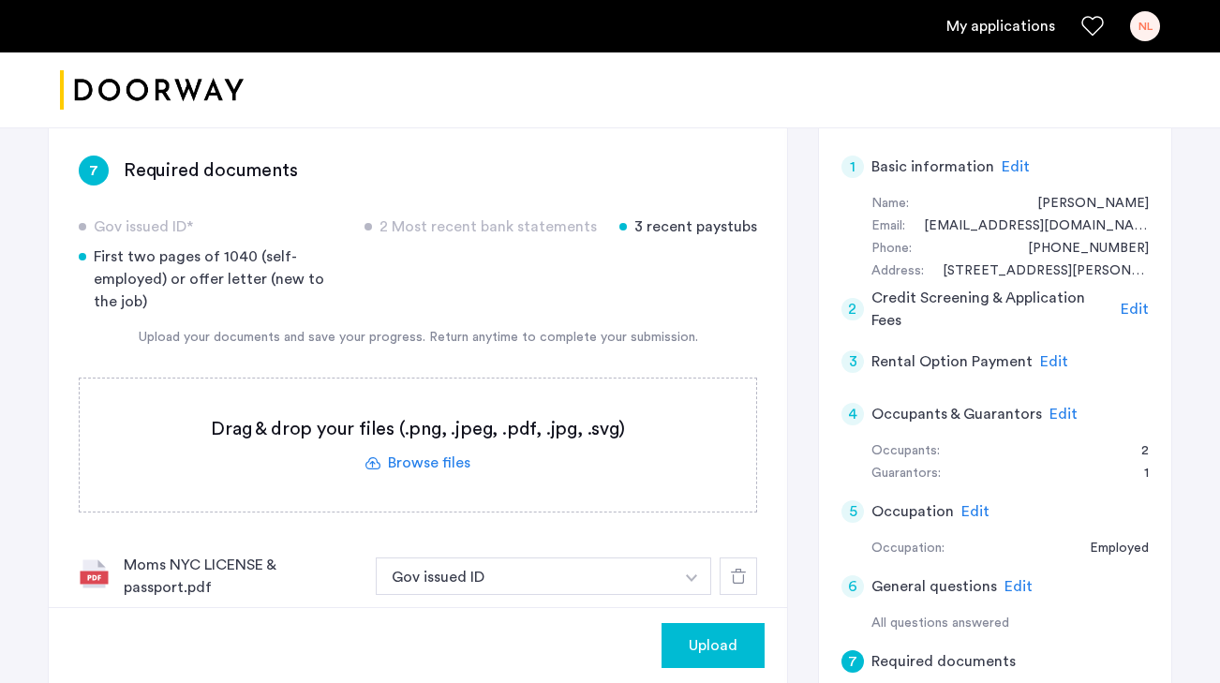
click at [0, 0] on input "file" at bounding box center [0, 0] width 0 height 0
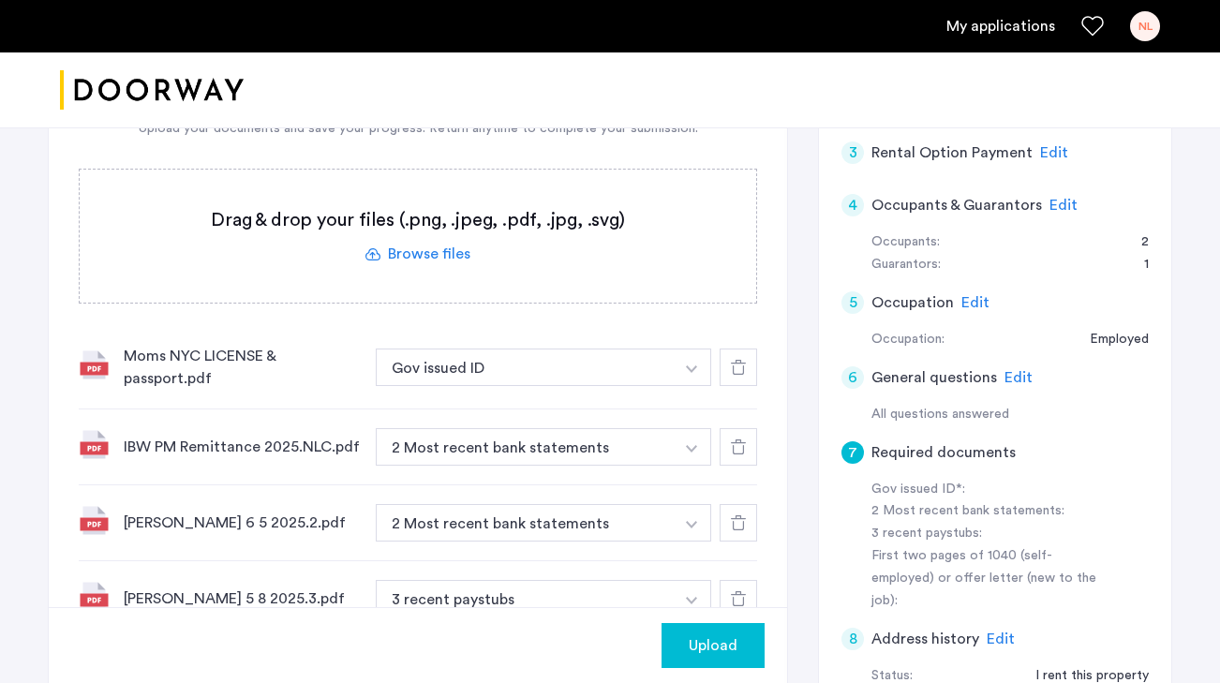
scroll to position [602, 0]
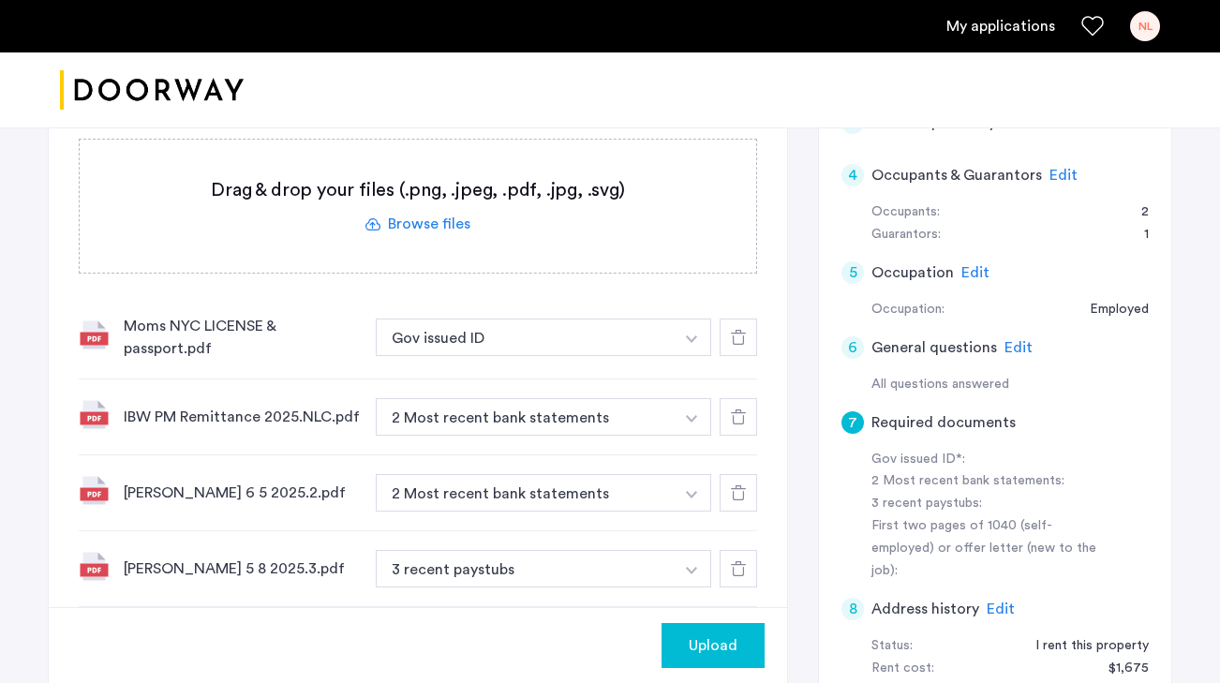
click at [440, 161] on label at bounding box center [418, 206] width 677 height 133
click at [0, 0] on input "file" at bounding box center [0, 0] width 0 height 0
click at [418, 177] on label at bounding box center [418, 206] width 677 height 133
click at [0, 0] on input "file" at bounding box center [0, 0] width 0 height 0
click at [400, 160] on label at bounding box center [418, 206] width 677 height 133
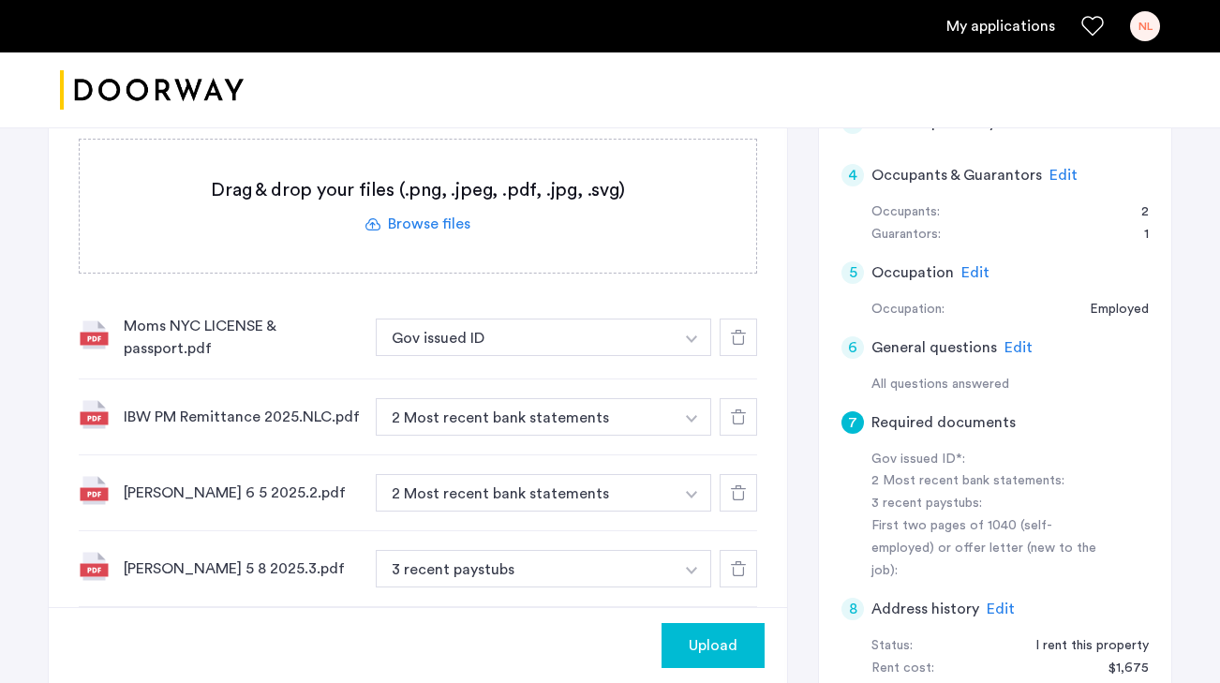
click at [0, 0] on input "file" at bounding box center [0, 0] width 0 height 0
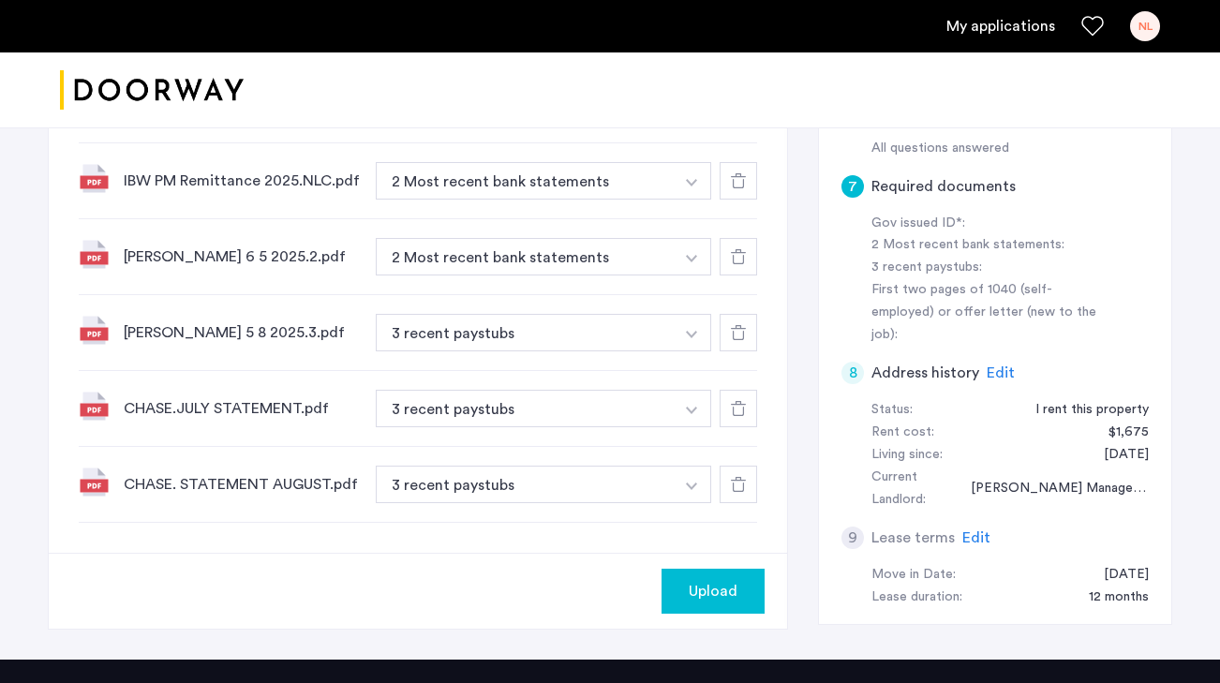
scroll to position [993, 0]
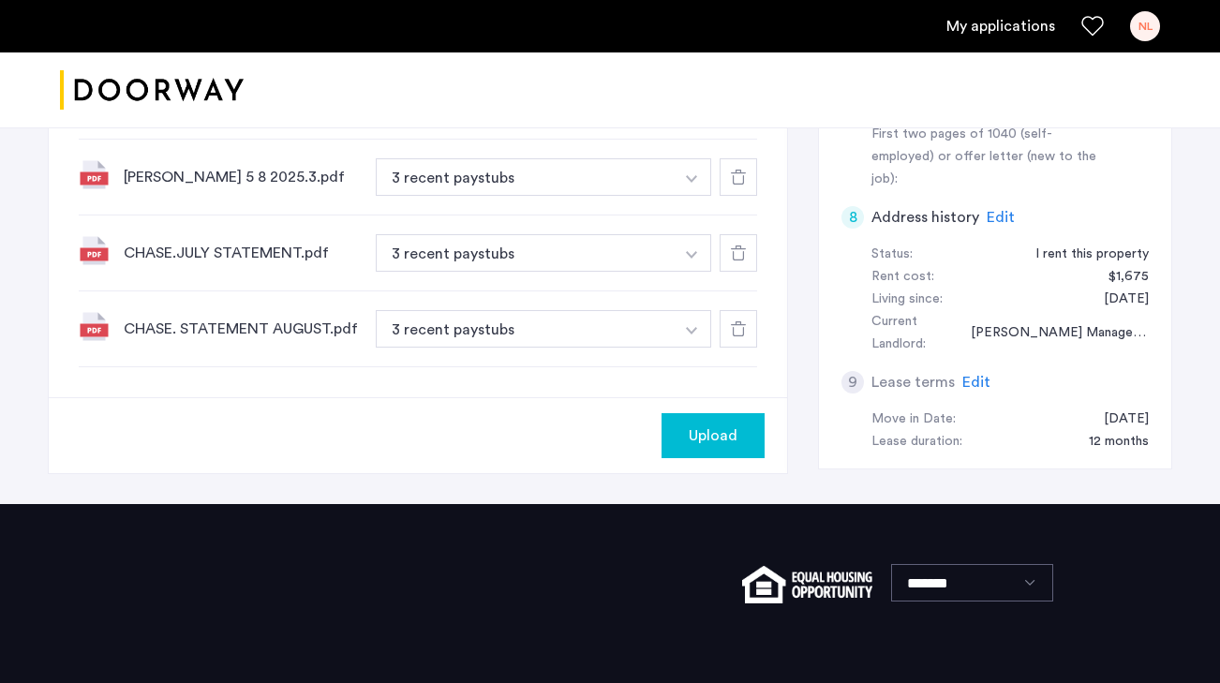
click at [743, 424] on div "Upload" at bounding box center [713, 435] width 73 height 22
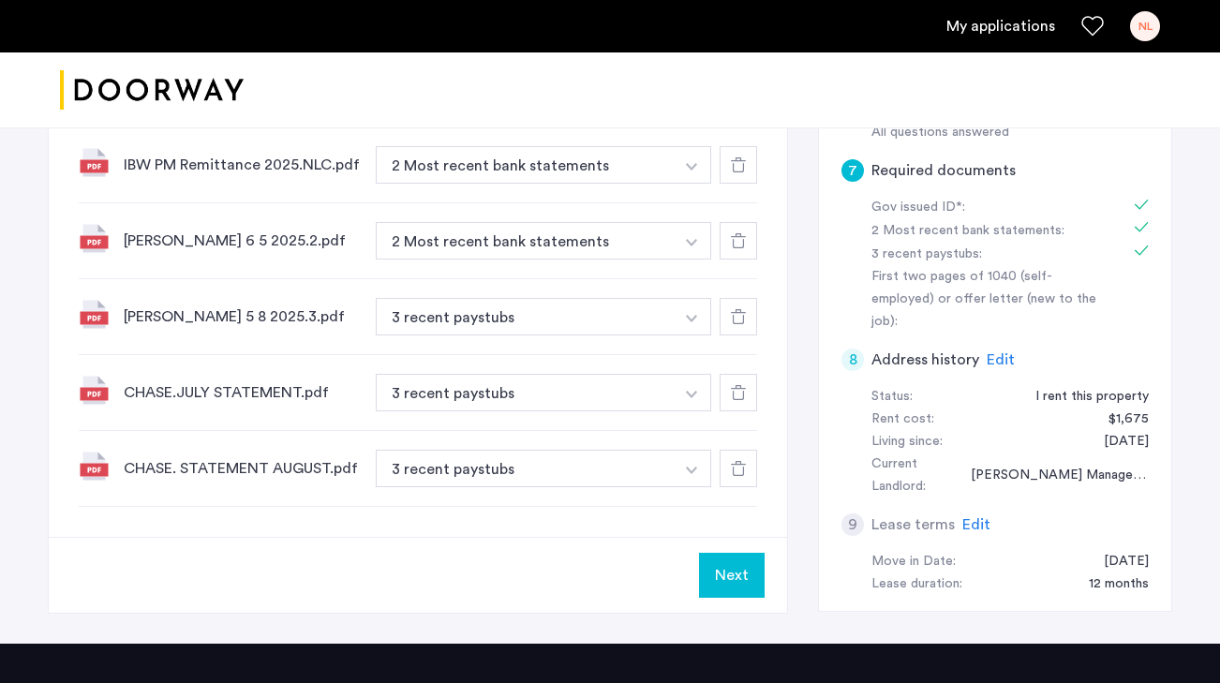
scroll to position [923, 0]
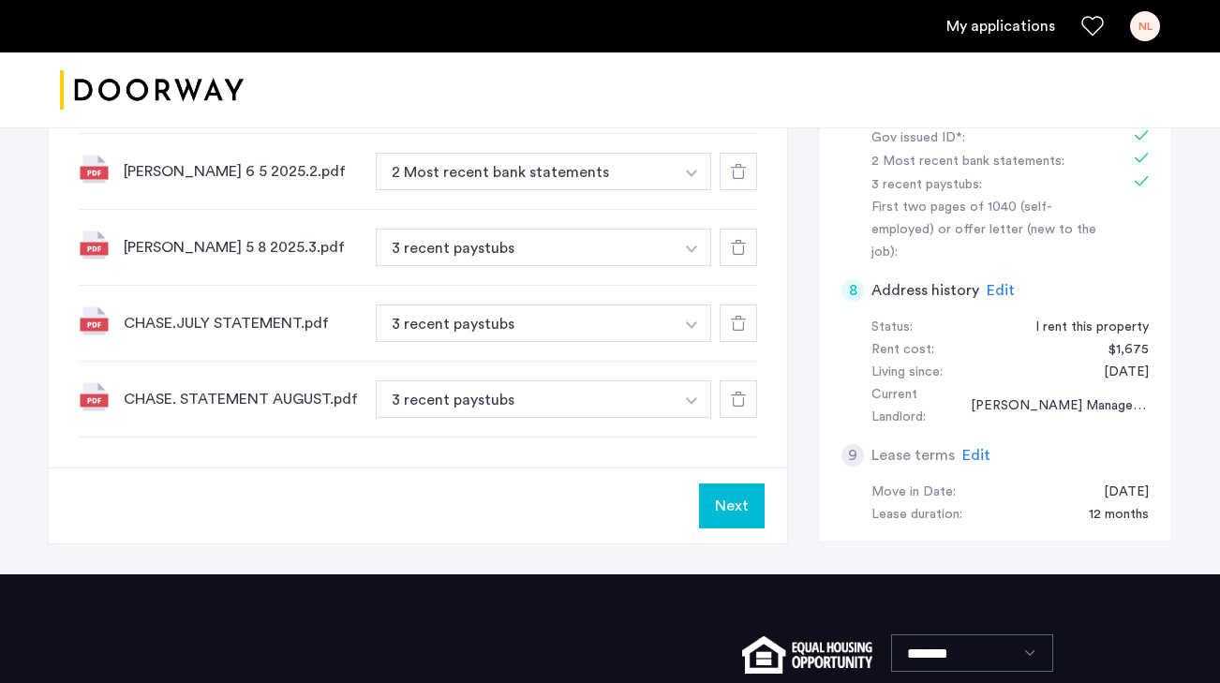
click at [744, 484] on button "Next" at bounding box center [732, 506] width 66 height 45
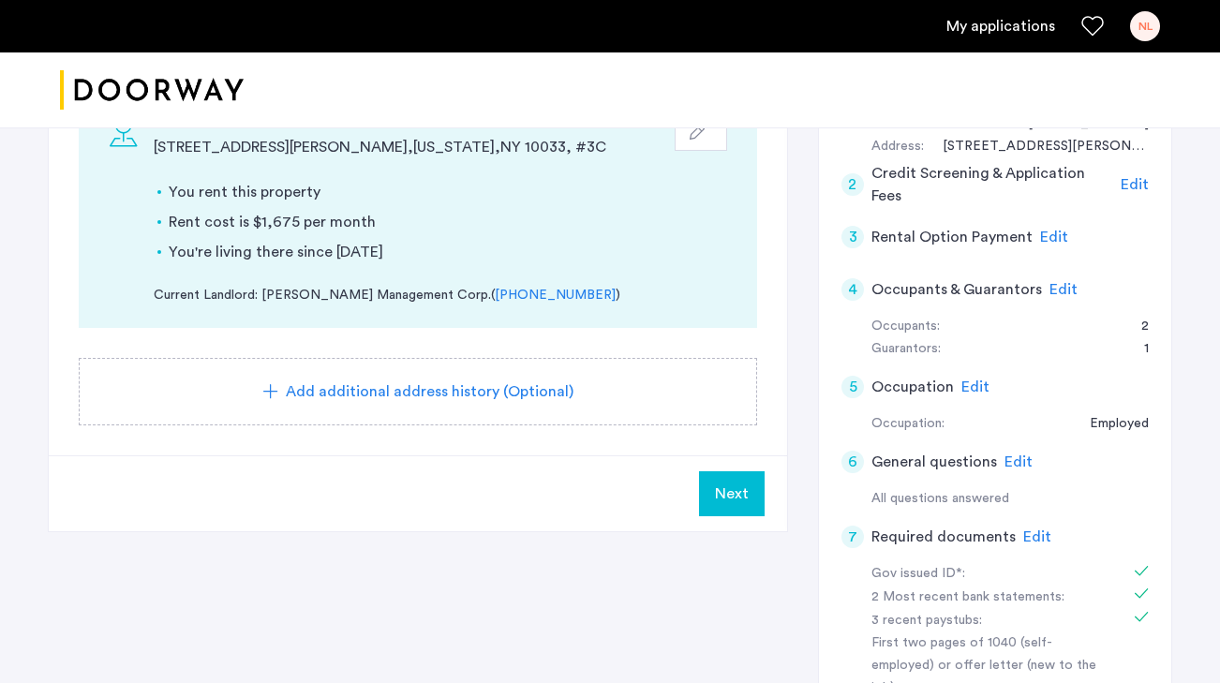
scroll to position [491, 0]
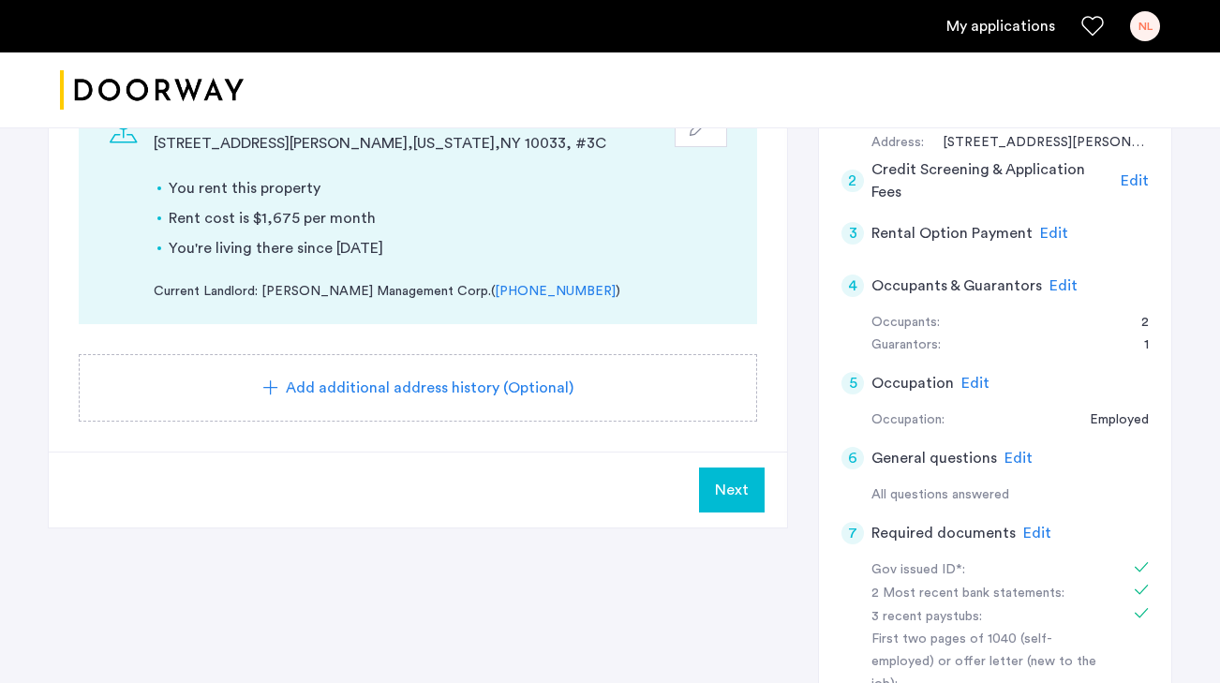
click at [741, 468] on button "Next" at bounding box center [732, 490] width 66 height 45
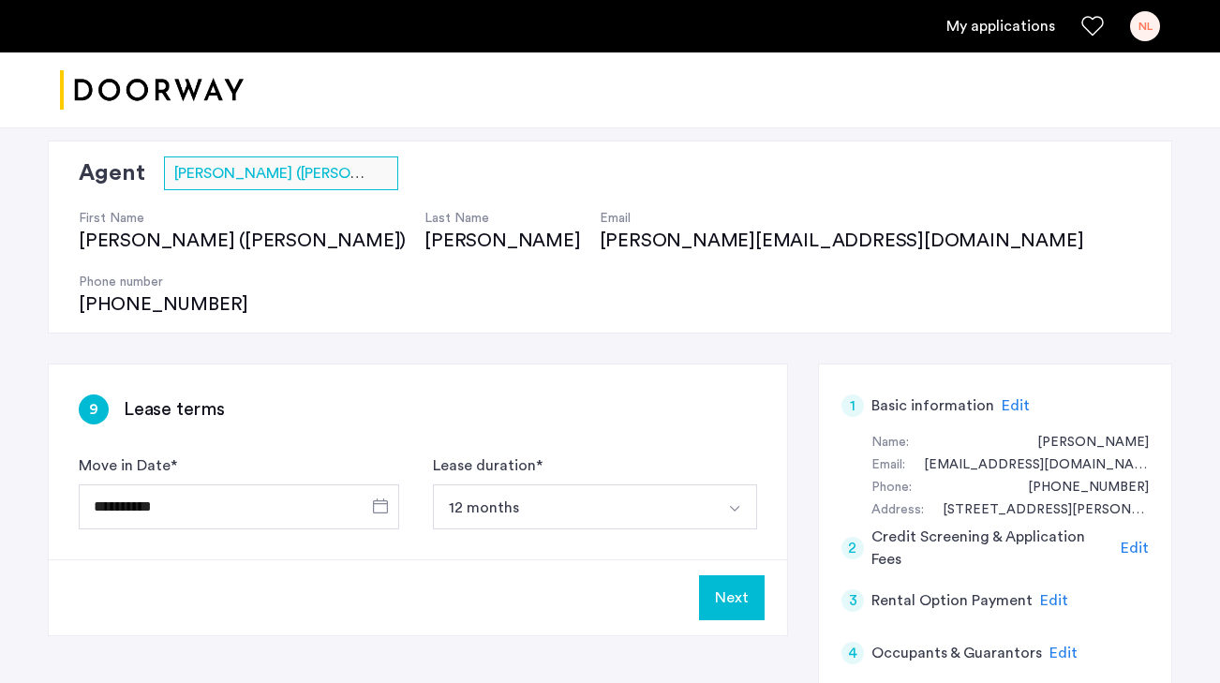
scroll to position [140, 0]
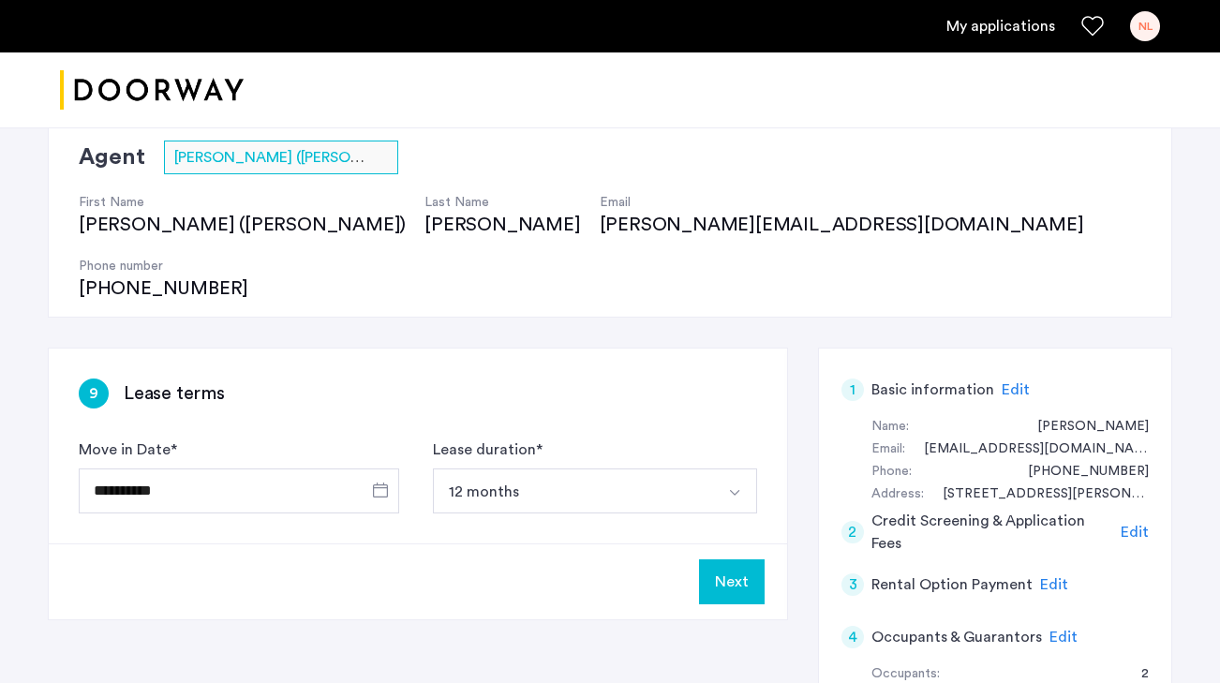
click at [727, 559] on button "Next" at bounding box center [732, 581] width 66 height 45
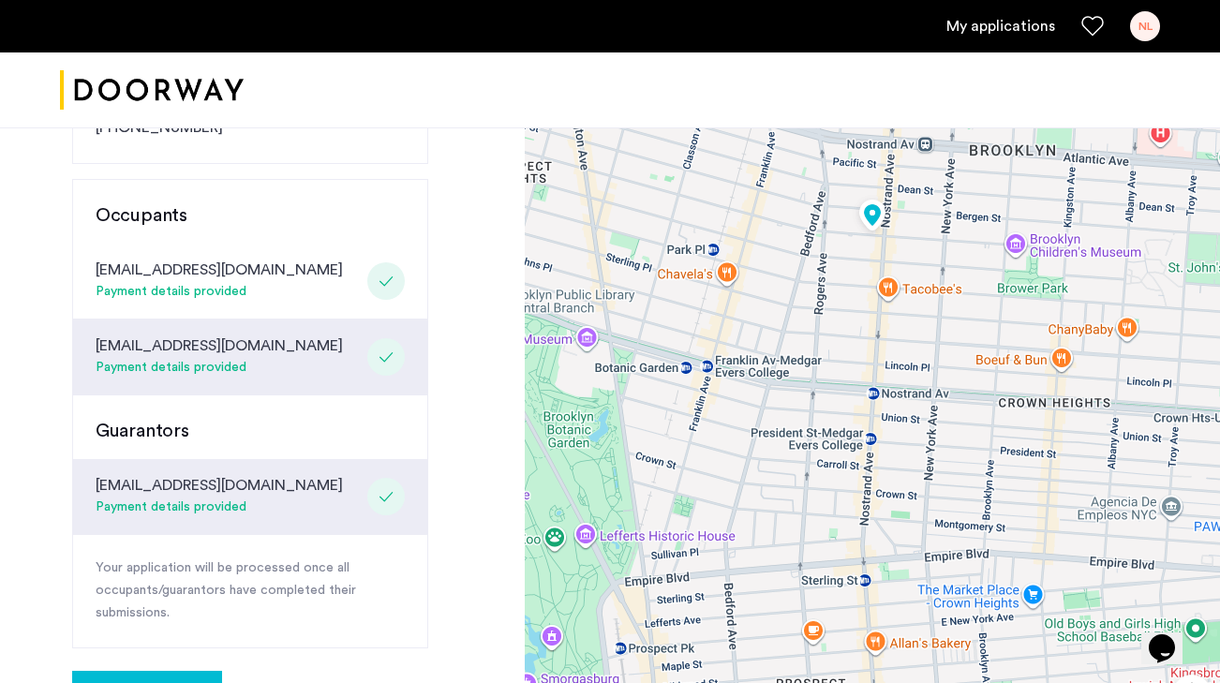
scroll to position [451, 0]
